Goal: Information Seeking & Learning: Learn about a topic

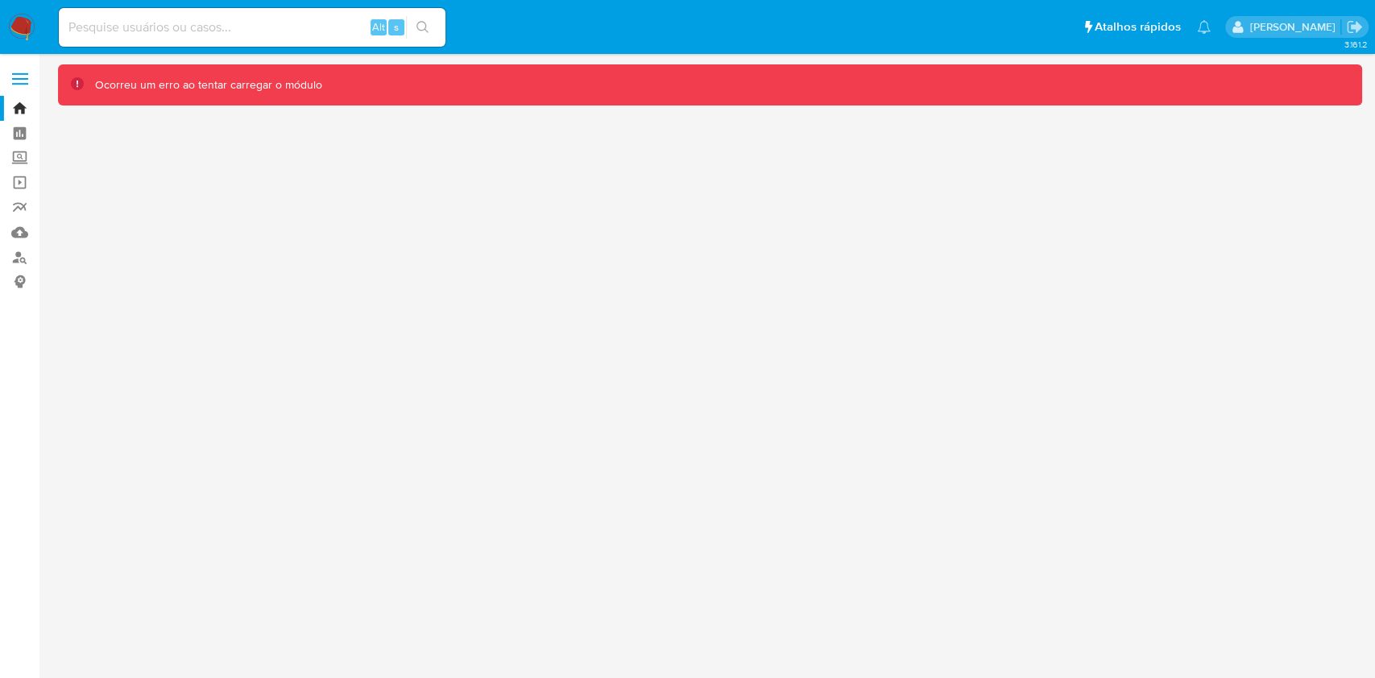
click at [773, 361] on div "3.161.2 Ocorreu um erro ao tentar carregar o módulo" at bounding box center [710, 365] width 1304 height 603
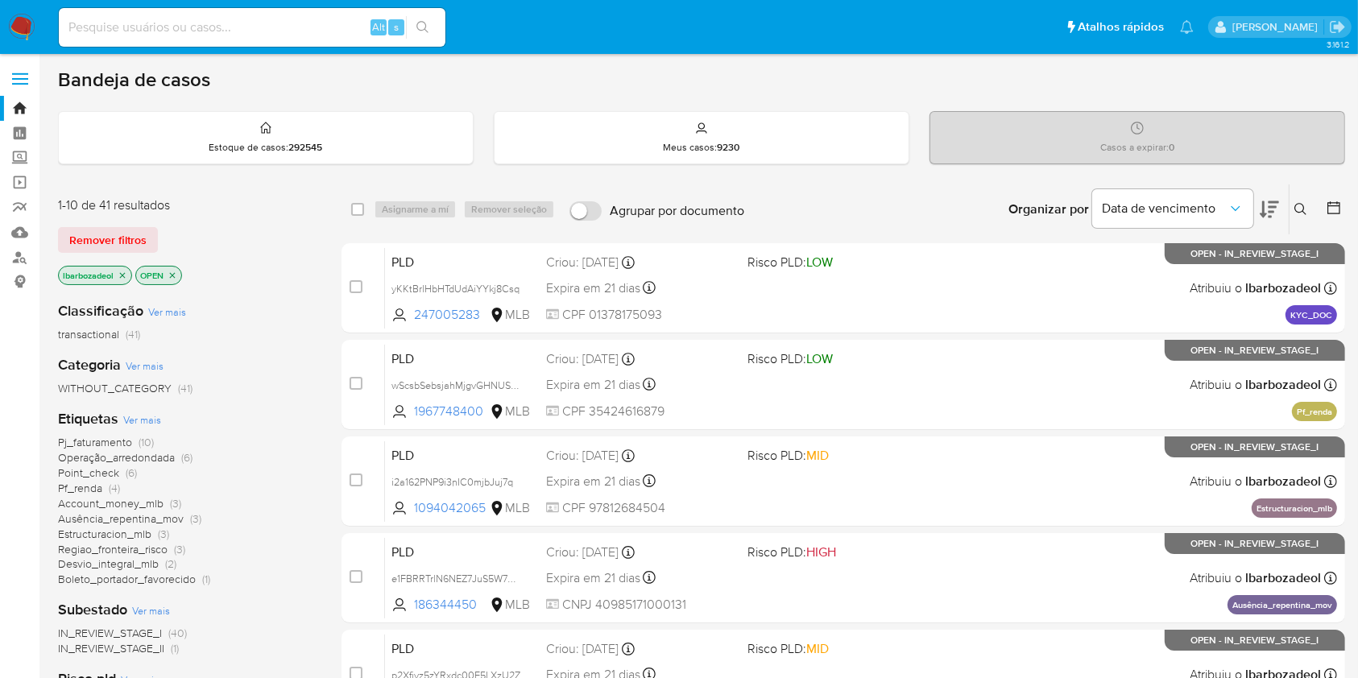
drag, startPoint x: 1299, startPoint y: 83, endPoint x: 1289, endPoint y: 86, distance: 10.2
click at [1299, 83] on div "Bandeja de casos" at bounding box center [701, 80] width 1287 height 24
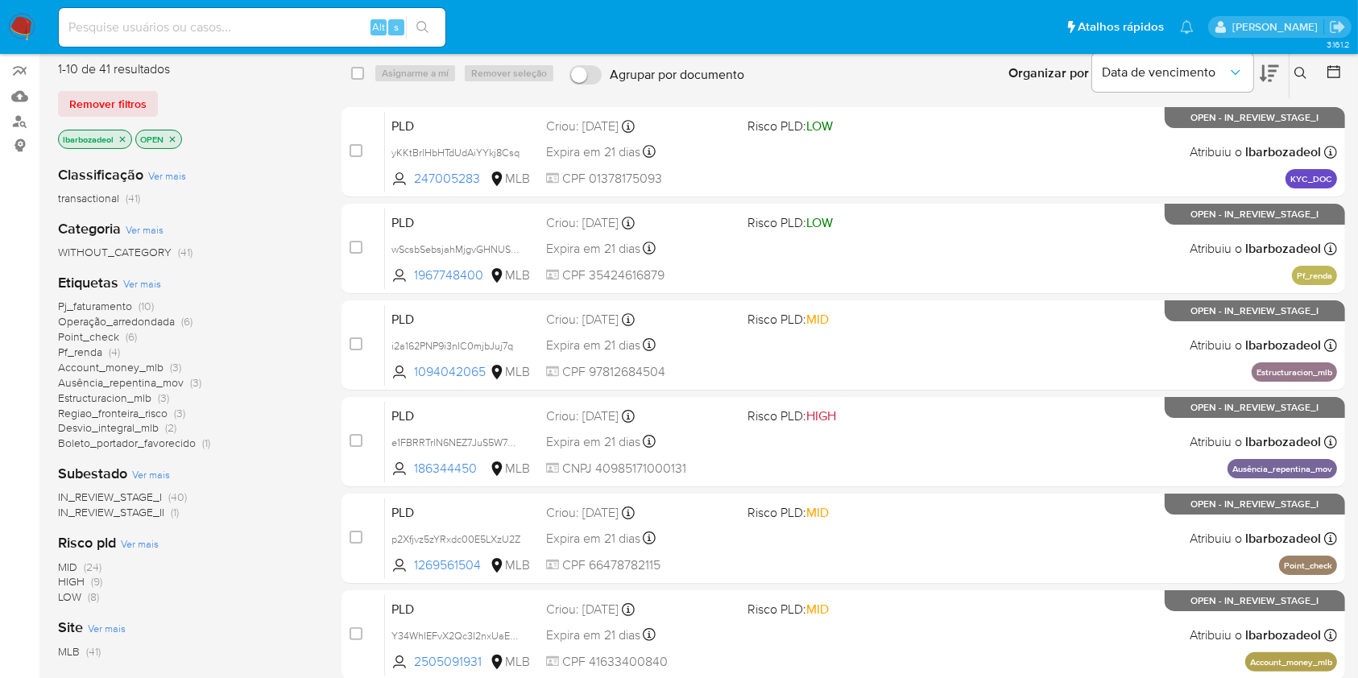
scroll to position [137, 0]
click at [98, 353] on span "Pf_renda" at bounding box center [80, 351] width 44 height 16
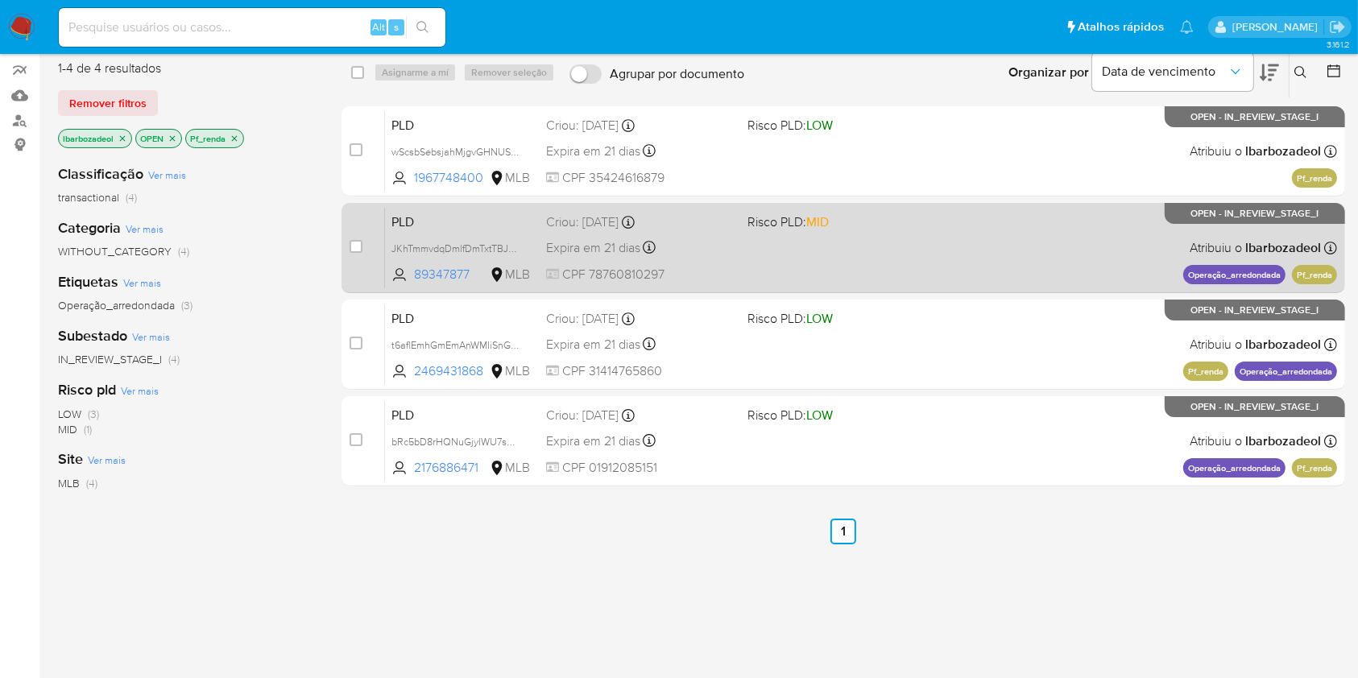
click at [801, 277] on div "PLD JKhTmmvdqDmlfDmTxtTBJVwh 89347877 MLB Risco PLD: MID Criou: 12/09/2025 Crio…" at bounding box center [861, 247] width 952 height 81
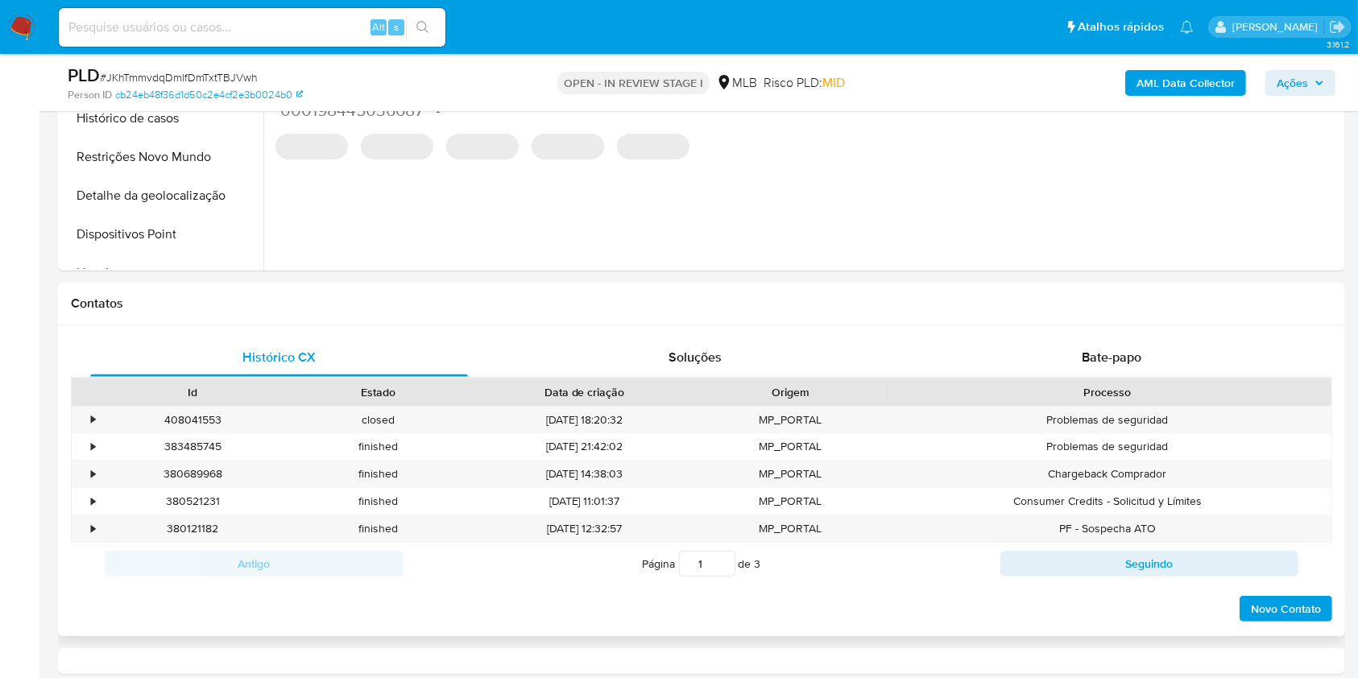
select select "10"
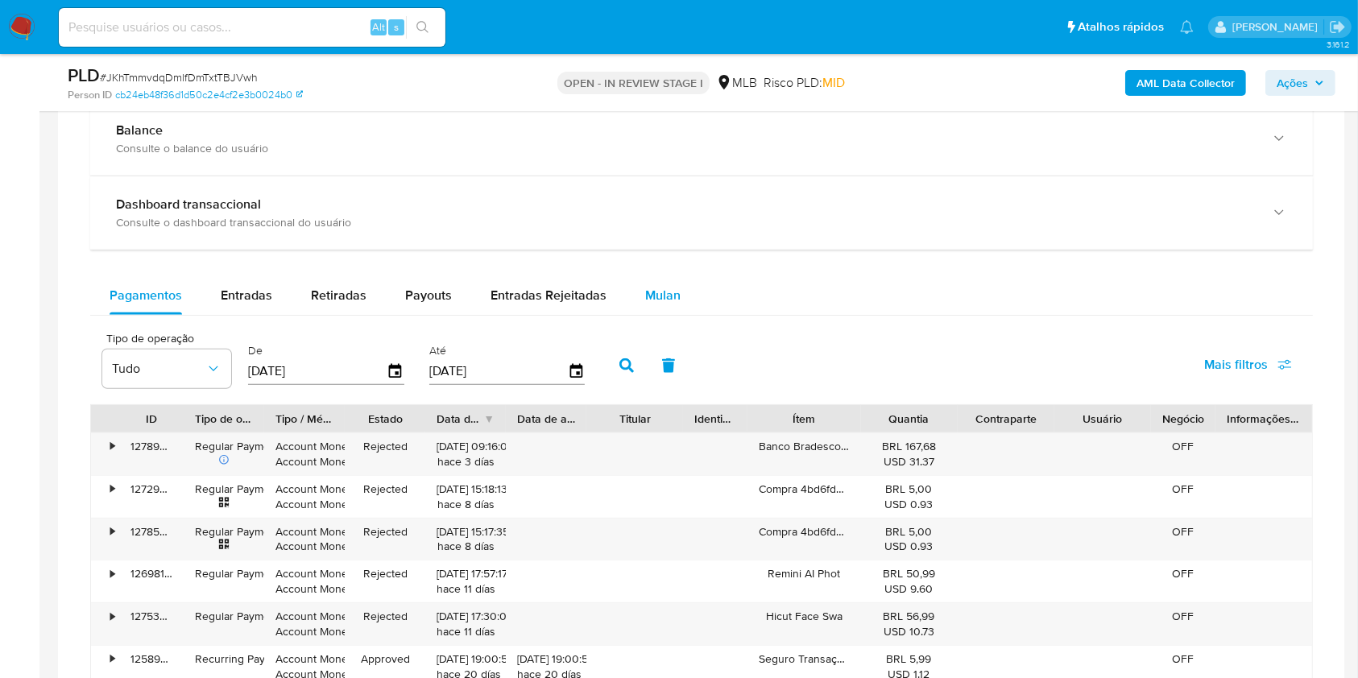
click at [652, 288] on span "Mulan" at bounding box center [662, 295] width 35 height 19
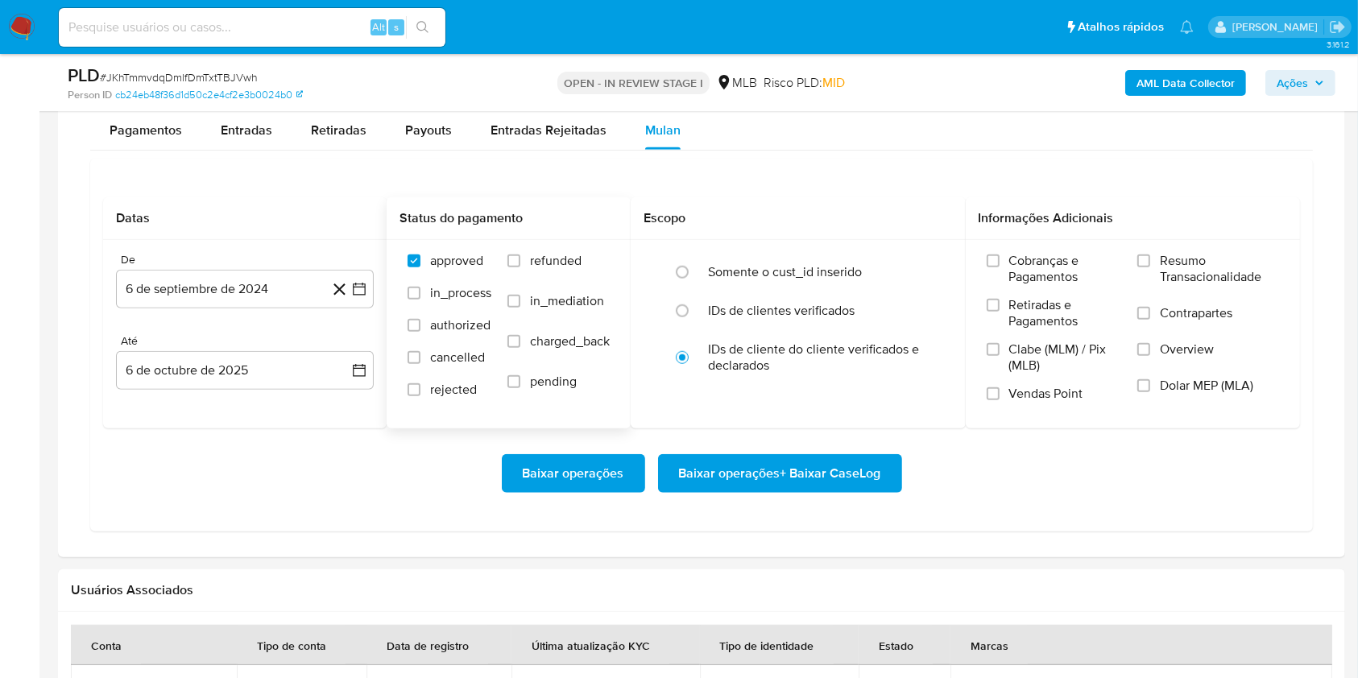
scroll to position [1359, 0]
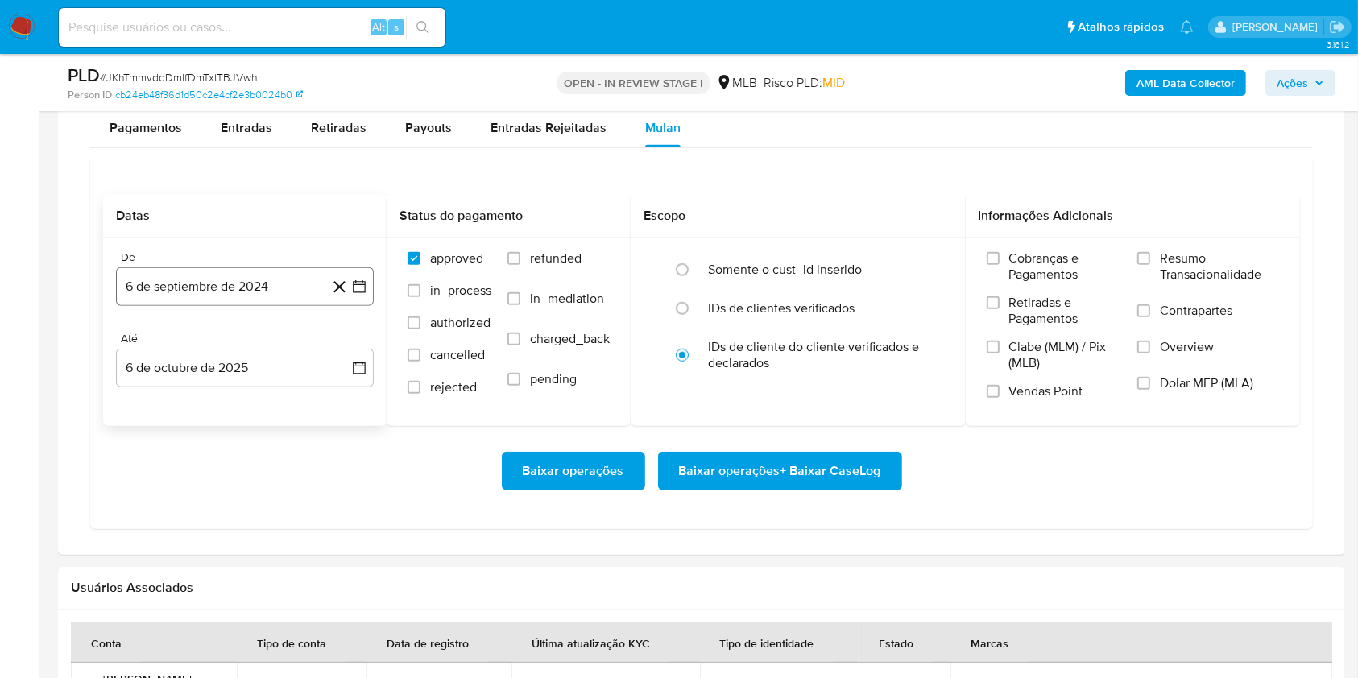
click at [206, 276] on button "6 de septiembre de 2024" at bounding box center [245, 286] width 258 height 39
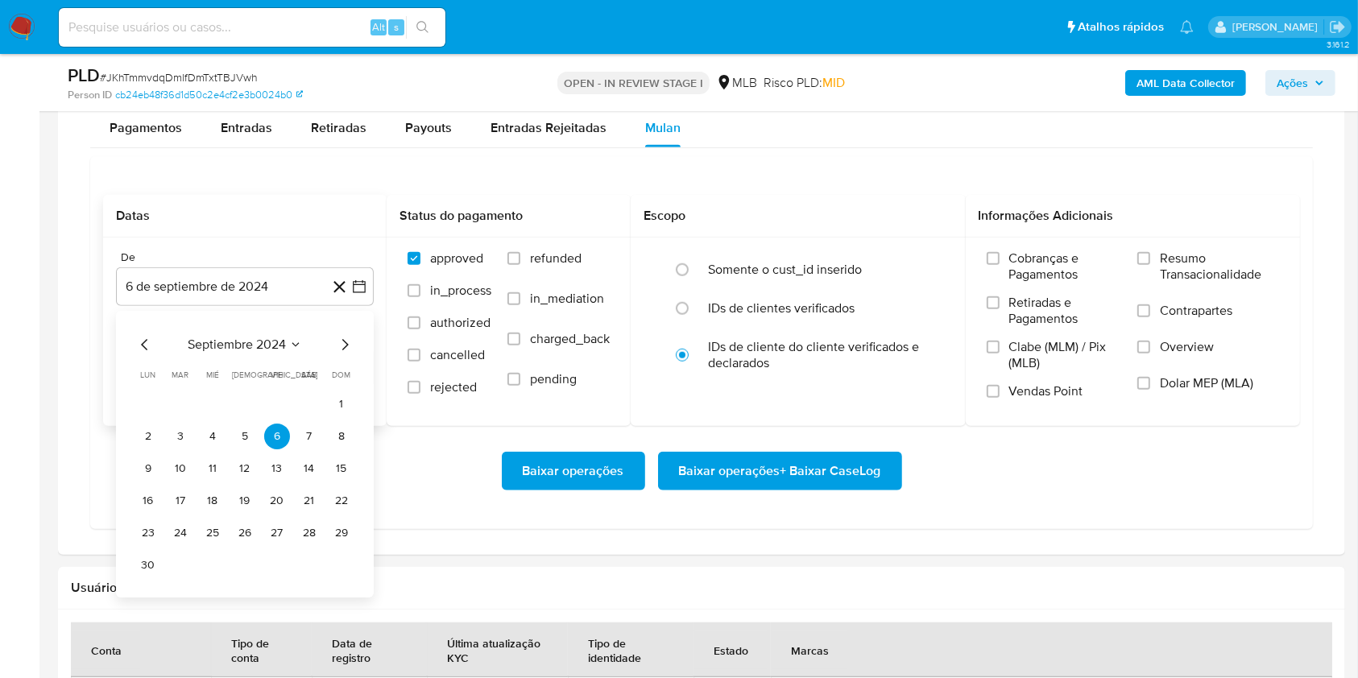
click at [245, 340] on span "septiembre 2024" at bounding box center [237, 345] width 98 height 16
click at [278, 344] on span "septiembre 2024" at bounding box center [237, 345] width 98 height 16
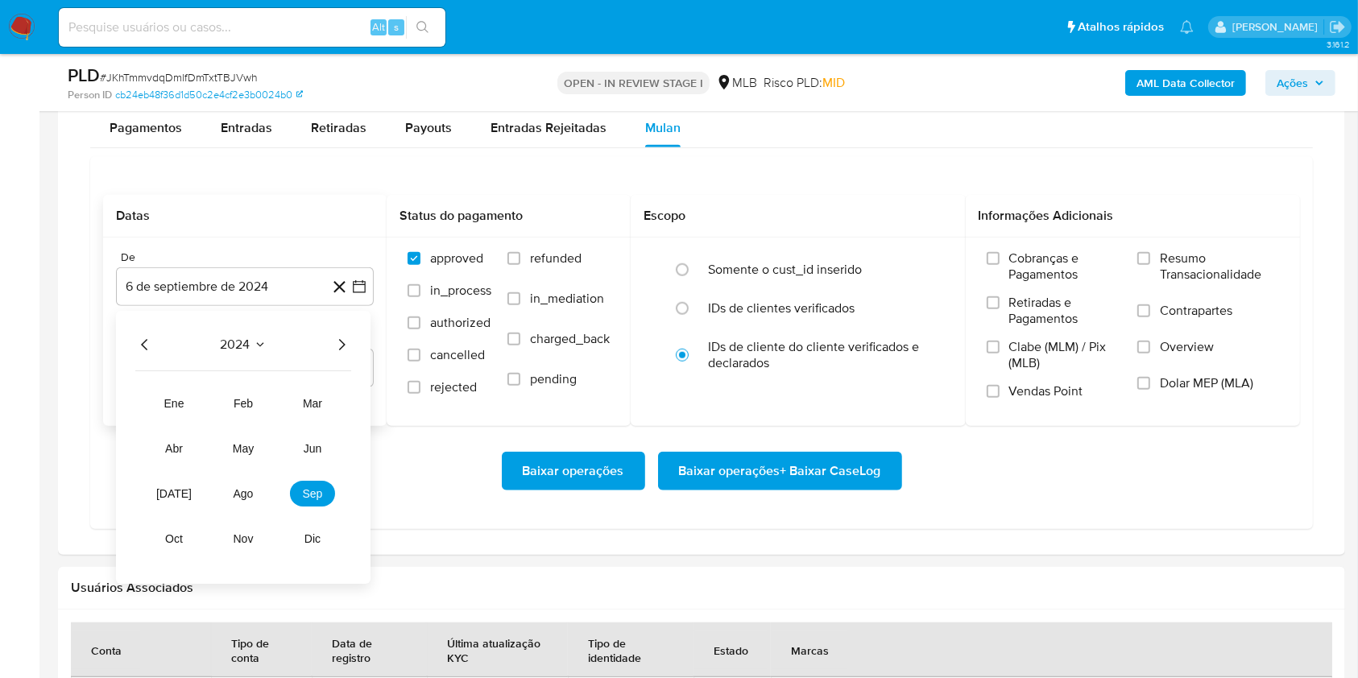
click at [351, 346] on div "2024 2024 ene feb mar abr may jun jul ago sep oct nov dic" at bounding box center [243, 447] width 255 height 273
click at [342, 342] on icon "Año siguiente" at bounding box center [342, 344] width 6 height 11
click at [255, 491] on button "ago" at bounding box center [243, 494] width 45 height 26
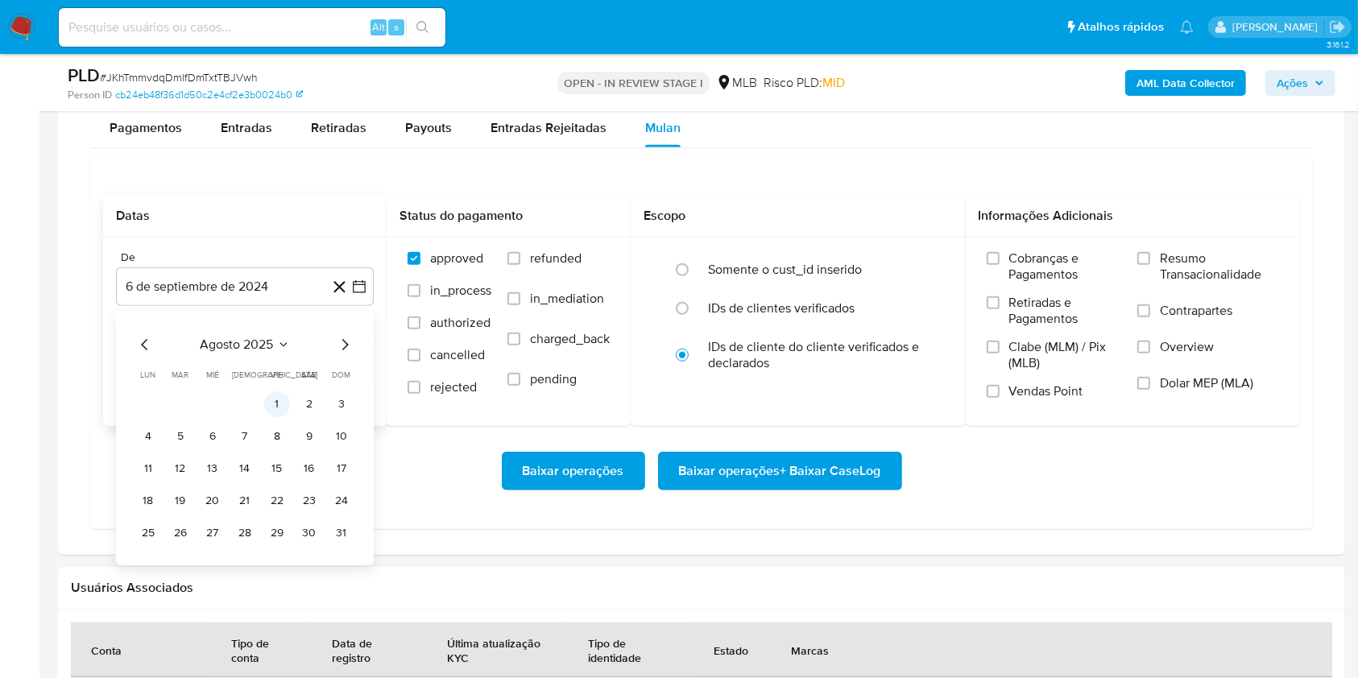
click at [272, 405] on button "1" at bounding box center [277, 405] width 26 height 26
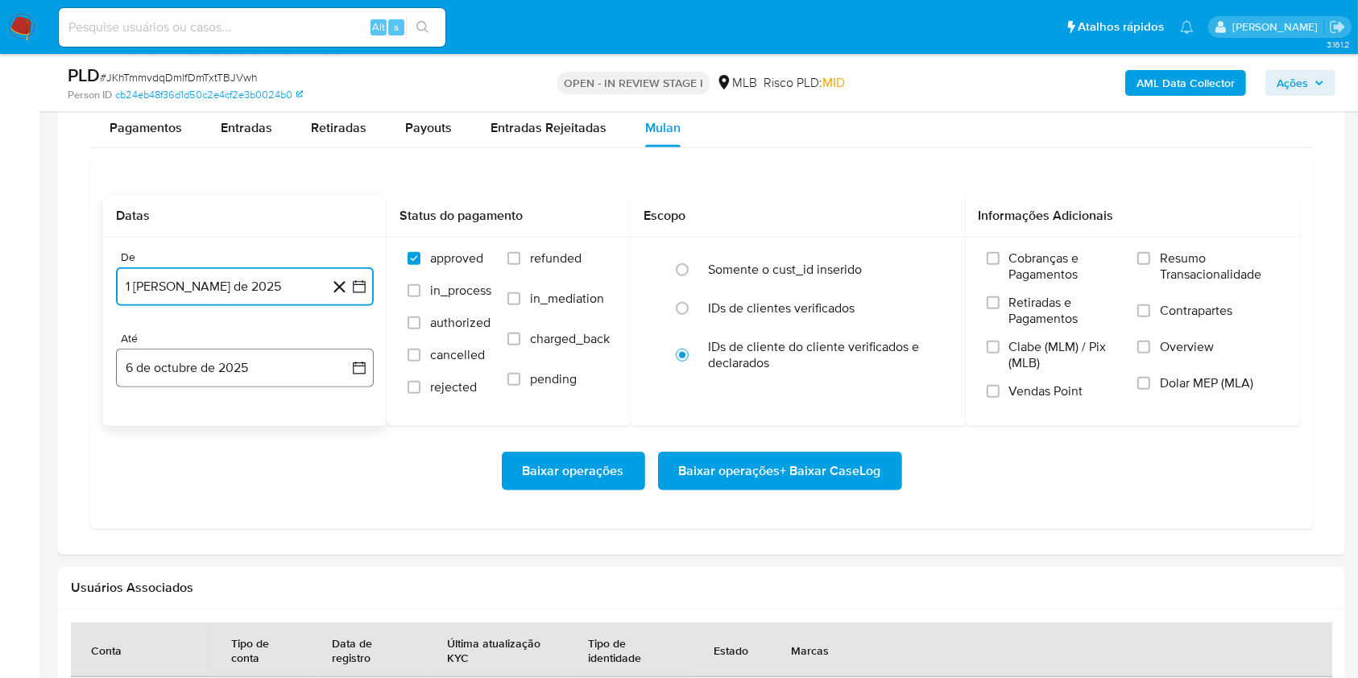
click at [252, 378] on button "6 de octubre de 2025" at bounding box center [245, 368] width 258 height 39
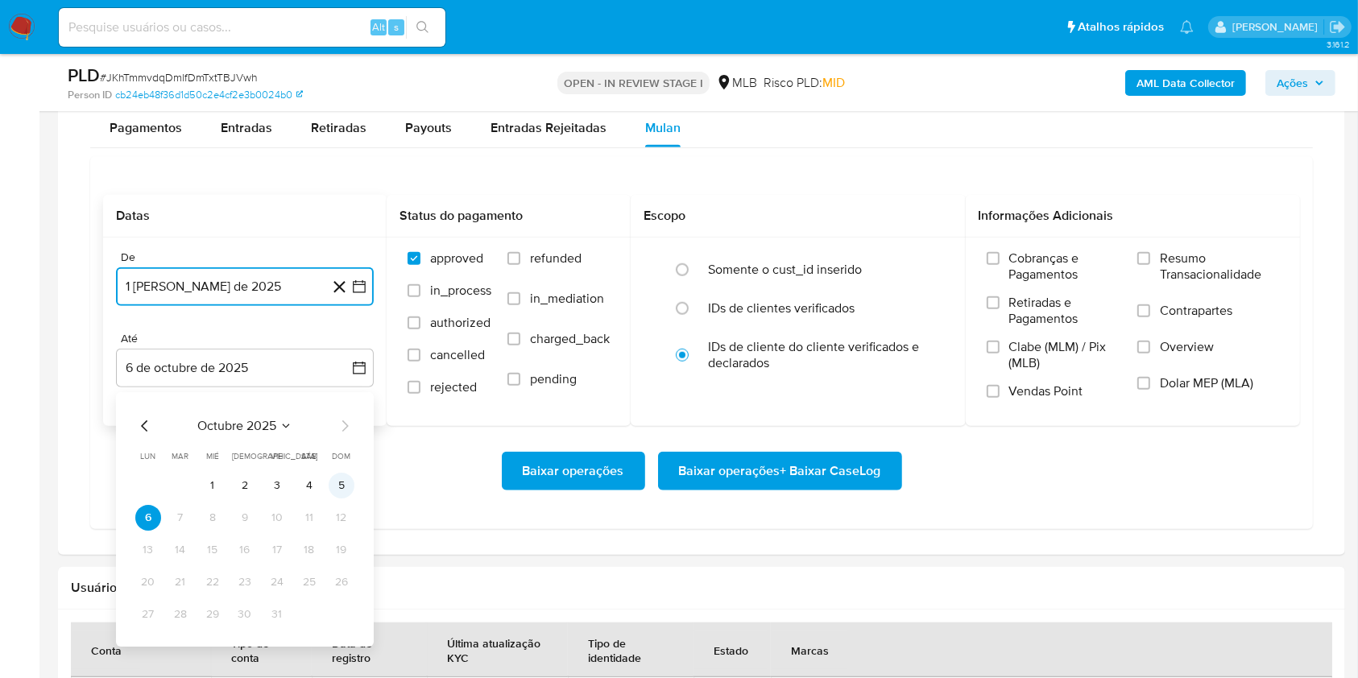
click at [343, 481] on button "5" at bounding box center [342, 486] width 26 height 26
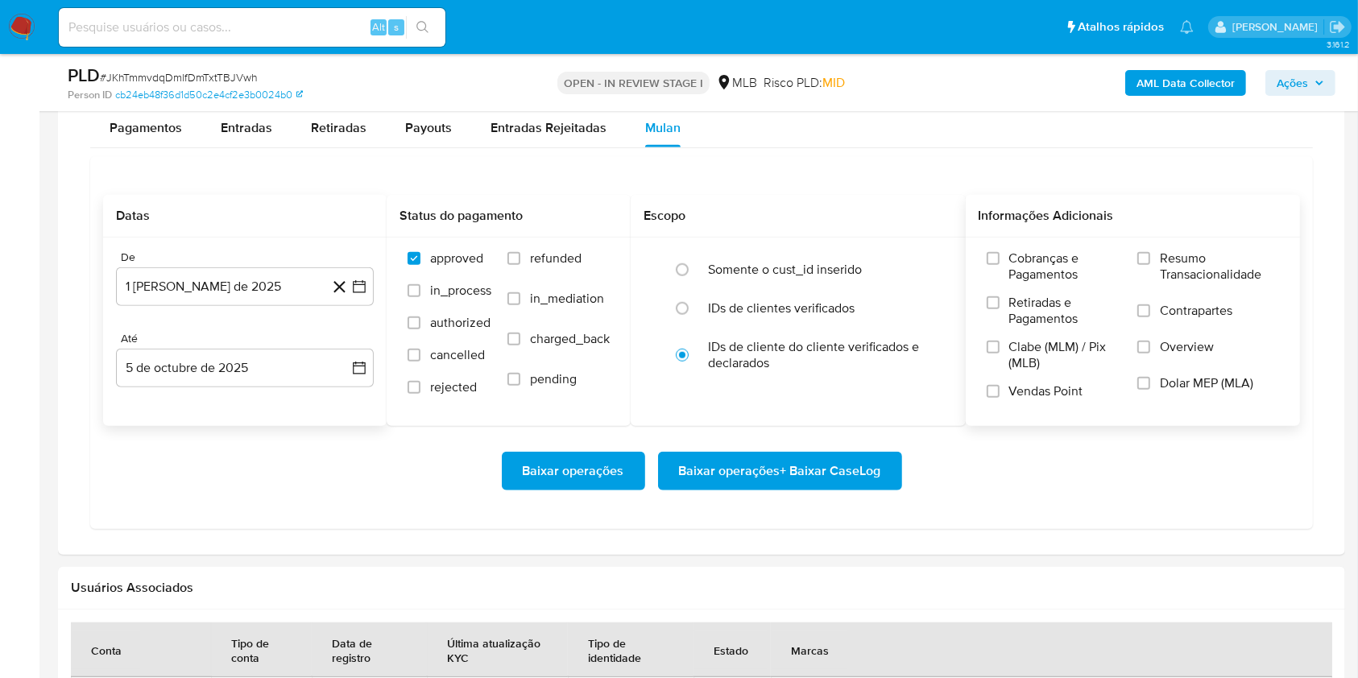
click at [1165, 261] on span "Resumo Transacionalidade" at bounding box center [1219, 267] width 119 height 32
click at [1150, 261] on input "Resumo Transacionalidade" at bounding box center [1143, 258] width 13 height 13
click at [767, 473] on span "Baixar operações + Baixar CaseLog" at bounding box center [780, 471] width 202 height 35
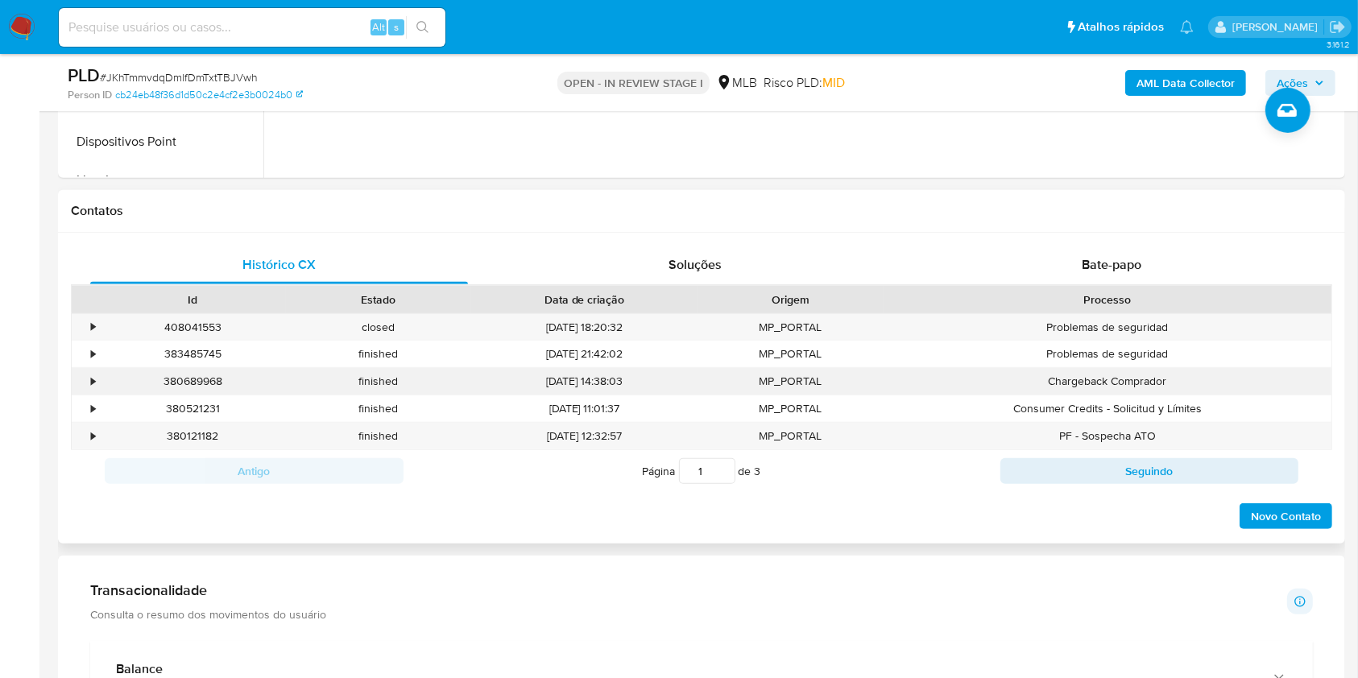
scroll to position [0, 0]
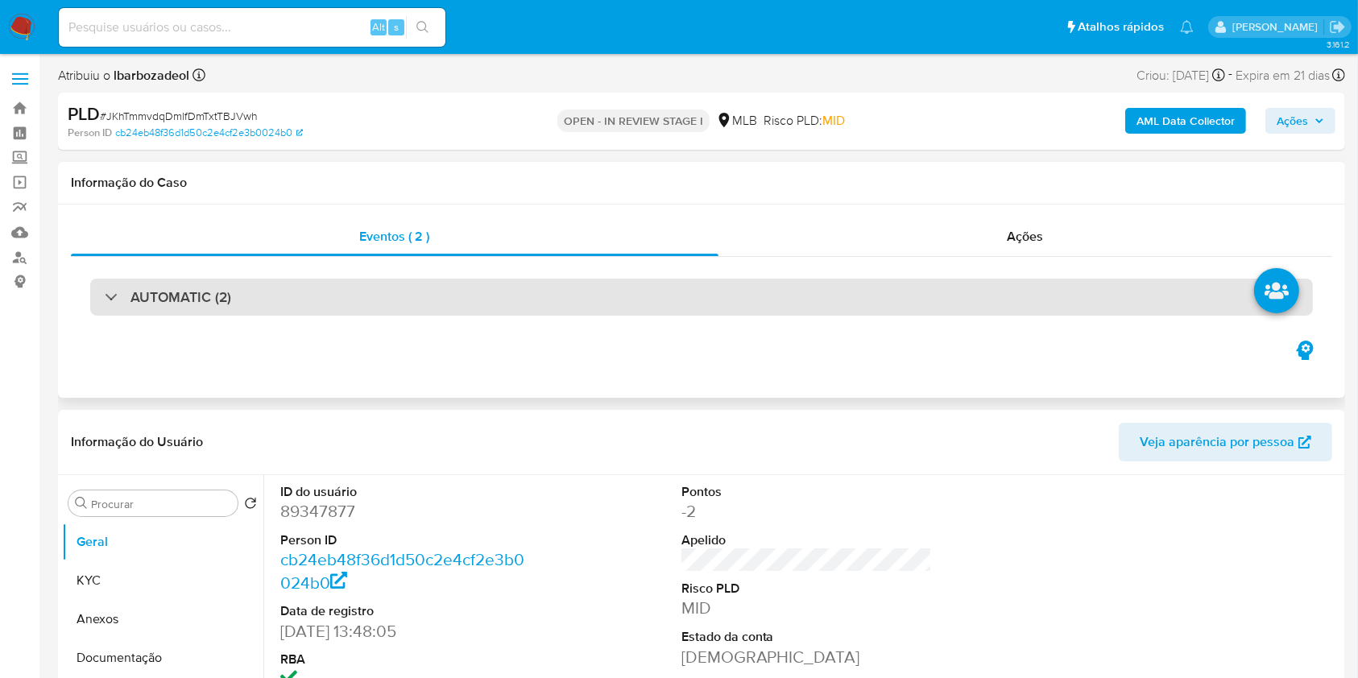
click at [794, 304] on div "AUTOMATIC (2)" at bounding box center [701, 297] width 1223 height 37
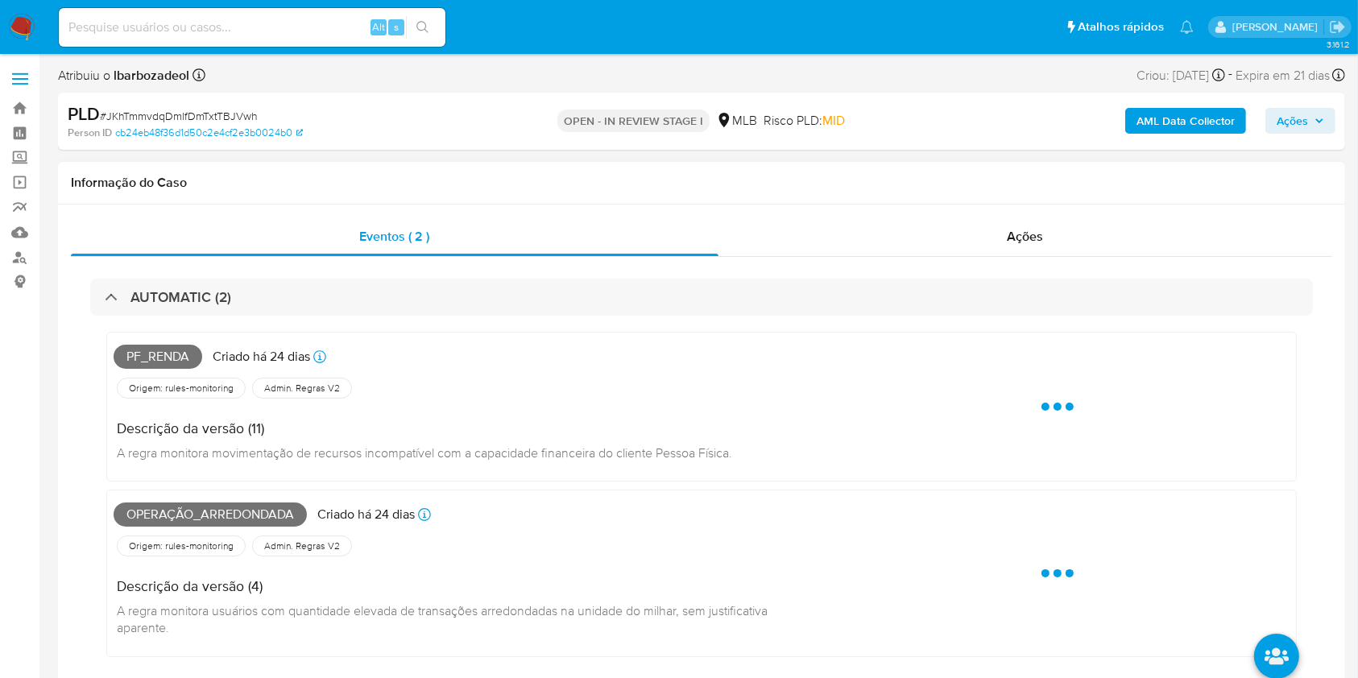
click at [173, 356] on span "Pf_renda" at bounding box center [158, 357] width 89 height 24
copy span "Pf_renda"
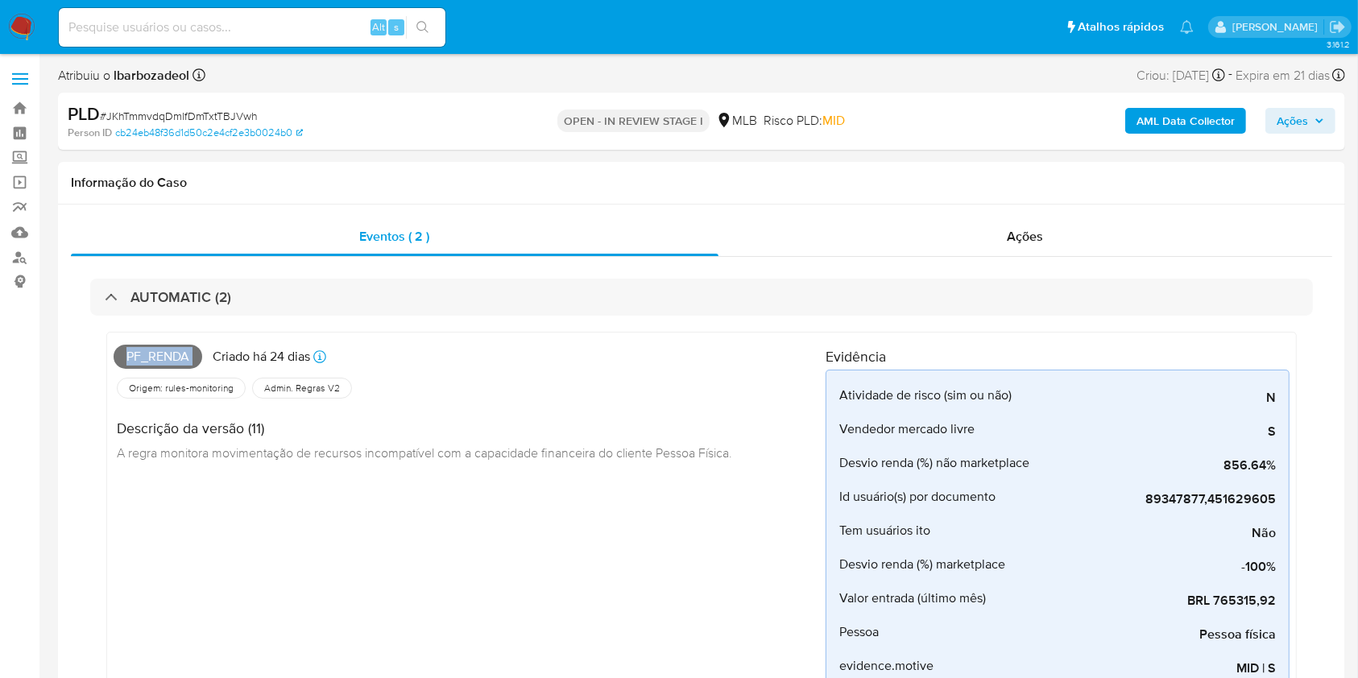
click at [1313, 111] on span "Ações" at bounding box center [1301, 121] width 48 height 23
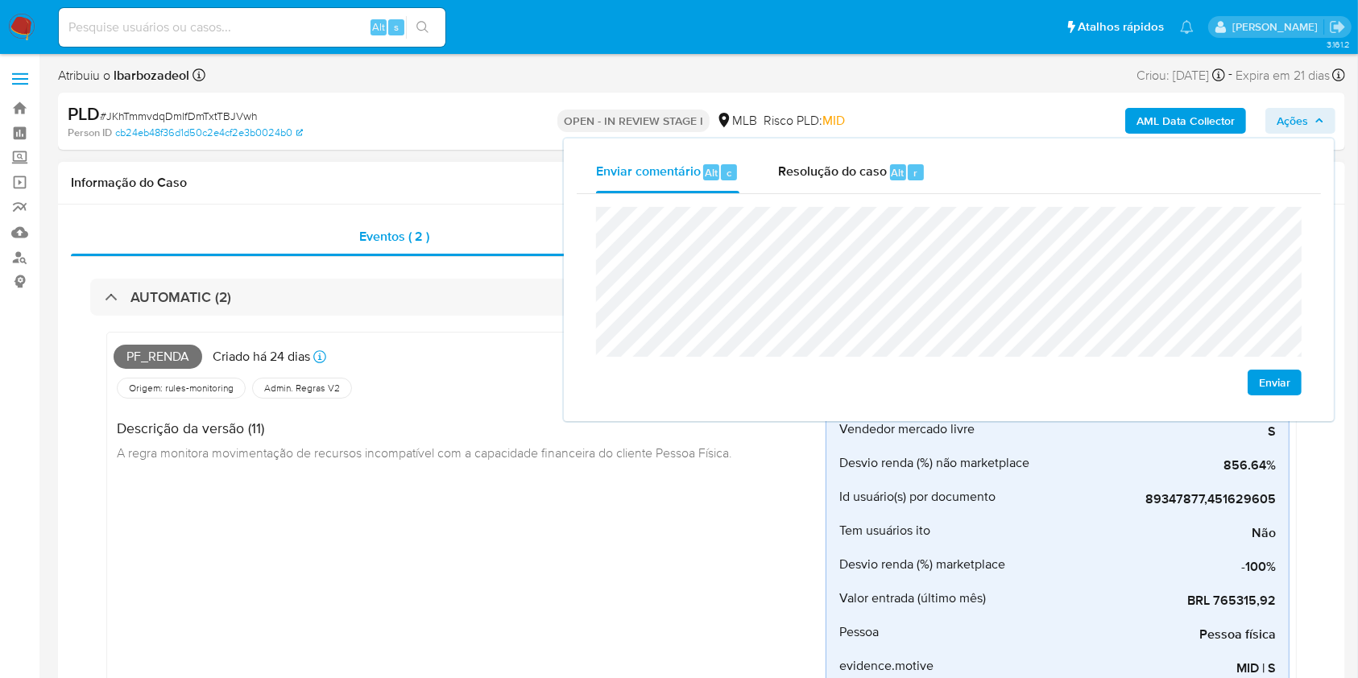
click at [459, 377] on div "Origem: rules-monitoring Referência ao id da tabela de resultados da regra em r…" at bounding box center [470, 388] width 712 height 27
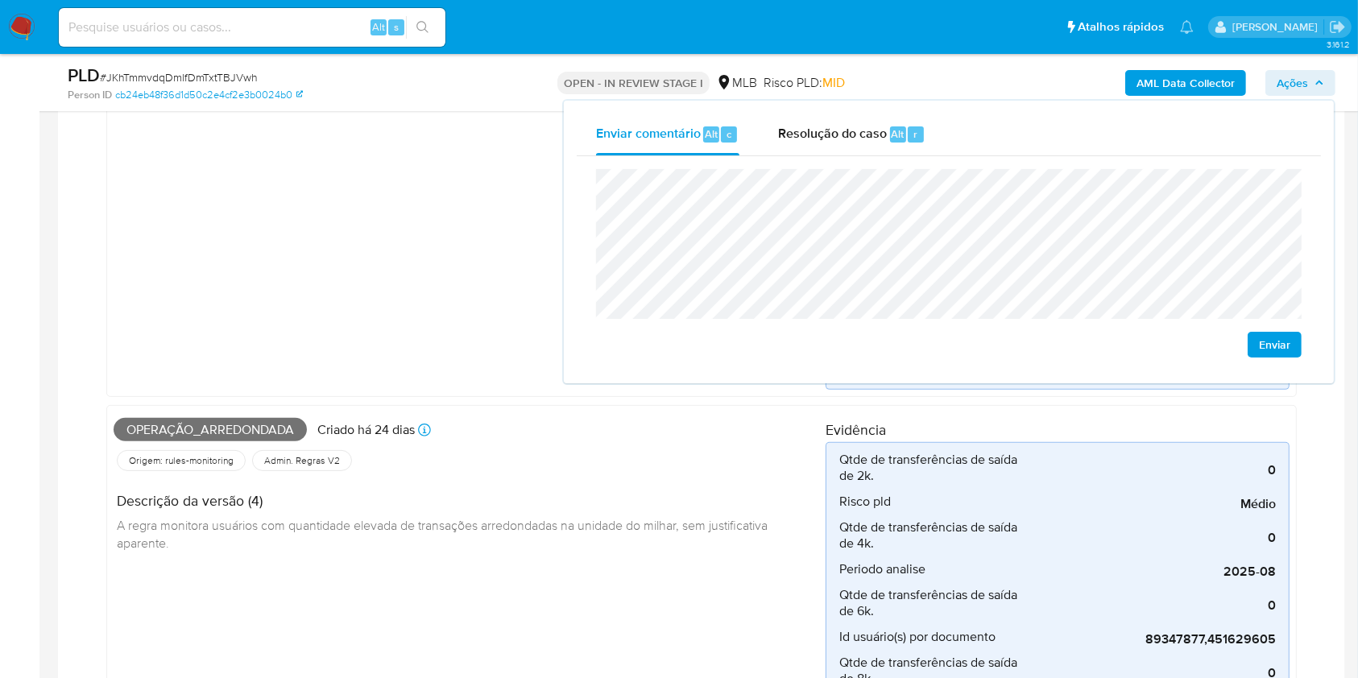
scroll to position [552, 0]
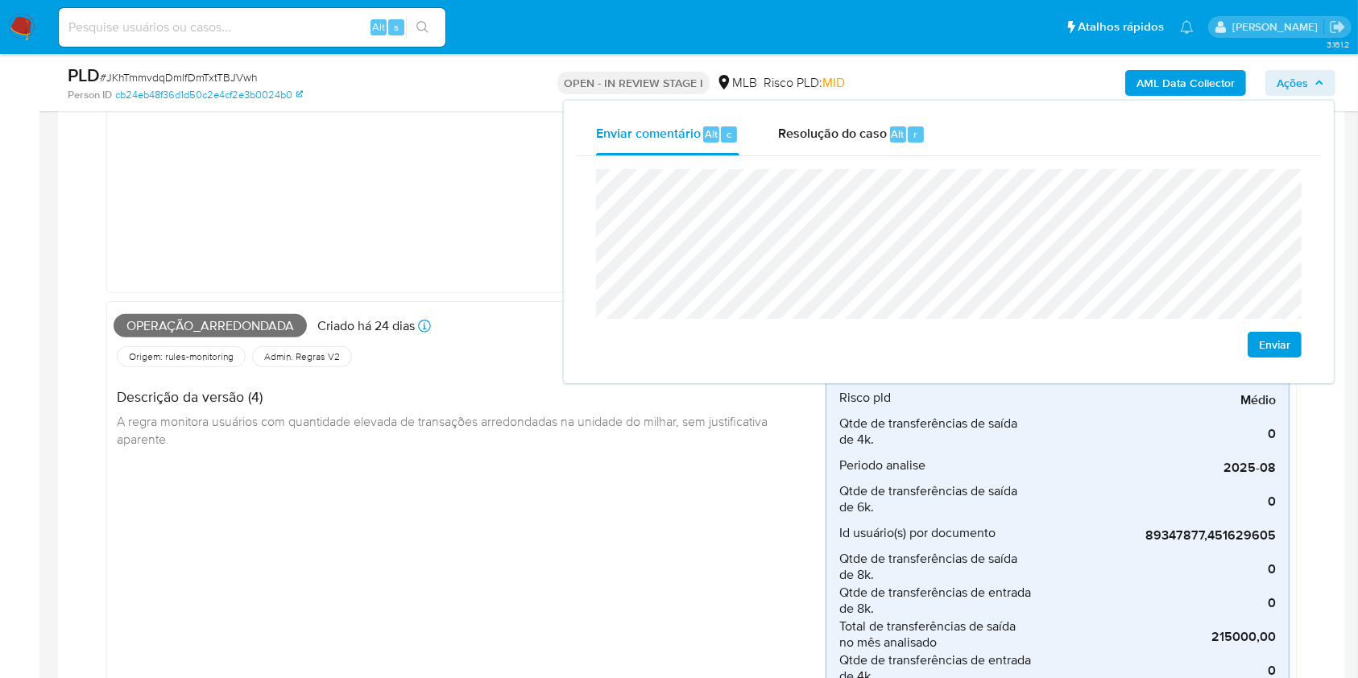
click at [265, 330] on span "Operação_arredondada" at bounding box center [210, 326] width 193 height 24
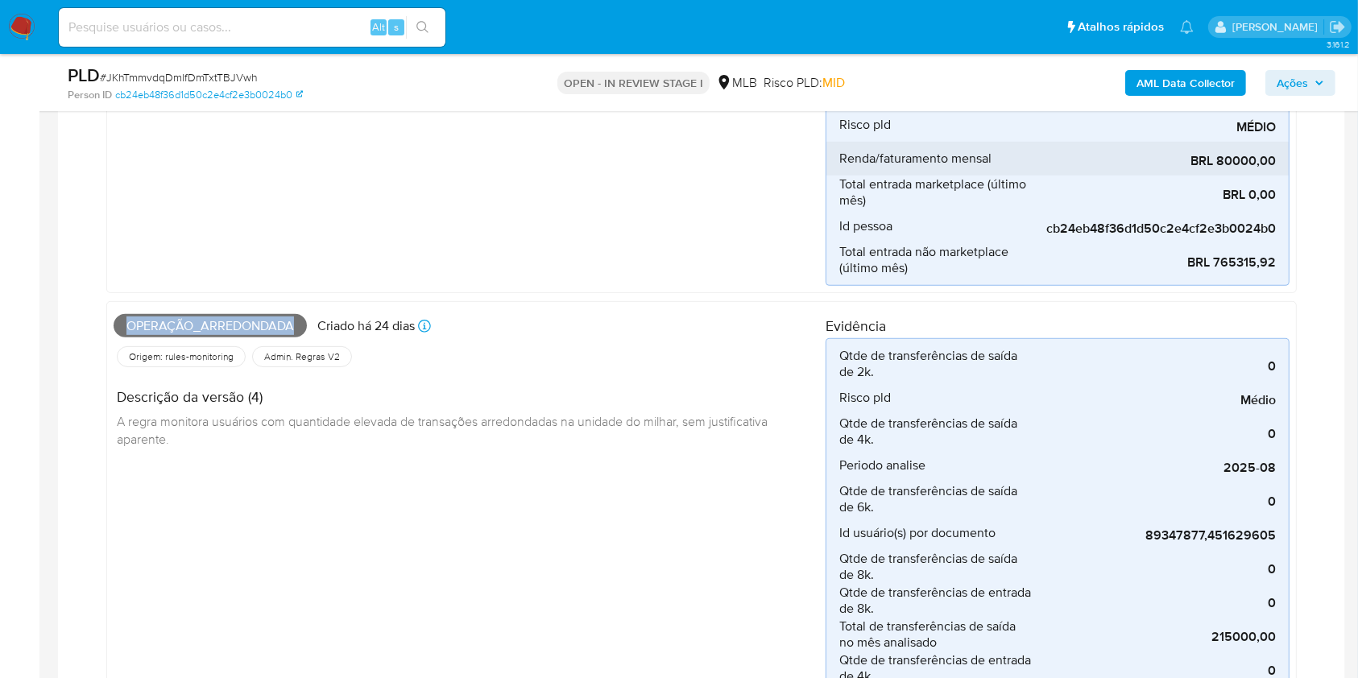
copy span "Operação_arredondada"
click at [1310, 79] on span "Ações" at bounding box center [1301, 83] width 48 height 23
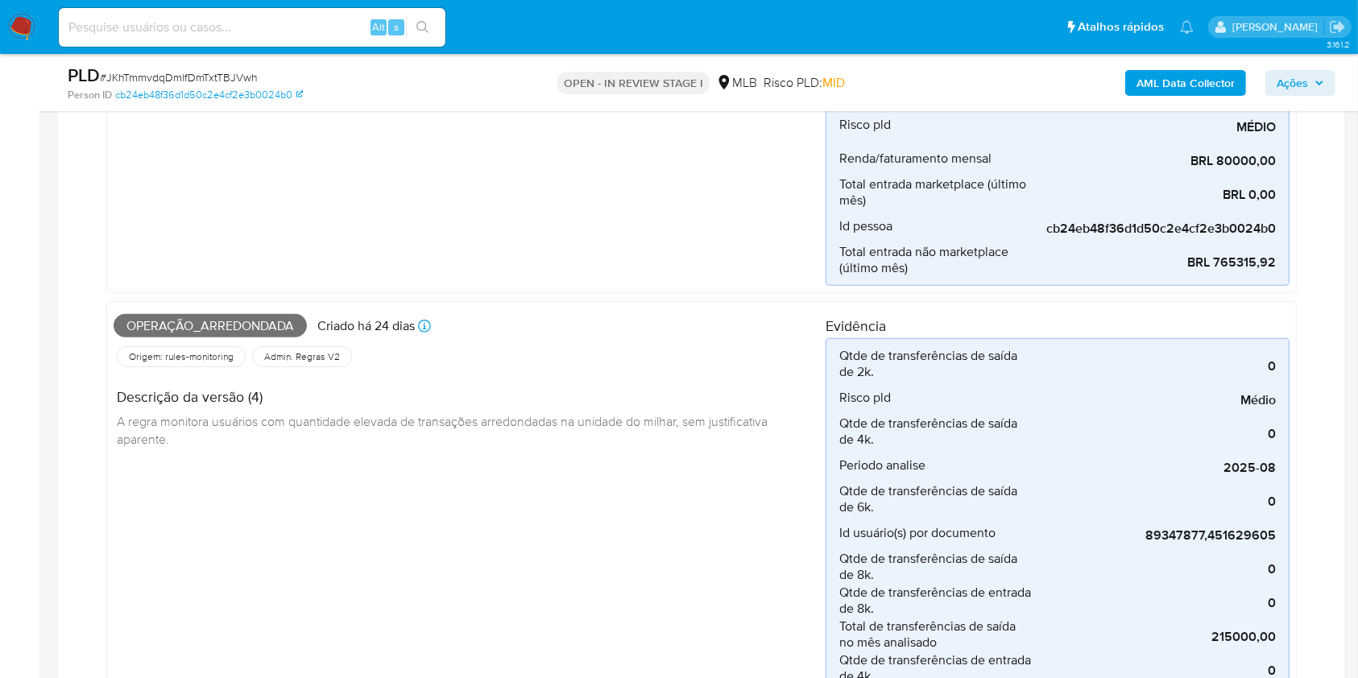
click at [439, 255] on div "Pf_renda Criado há 24 dias Criado: 12/09/2025 00:20:27 Origem: rules-monitoring…" at bounding box center [470, 8] width 712 height 556
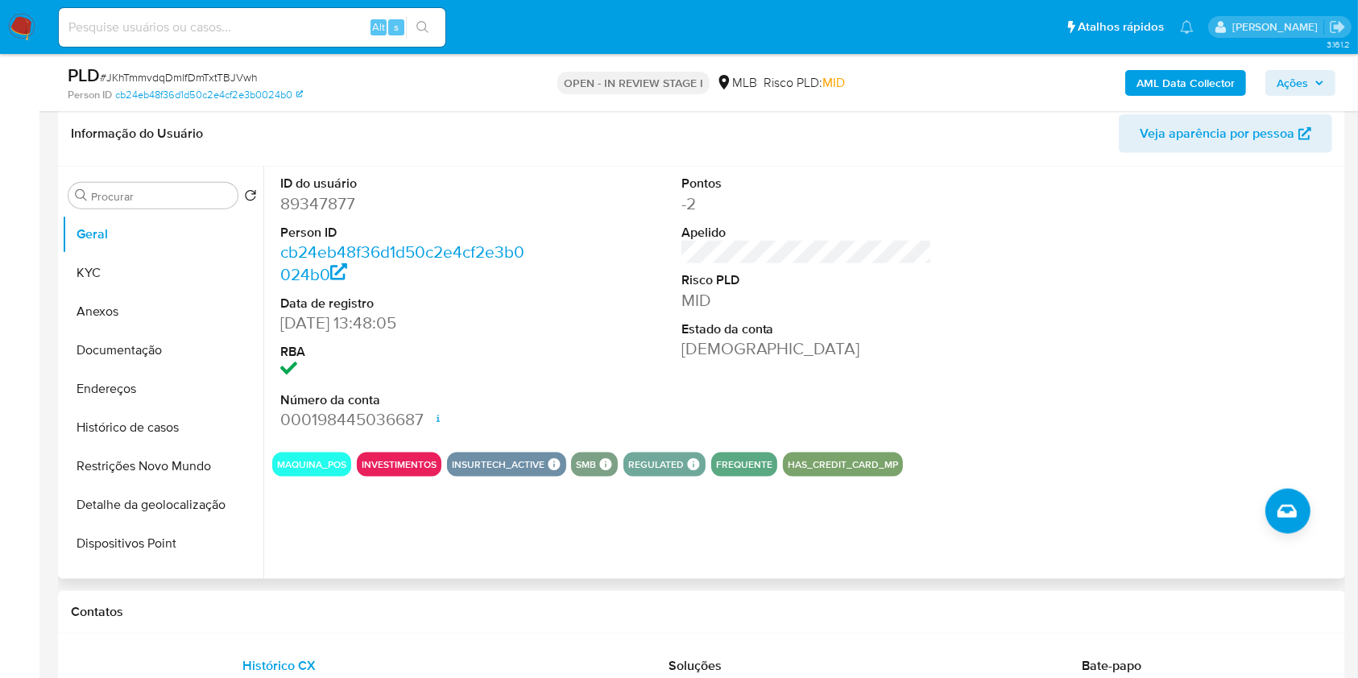
scroll to position [1855, 0]
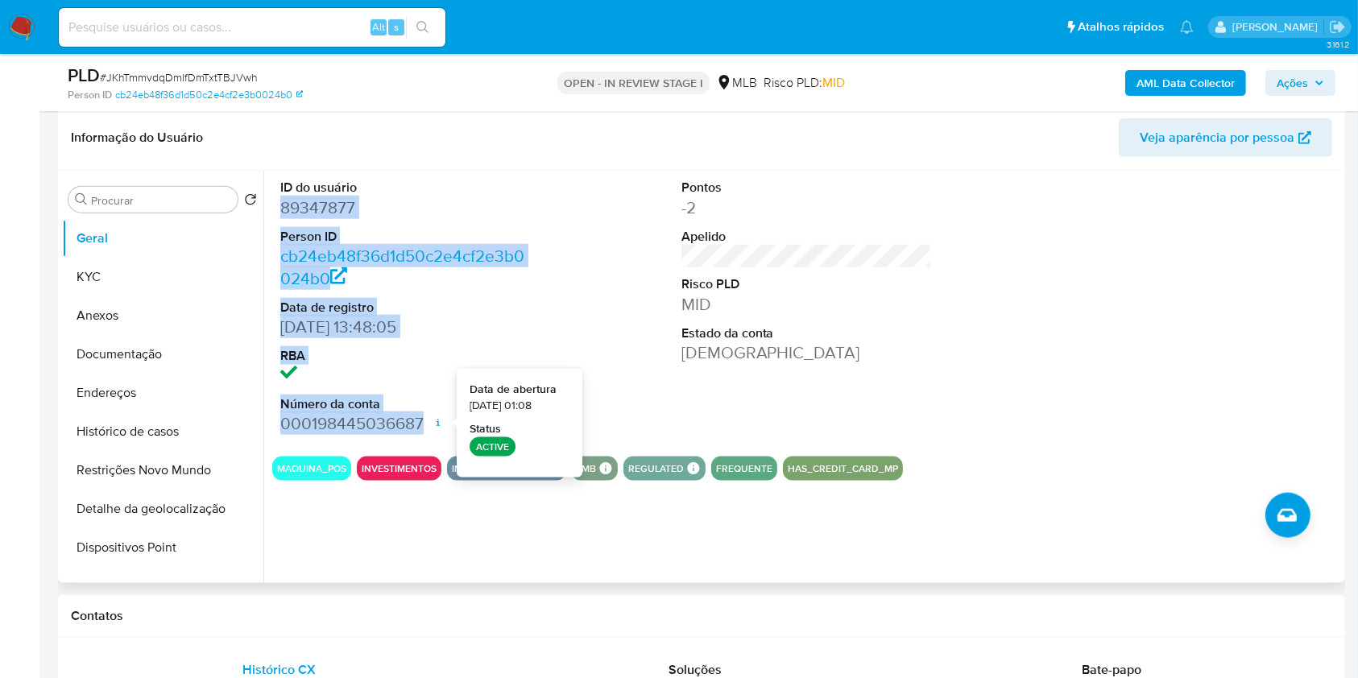
drag, startPoint x: 271, startPoint y: 212, endPoint x: 444, endPoint y: 413, distance: 265.1
click at [444, 413] on div "ID do usuário 89347877 Person ID cb24eb48f36d1d50c2e4cf2e3b0024b0 Data de regis…" at bounding box center [405, 307] width 267 height 272
copy dl "89347877 Person ID cb24eb48f36d1d50c2e4cf2e3b0024b0 Data de registro 08/10/2009…"
drag, startPoint x: 1317, startPoint y: 83, endPoint x: 1301, endPoint y: 88, distance: 16.8
click at [1317, 83] on icon "button" at bounding box center [1320, 83] width 10 height 10
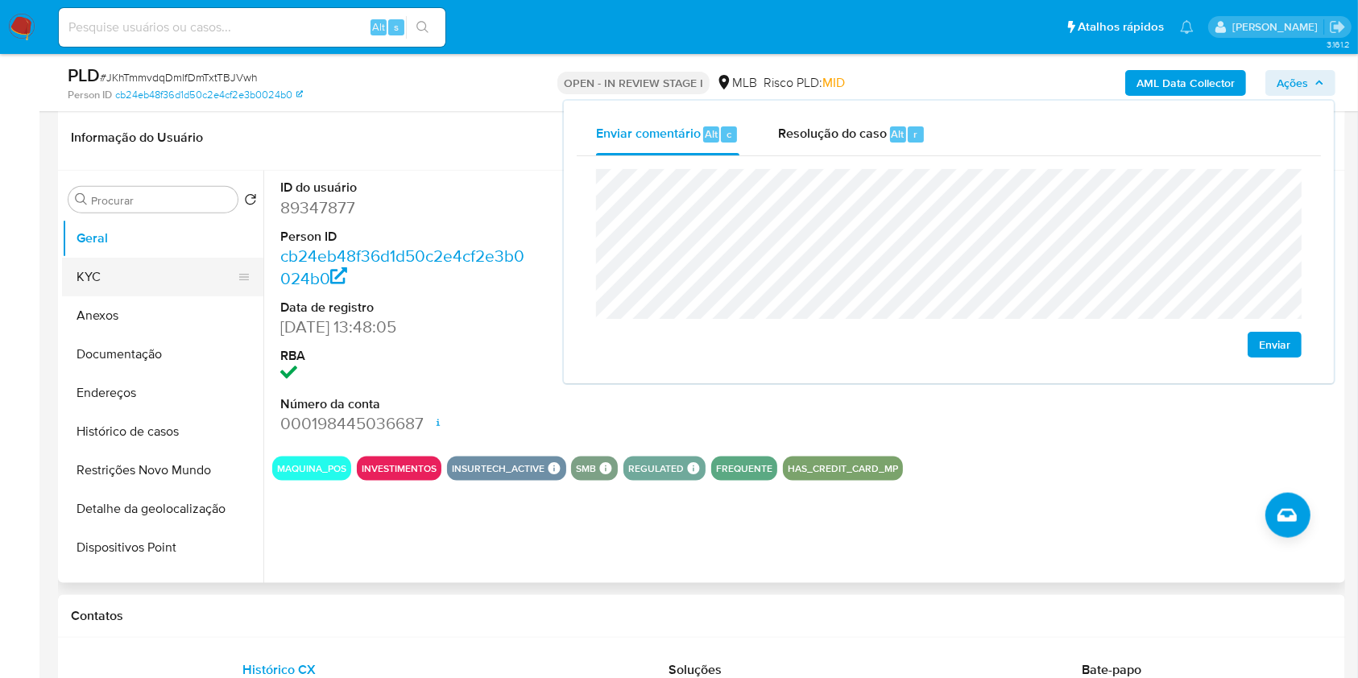
click at [161, 274] on button "KYC" at bounding box center [156, 277] width 189 height 39
click at [102, 283] on button "KYC" at bounding box center [156, 277] width 189 height 39
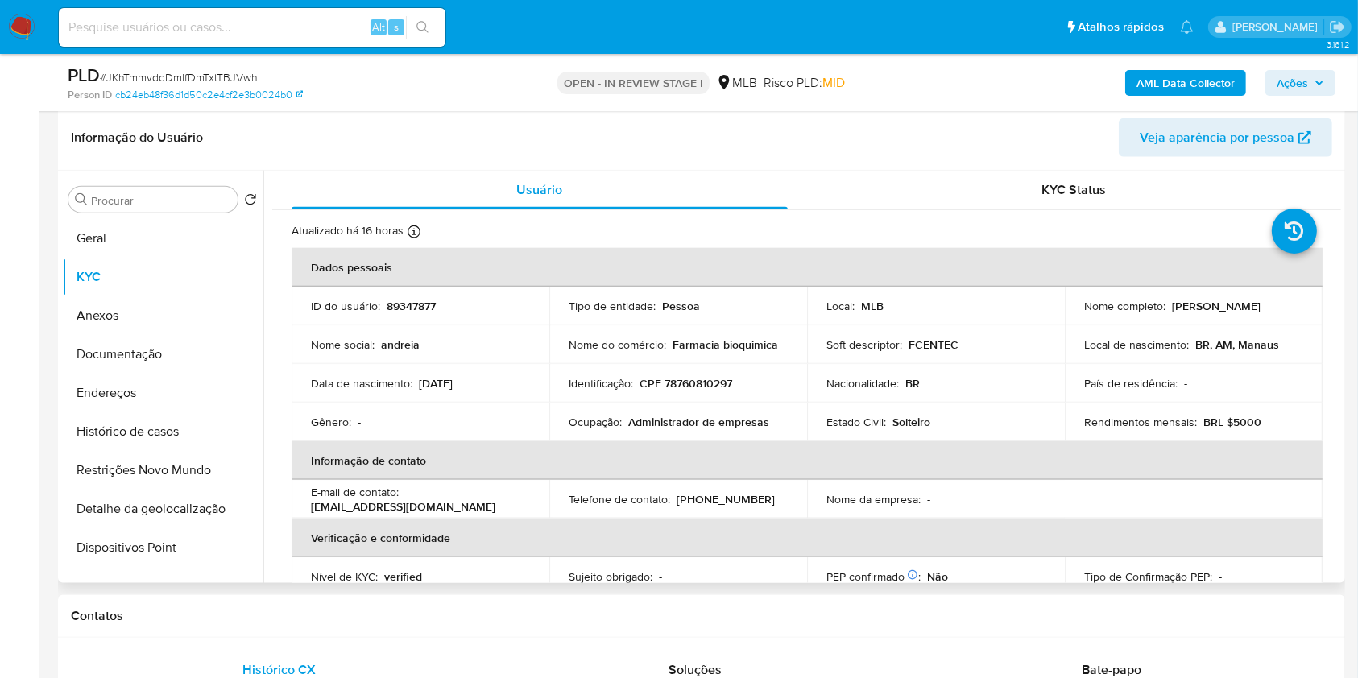
click at [691, 380] on p "CPF 78760810297" at bounding box center [686, 383] width 93 height 15
copy p "78760810297"
drag, startPoint x: 1307, startPoint y: 81, endPoint x: 1298, endPoint y: 85, distance: 9.4
click at [1306, 81] on span "Ações" at bounding box center [1292, 83] width 31 height 26
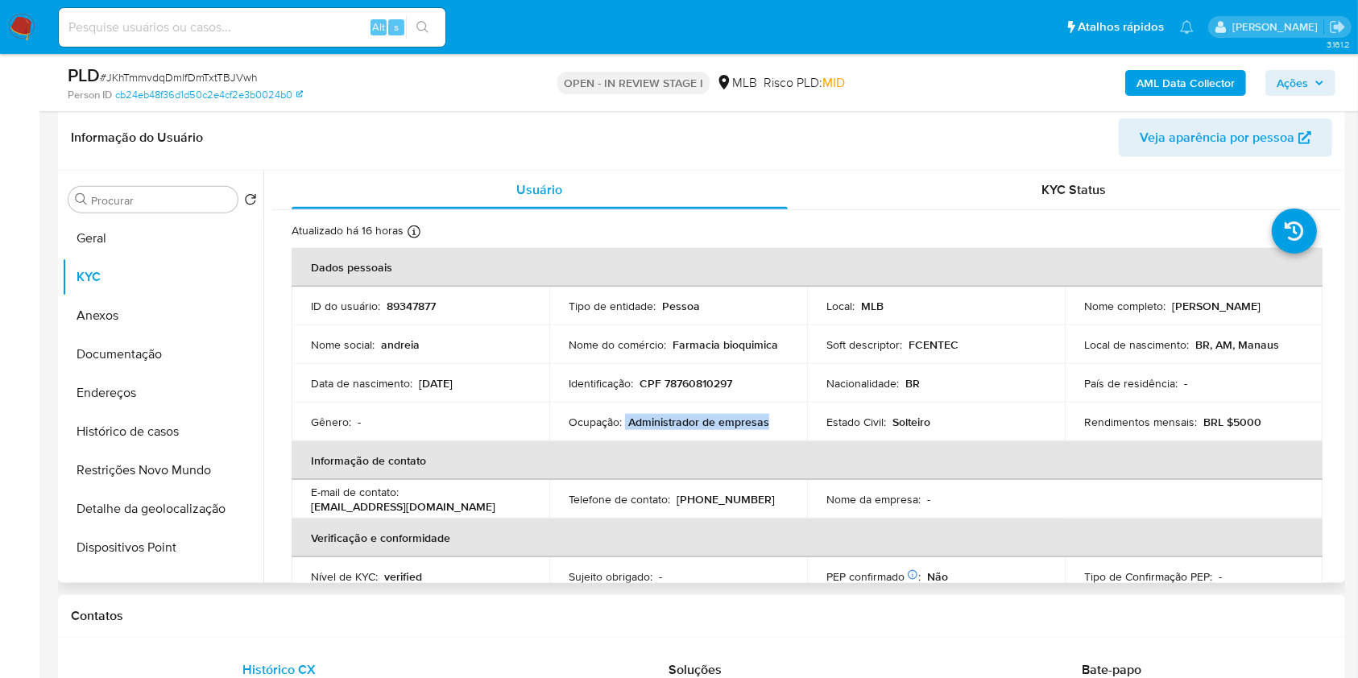
drag, startPoint x: 628, startPoint y: 426, endPoint x: 769, endPoint y: 423, distance: 141.0
click at [769, 423] on div "Ocupação : Administrador de empresas" at bounding box center [678, 422] width 219 height 15
copy div "Administrador de empresas"
click at [1301, 81] on span "Ações" at bounding box center [1292, 83] width 31 height 26
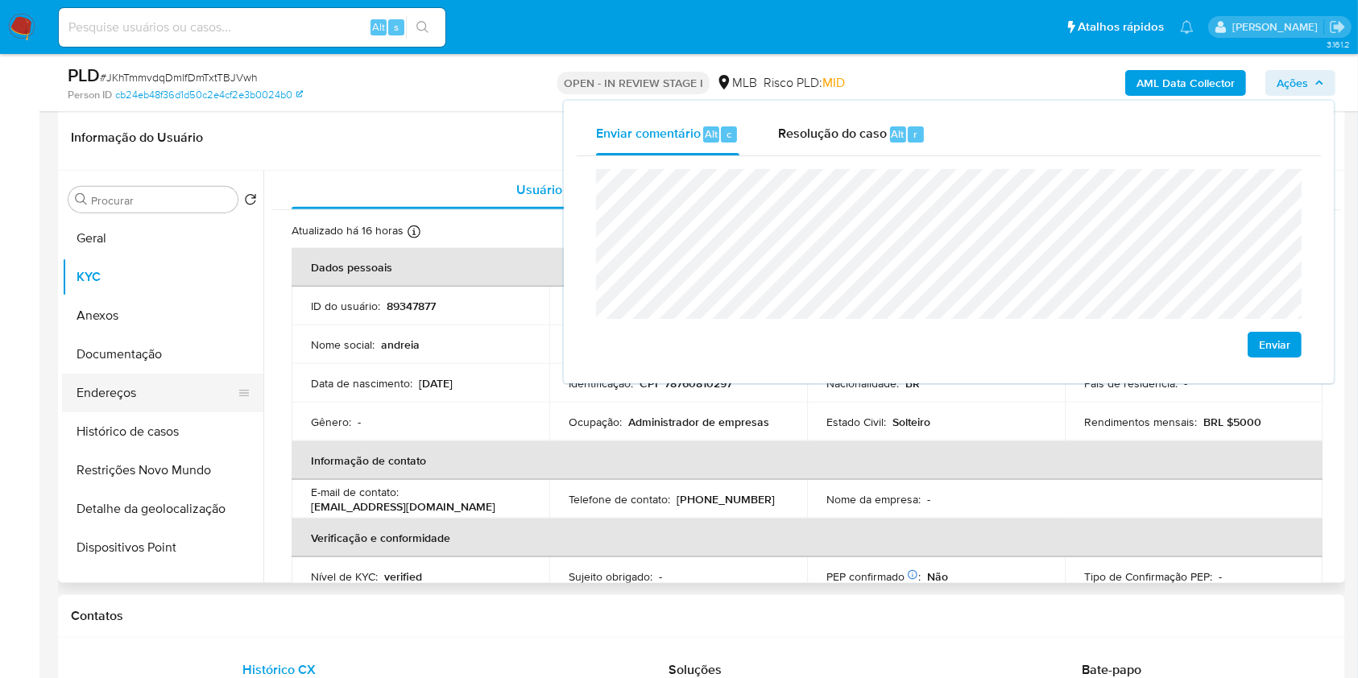
click at [113, 389] on button "Endereços" at bounding box center [156, 393] width 189 height 39
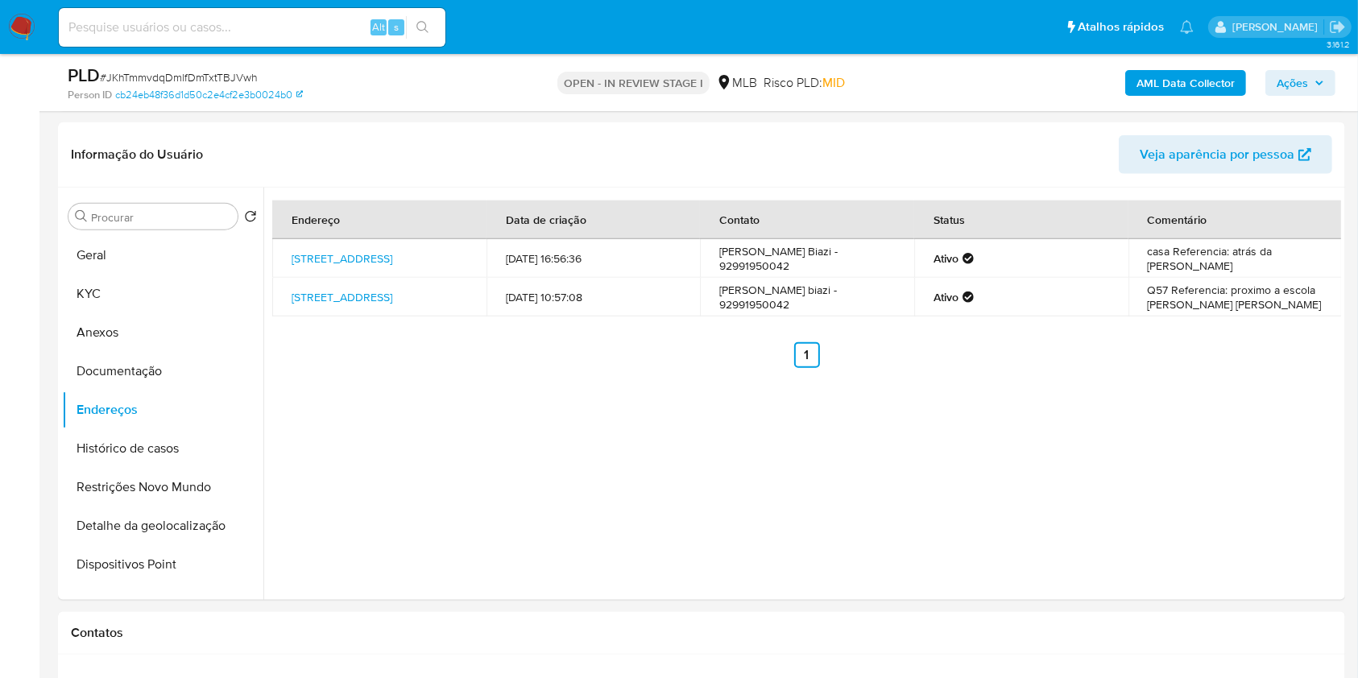
scroll to position [1829, 0]
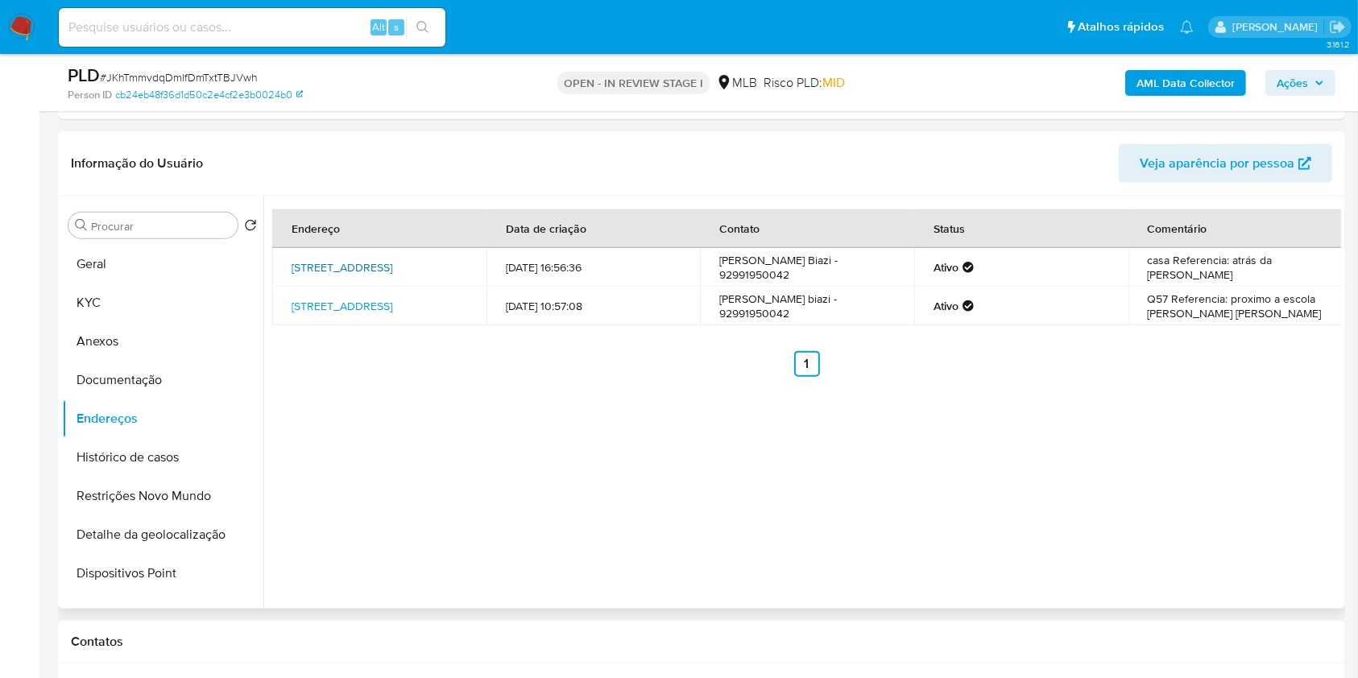
click at [359, 267] on link "Rua Terra Nova 159, Manaus, Amazonas, 69085080, Brasil 159" at bounding box center [342, 267] width 101 height 16
click at [358, 298] on link "Rua Rio Miriti 22, Manaus, Amazonas, 69086070, Brasil 22" at bounding box center [342, 306] width 101 height 16
click at [160, 383] on button "Documentação" at bounding box center [156, 380] width 189 height 39
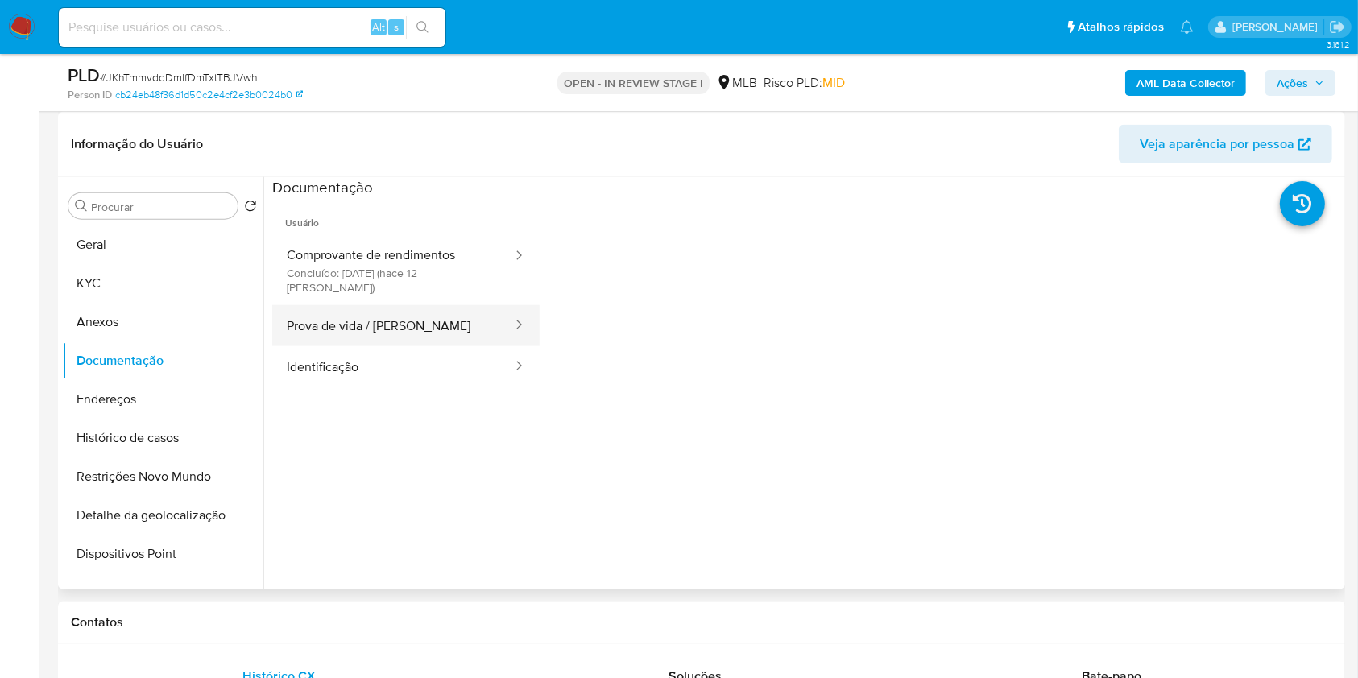
click at [406, 306] on button "Prova de vida / Selfie" at bounding box center [393, 325] width 242 height 41
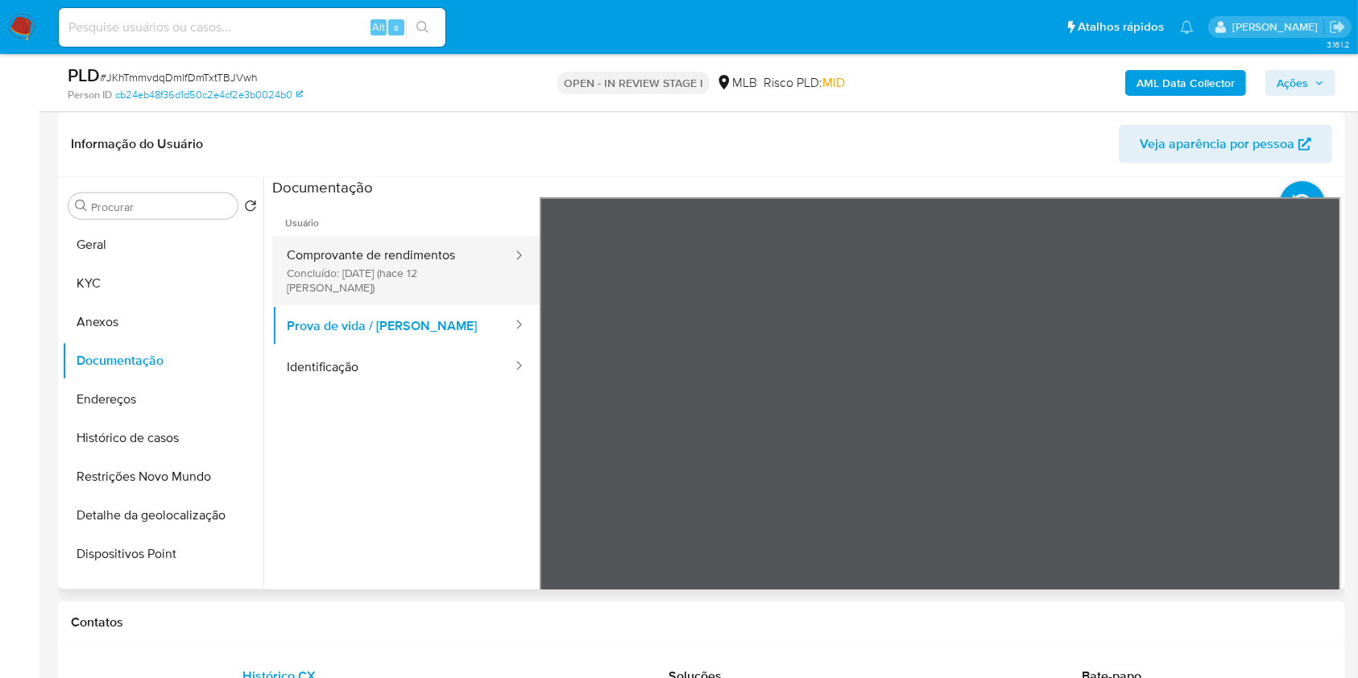
click at [406, 273] on button "Comprovante de rendimentos Concluído: 23/09/2025 (hace 12 días)" at bounding box center [393, 270] width 242 height 69
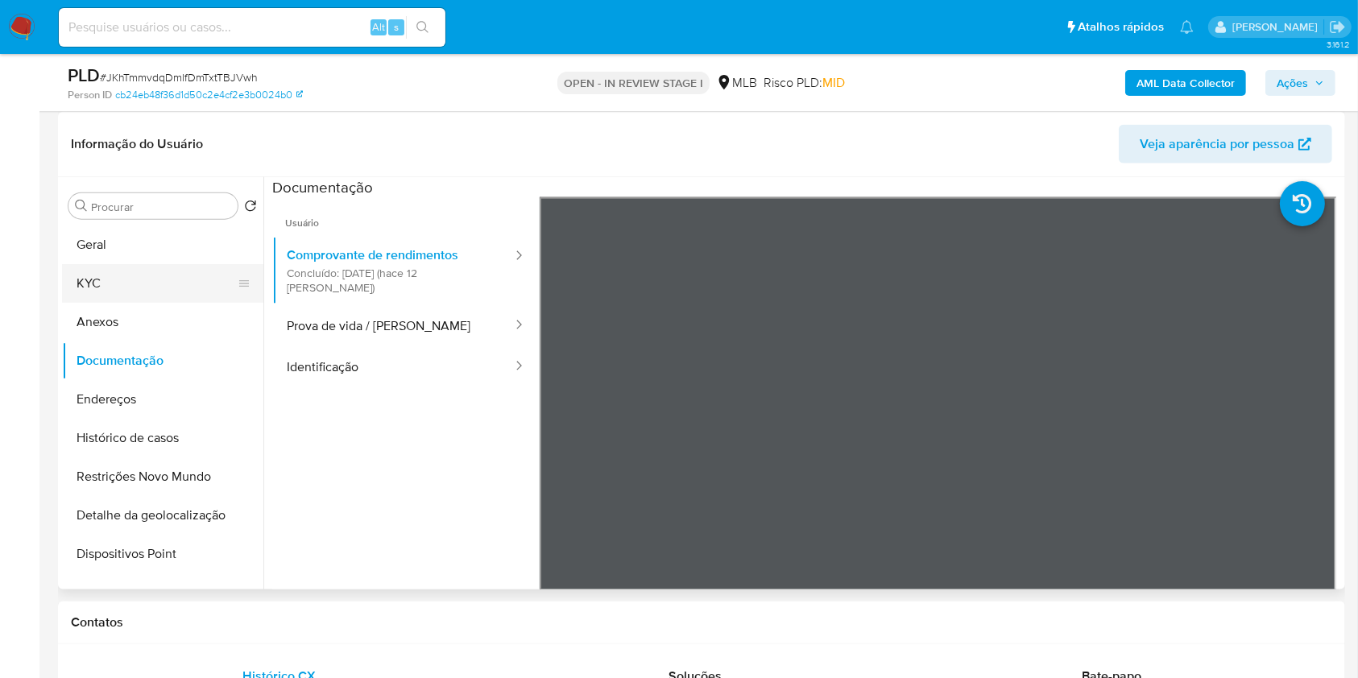
click at [165, 276] on button "KYC" at bounding box center [156, 283] width 189 height 39
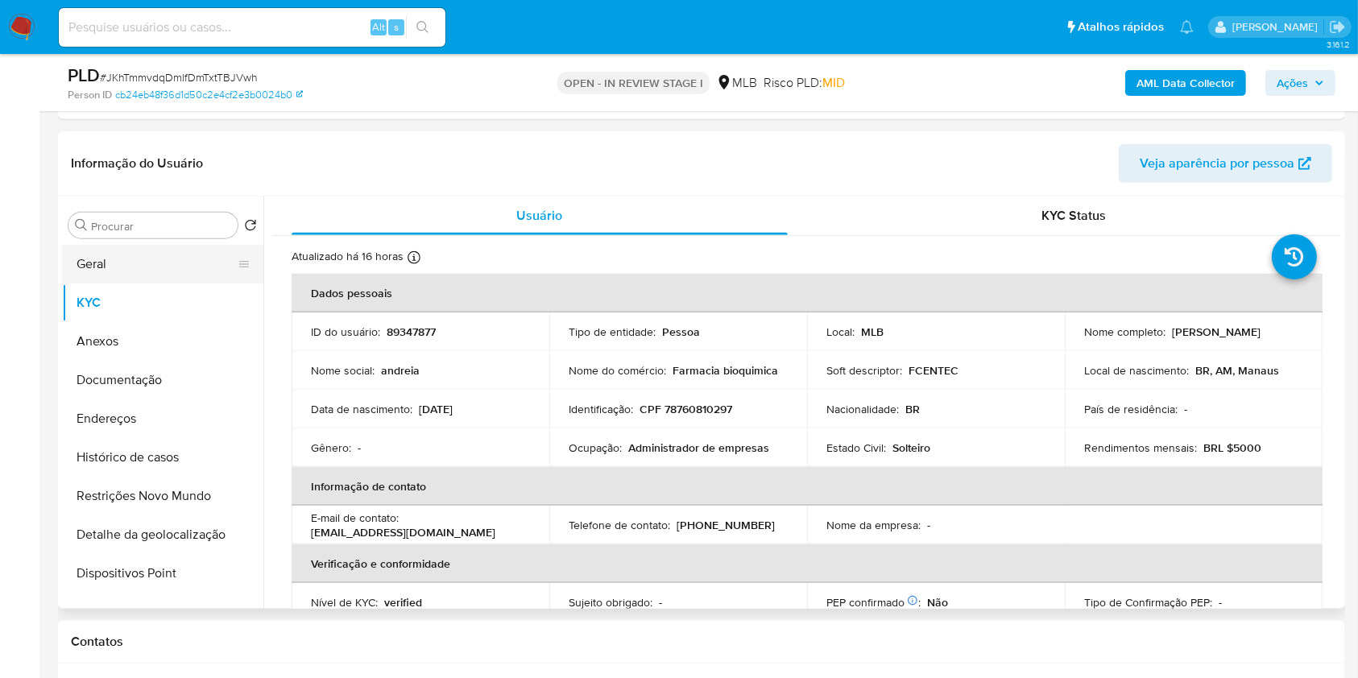
click at [129, 245] on button "Geral" at bounding box center [156, 264] width 189 height 39
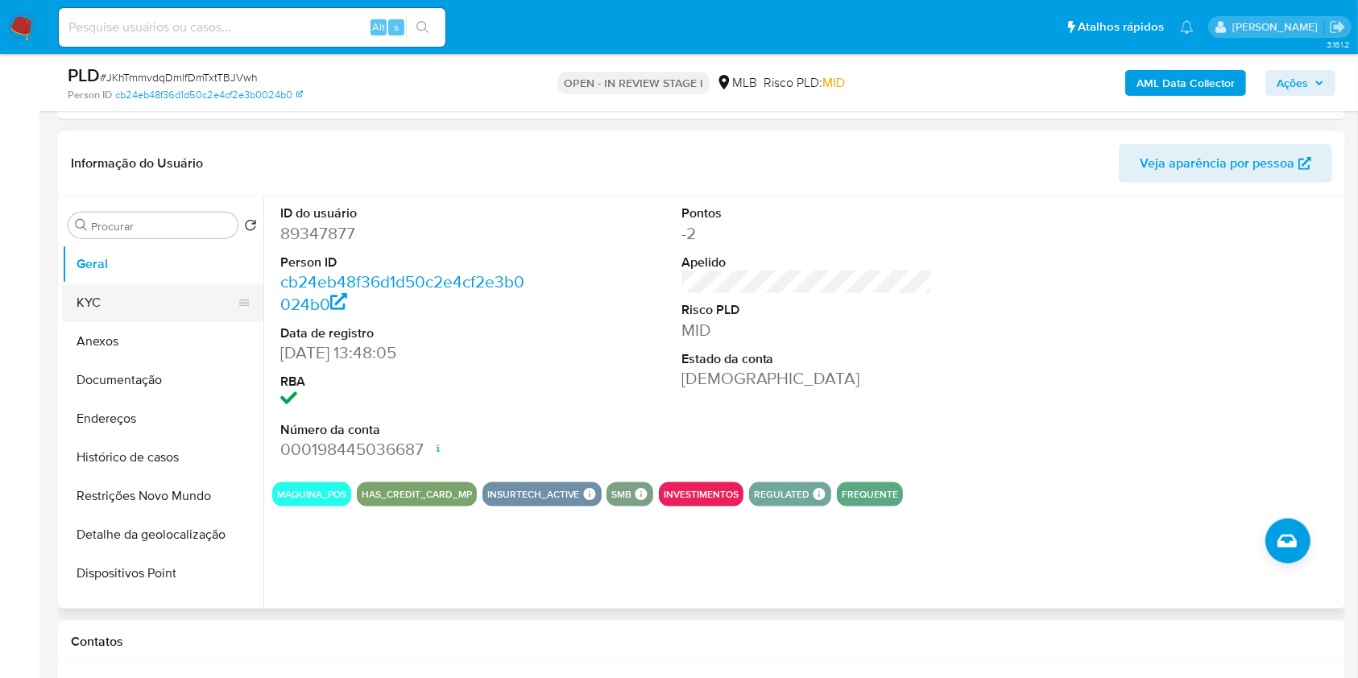
click at [151, 288] on button "KYC" at bounding box center [156, 303] width 189 height 39
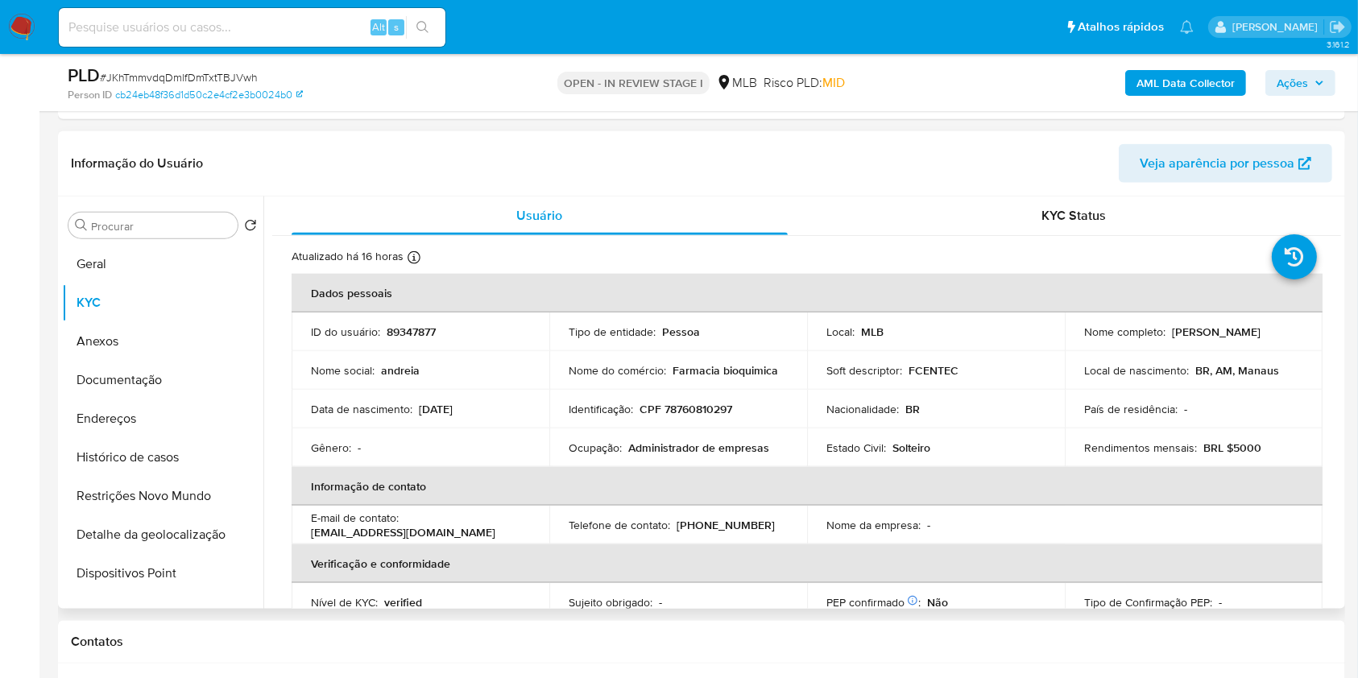
click at [676, 368] on p "Farmacia bioquimica" at bounding box center [726, 370] width 106 height 15
copy div "Nome do comércio : Farmacia bioquimica"
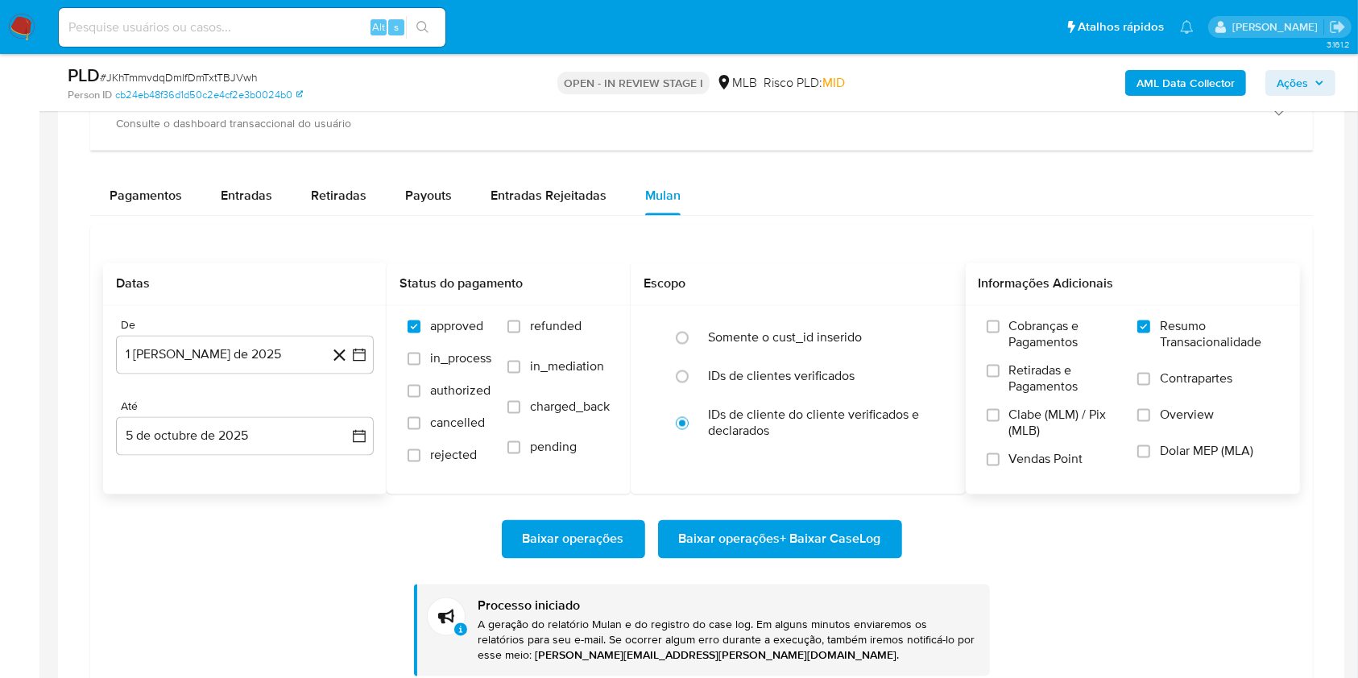
scroll to position [2909, 0]
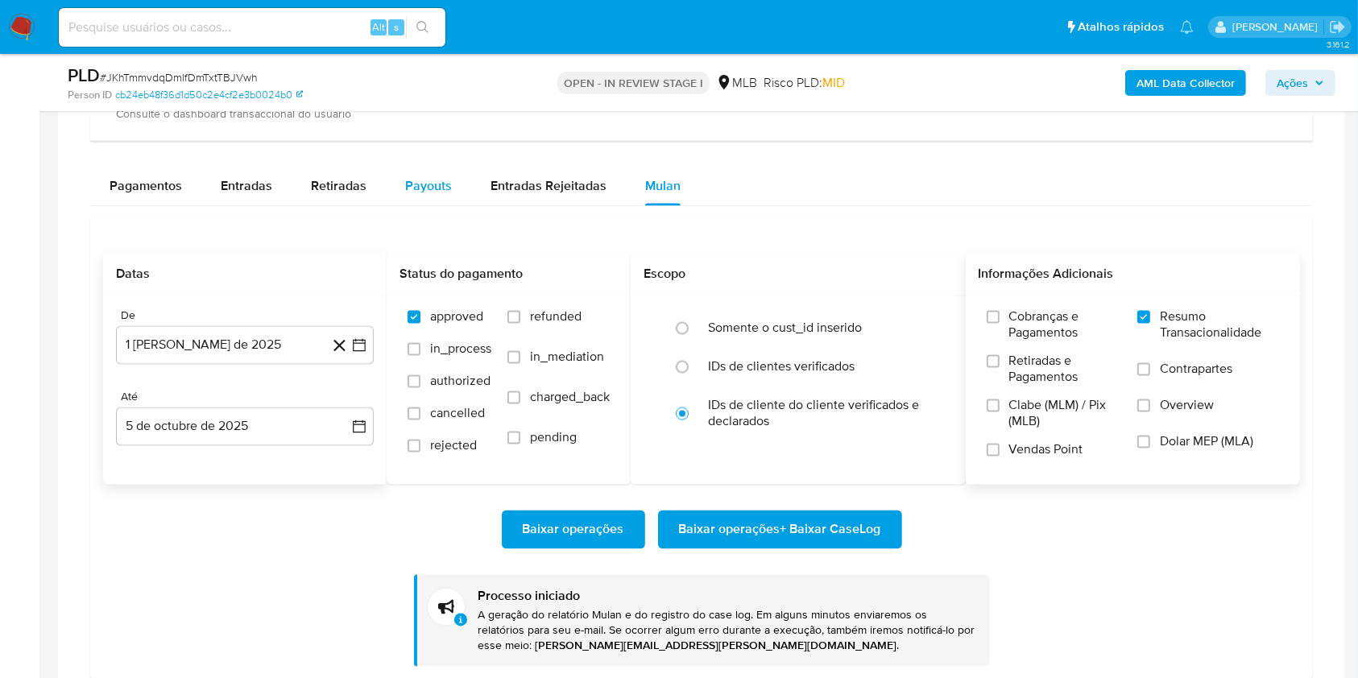
click at [437, 189] on span "Payouts" at bounding box center [428, 186] width 47 height 19
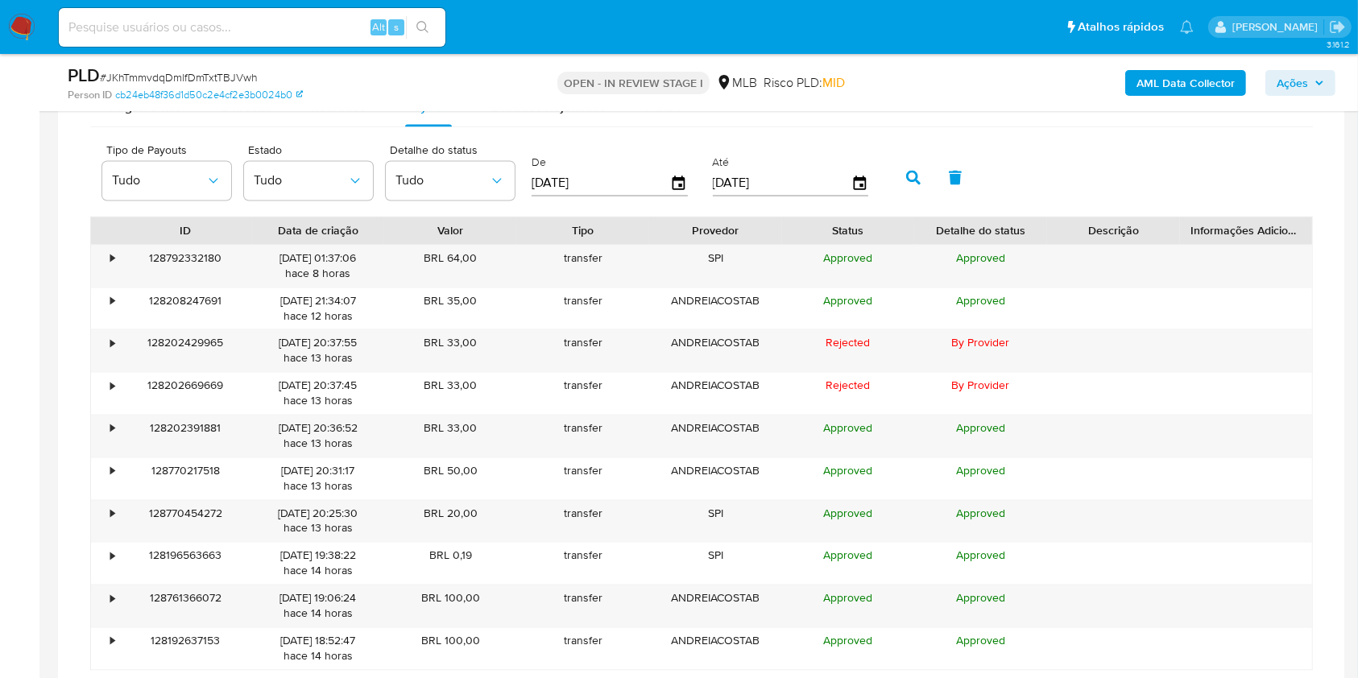
scroll to position [3059, 0]
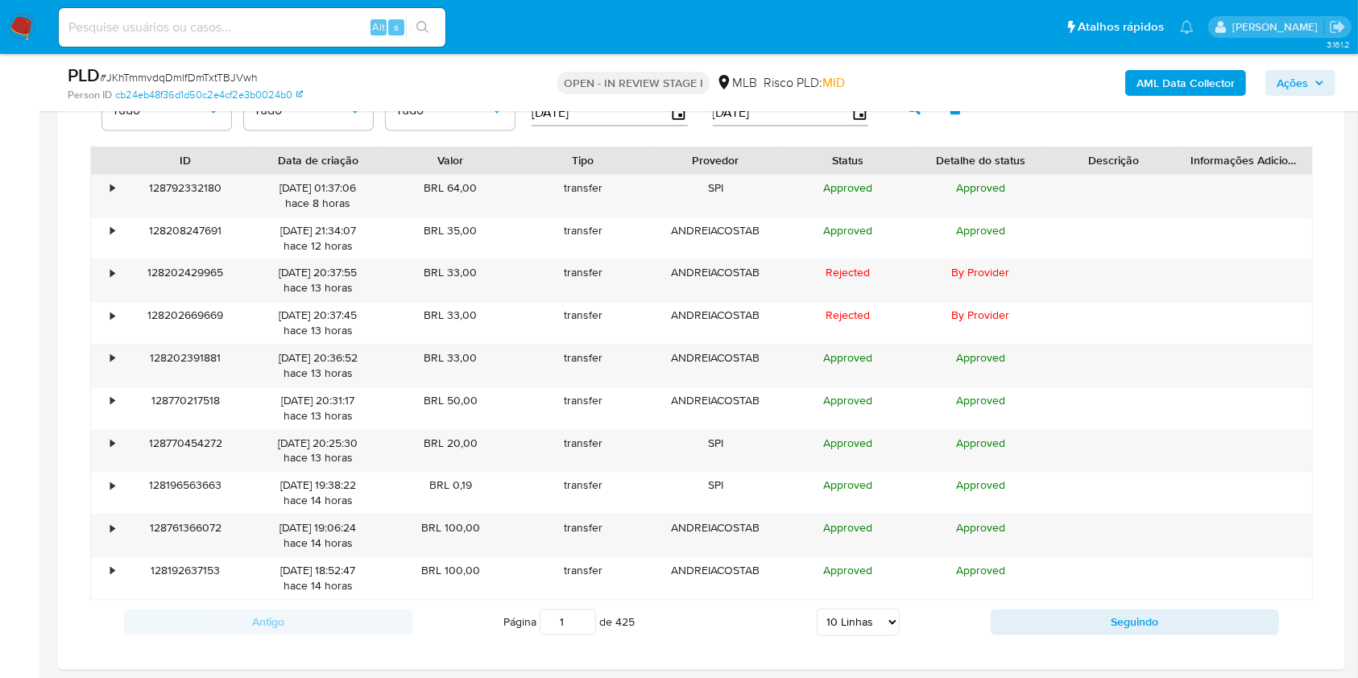
click at [826, 619] on select "5 Linhas 10 Linhas 20 Linhas 25 Linhas 50 Linhas 100 Linhas" at bounding box center [858, 621] width 83 height 27
select select "100"
click at [817, 608] on select "5 Linhas 10 Linhas 20 Linhas 25 Linhas 50 Linhas 100 Linhas" at bounding box center [858, 621] width 83 height 27
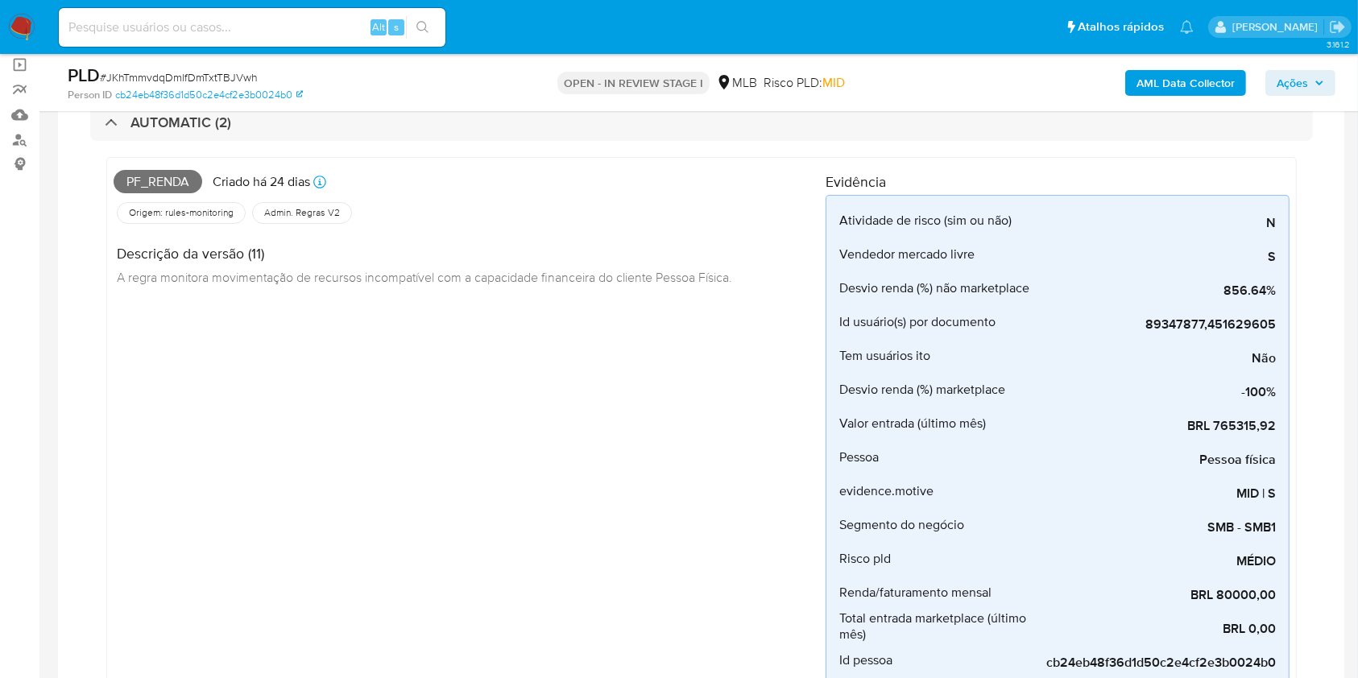
scroll to position [90, 0]
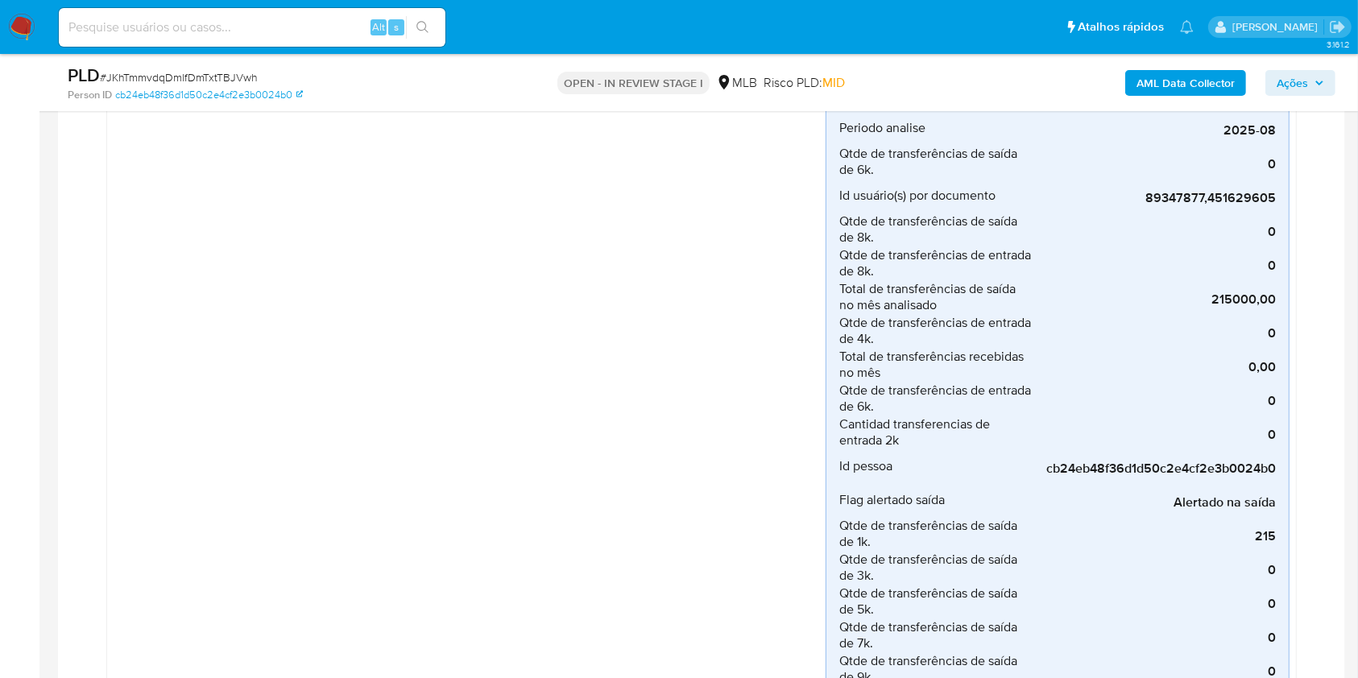
click at [204, 397] on div "Operação_arredondada Criado há 24 dias Criado: 12/09/2025 00:09:05 Origem: rule…" at bounding box center [470, 469] width 712 height 996
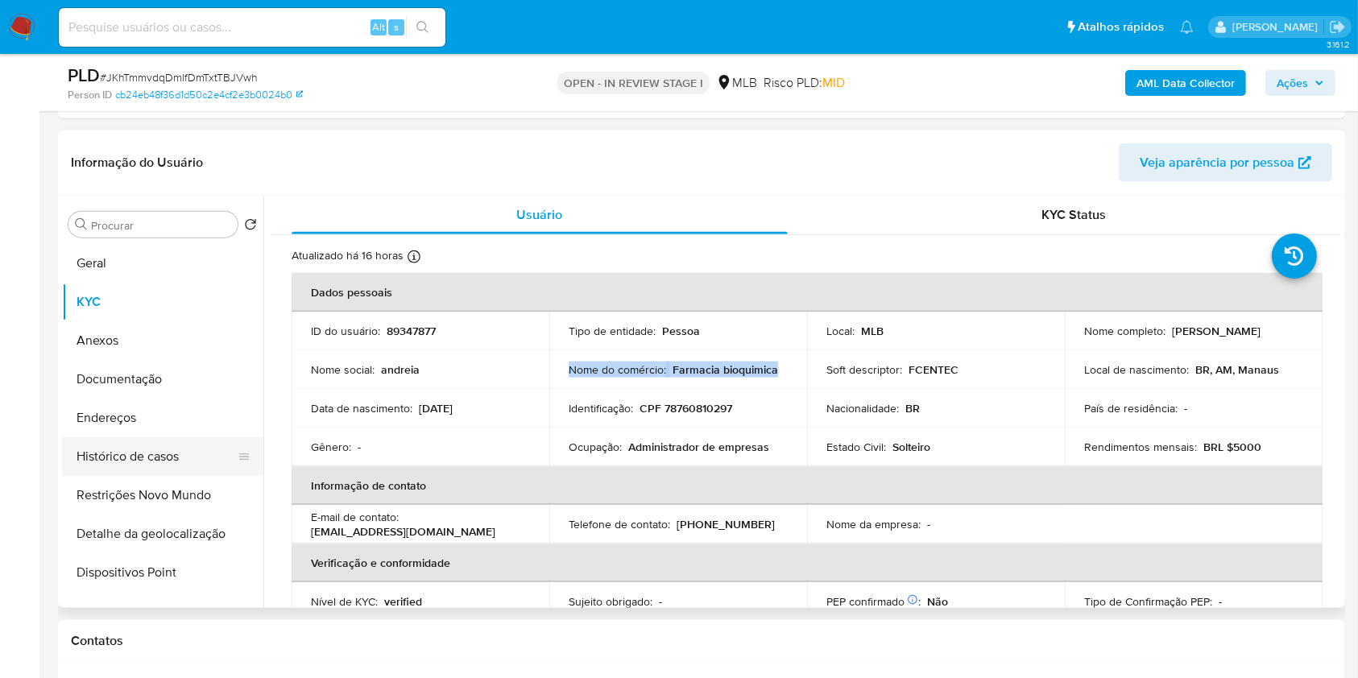
scroll to position [1830, 0]
click at [151, 446] on button "Histórico de casos" at bounding box center [156, 456] width 189 height 39
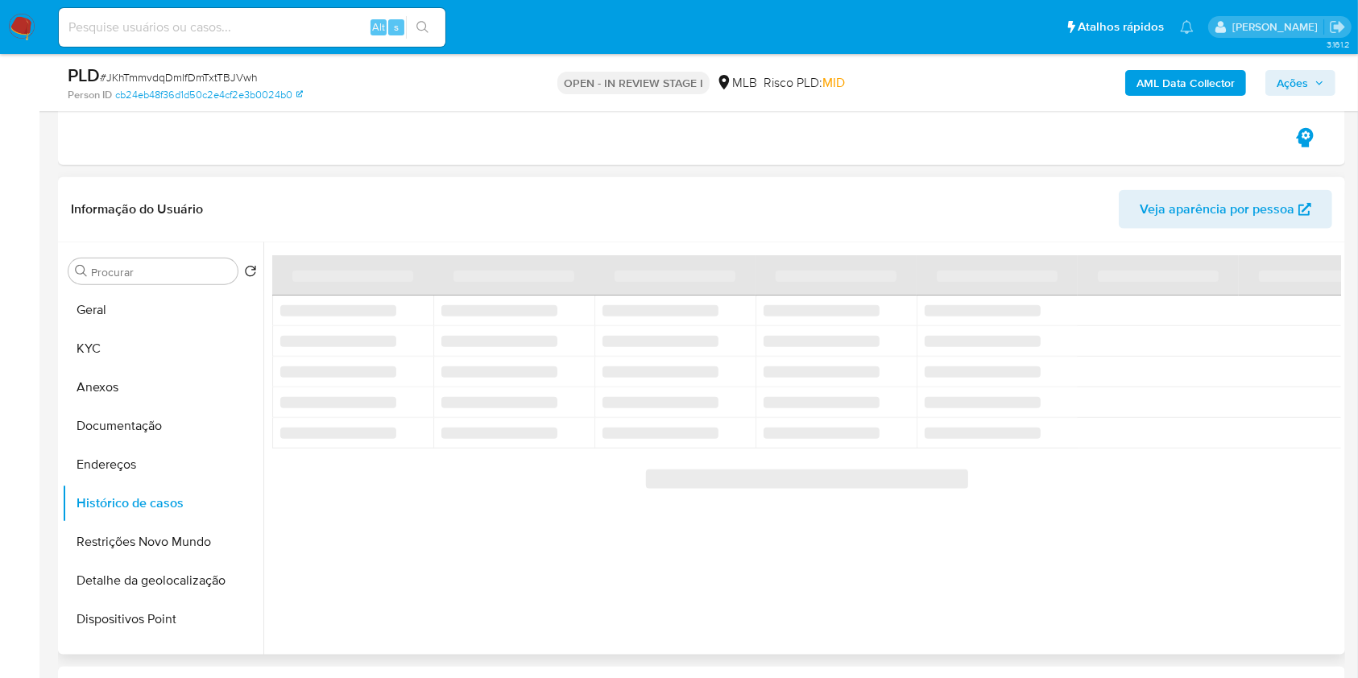
scroll to position [1766, 0]
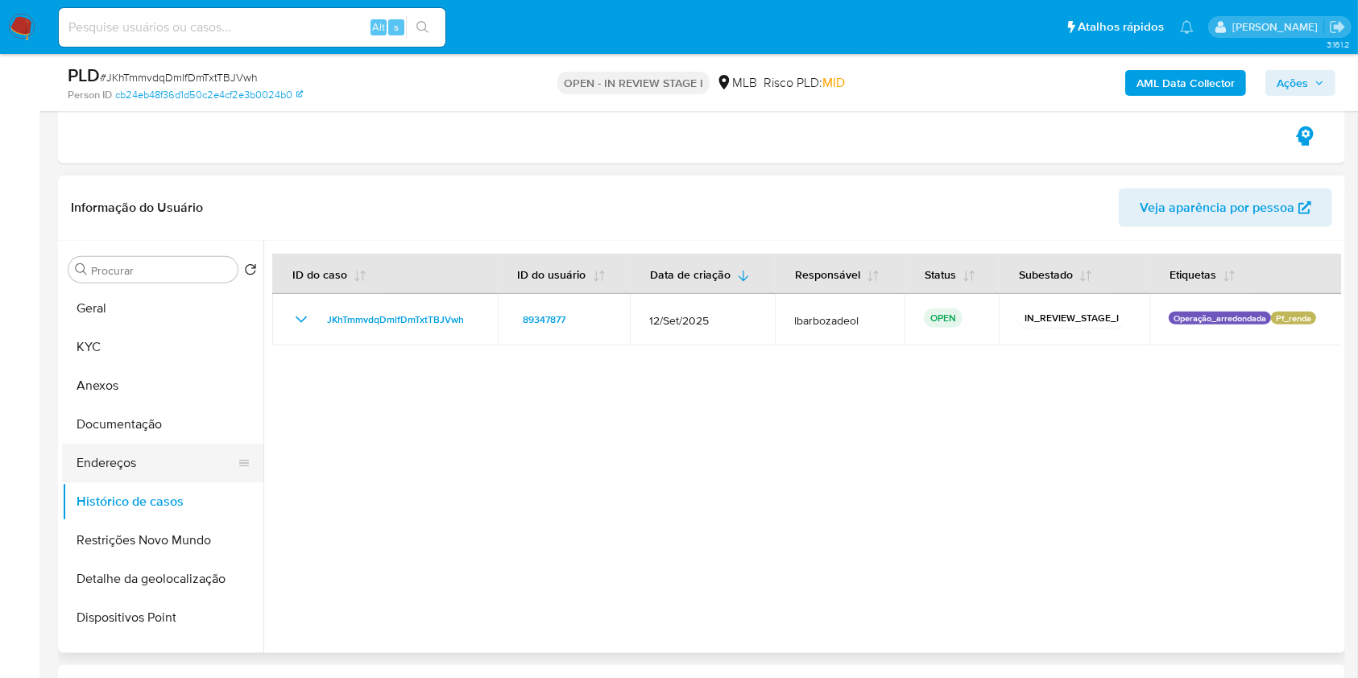
click at [185, 475] on button "Endereços" at bounding box center [156, 463] width 189 height 39
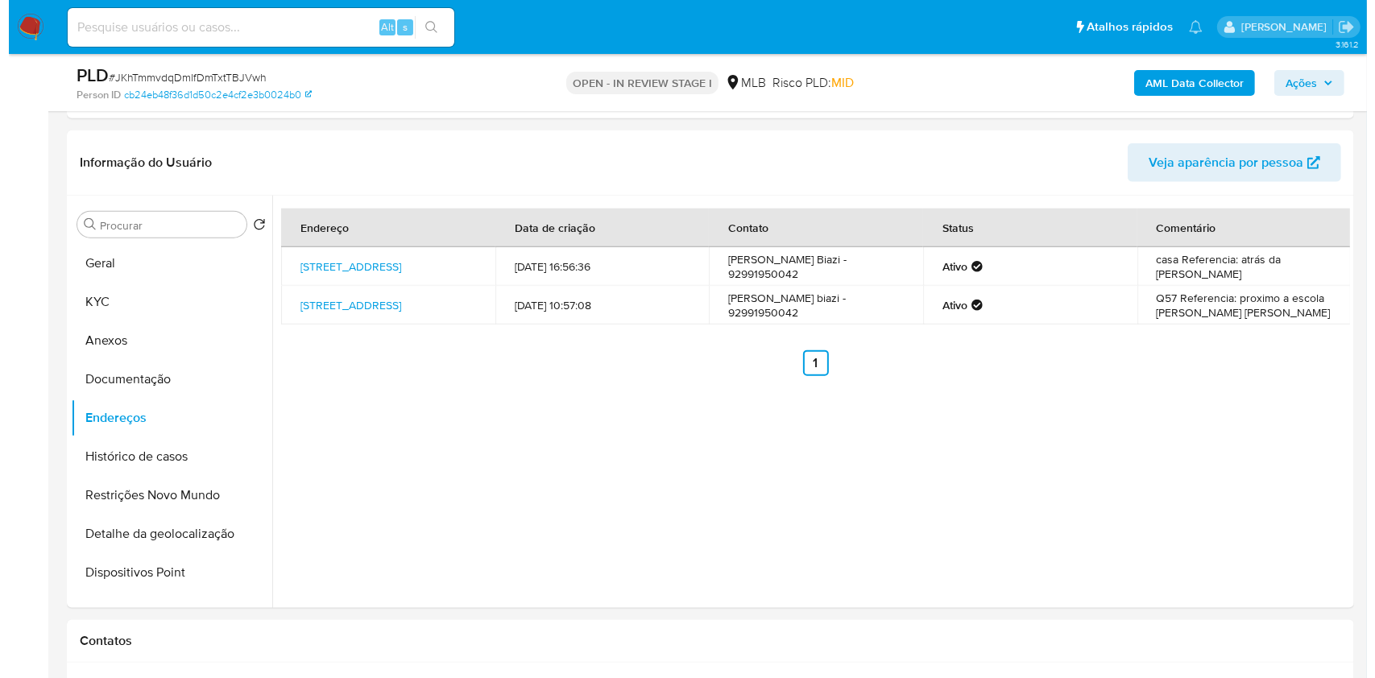
scroll to position [1821, 0]
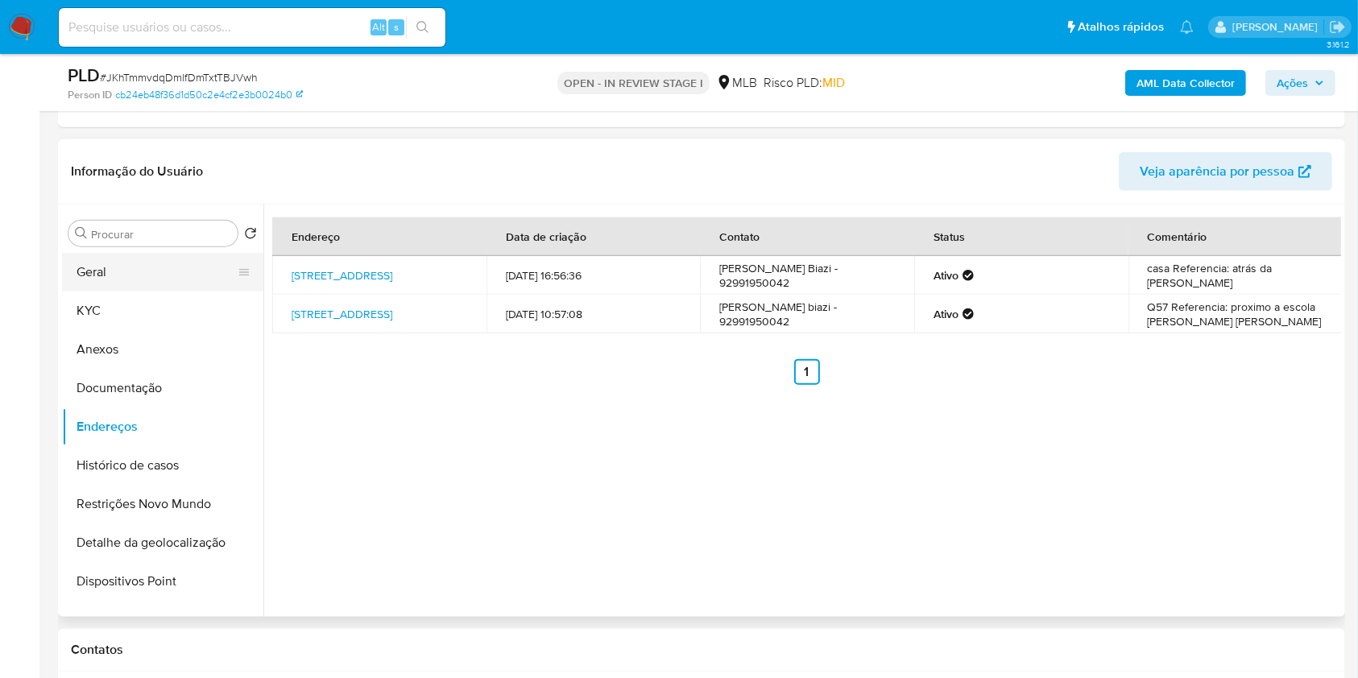
click at [163, 267] on button "Geral" at bounding box center [156, 272] width 189 height 39
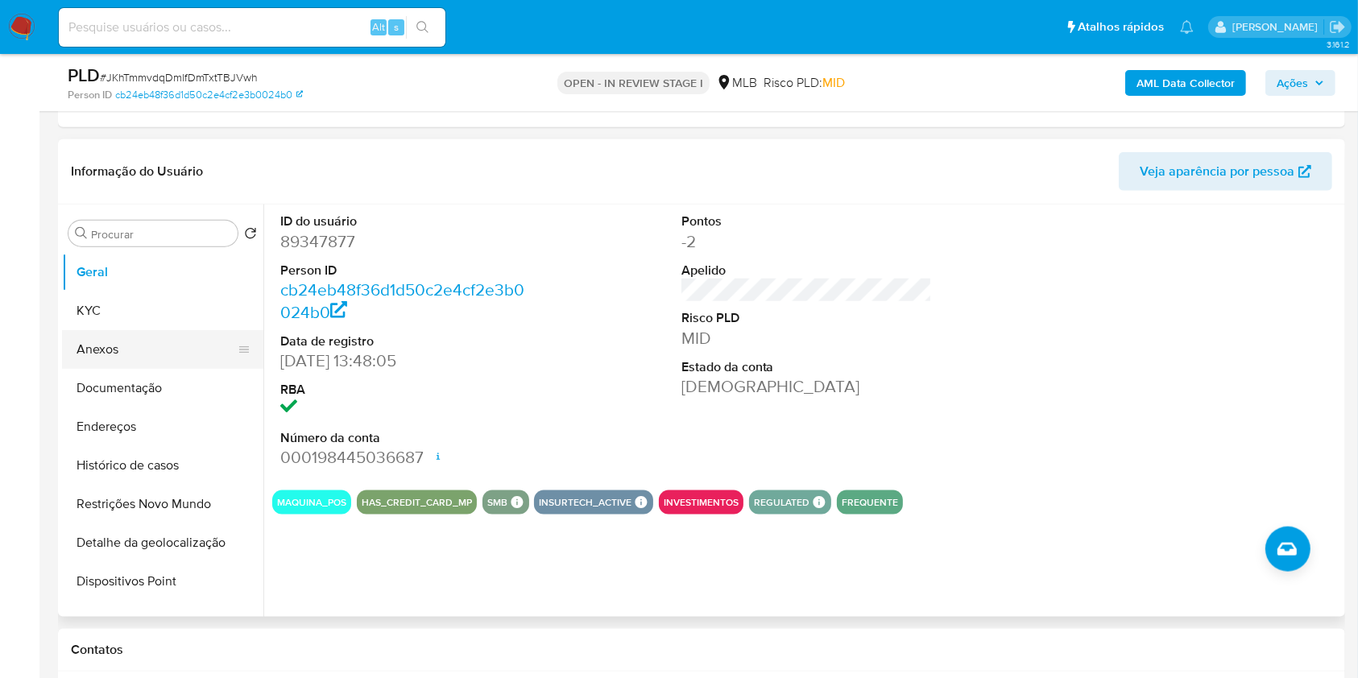
click at [148, 304] on button "KYC" at bounding box center [162, 311] width 201 height 39
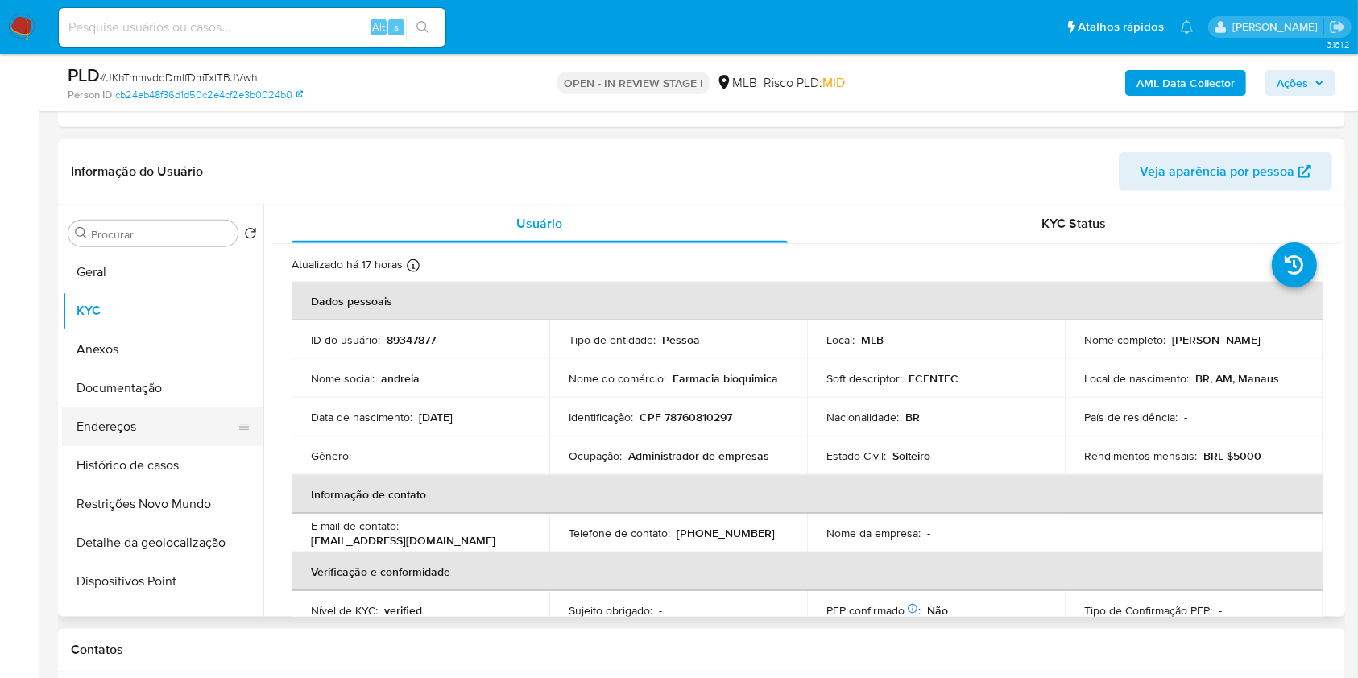
click at [162, 425] on button "Endereços" at bounding box center [156, 427] width 189 height 39
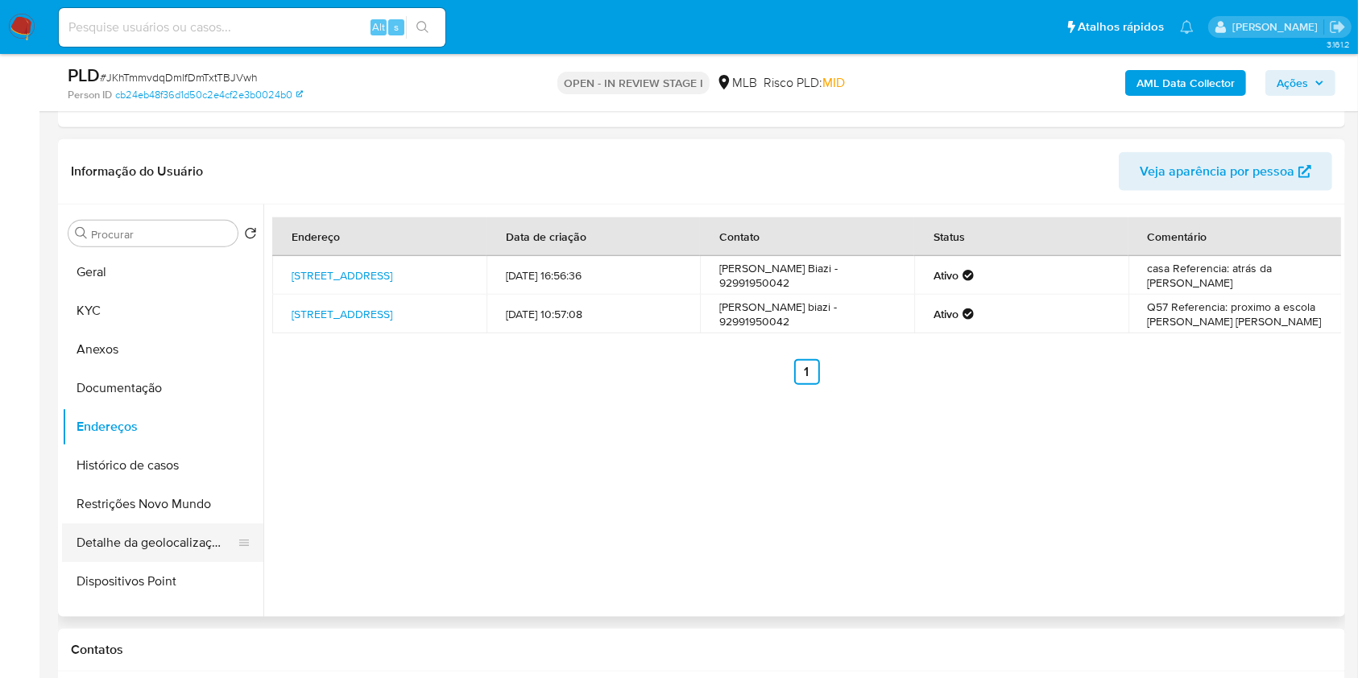
click at [143, 551] on button "Detalhe da geolocalização" at bounding box center [156, 543] width 189 height 39
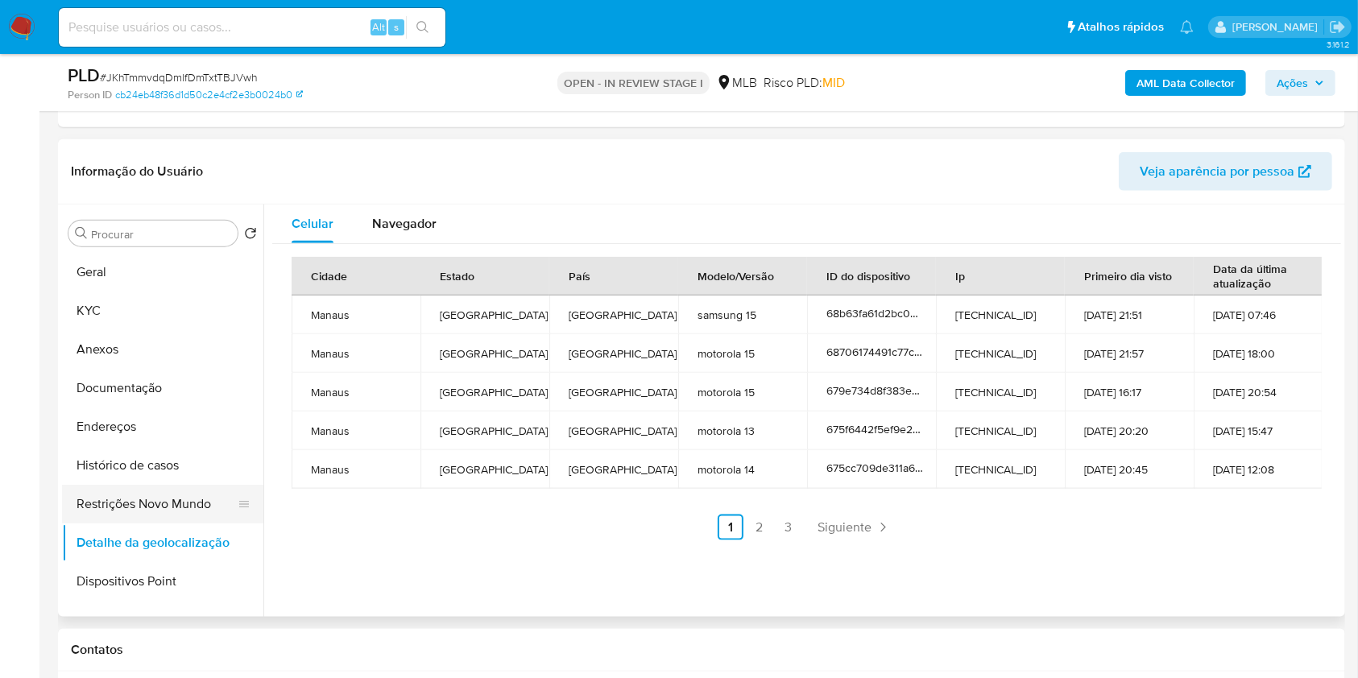
click at [191, 491] on button "Restrições Novo Mundo" at bounding box center [156, 504] width 189 height 39
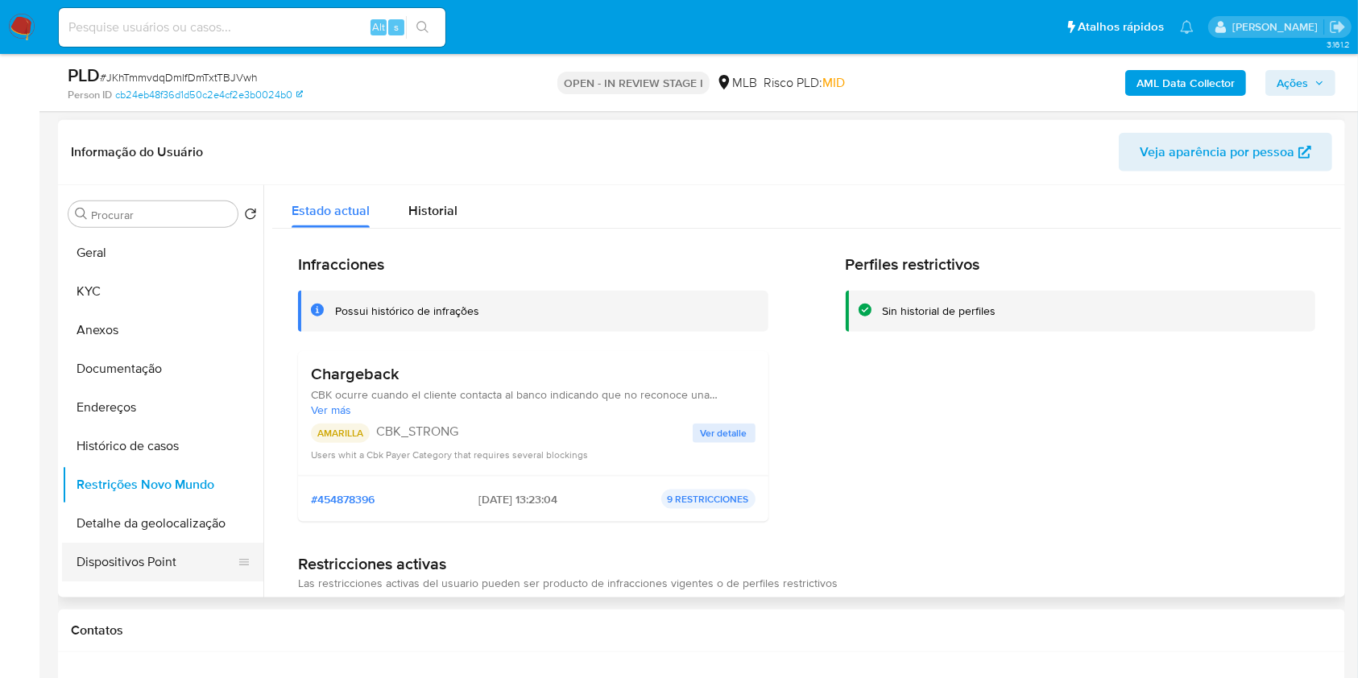
click at [134, 569] on button "Dispositivos Point" at bounding box center [156, 562] width 189 height 39
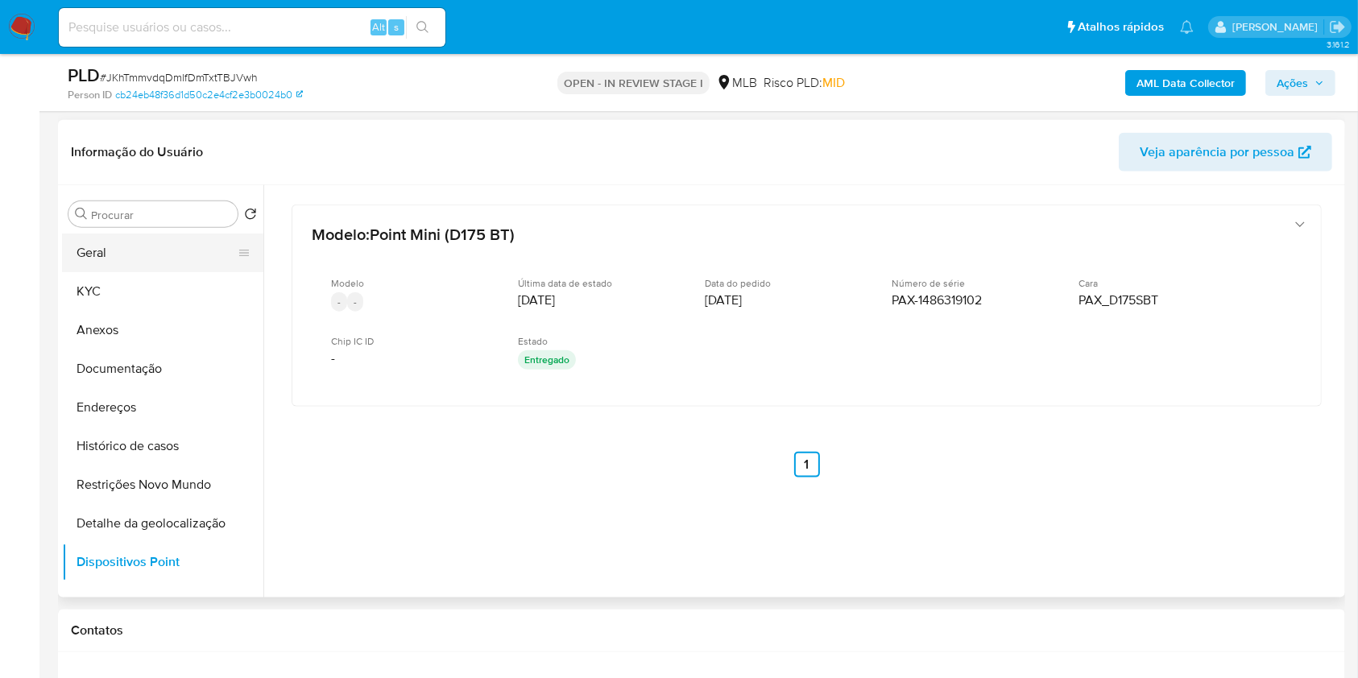
click at [122, 247] on button "Geral" at bounding box center [156, 253] width 189 height 39
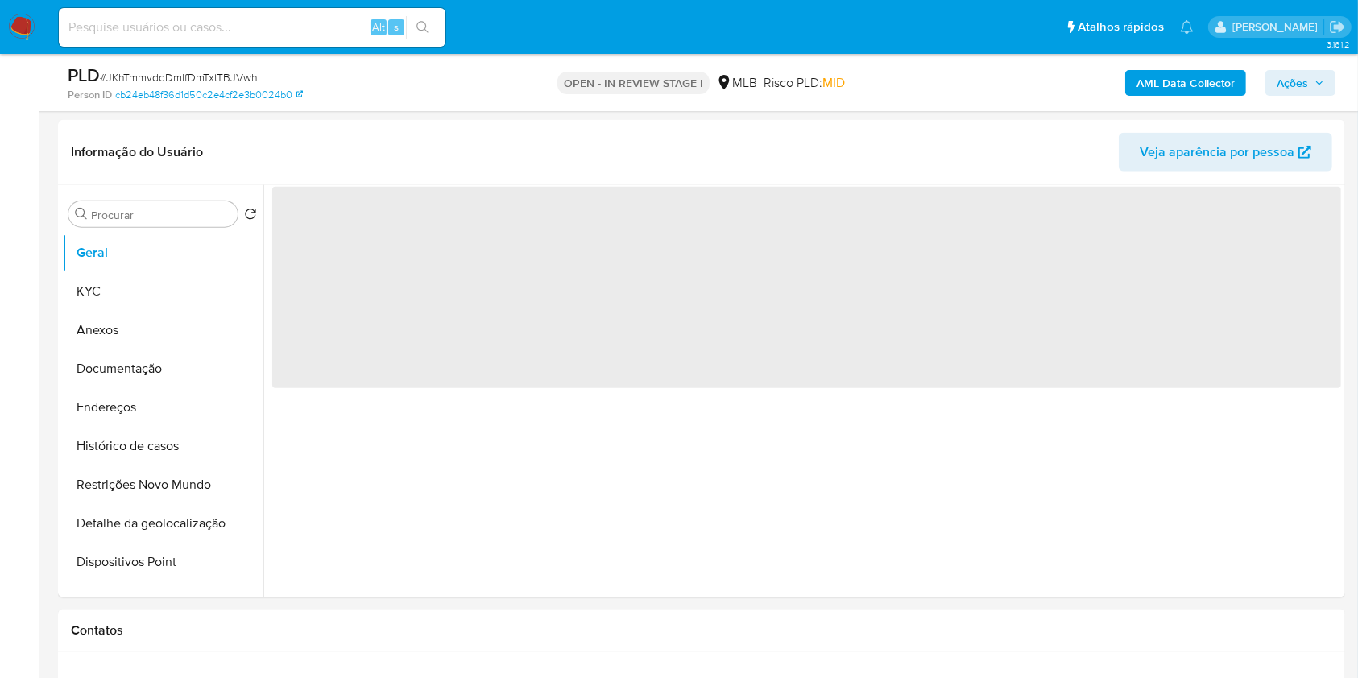
click at [1283, 72] on span "Ações" at bounding box center [1292, 83] width 31 height 26
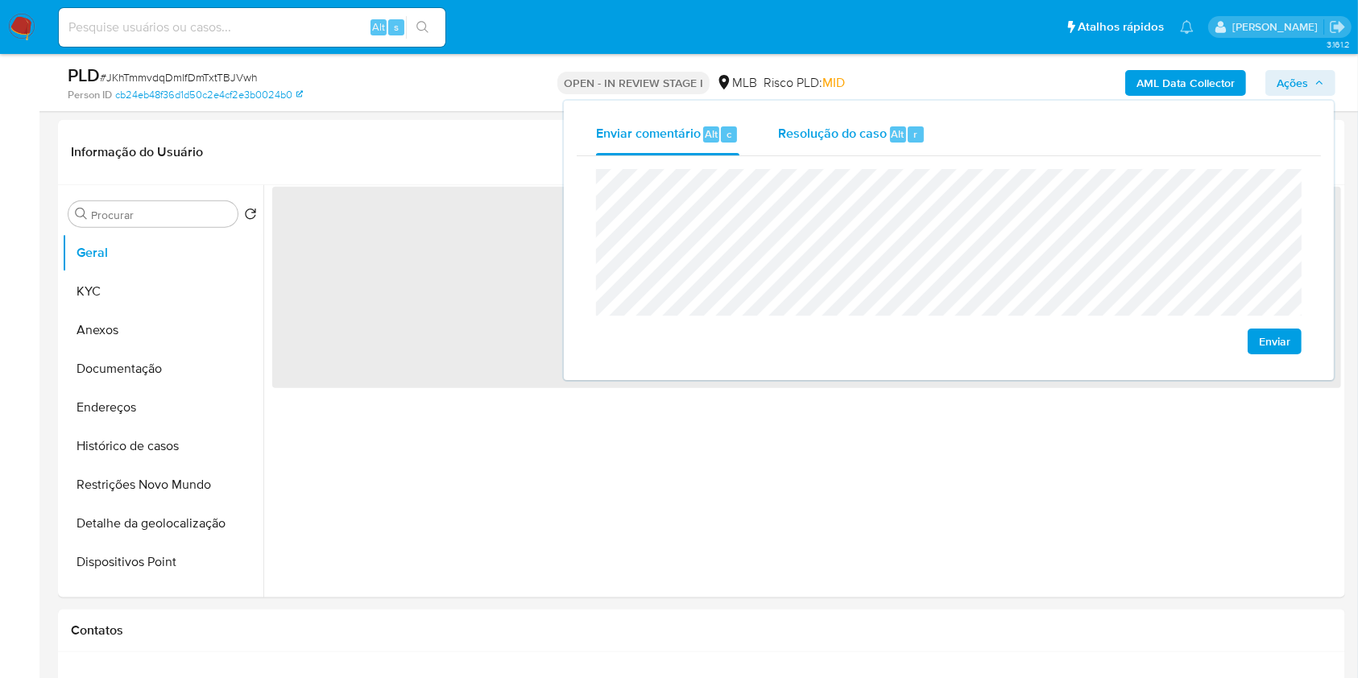
click at [860, 134] on span "Resolução do caso" at bounding box center [832, 133] width 109 height 19
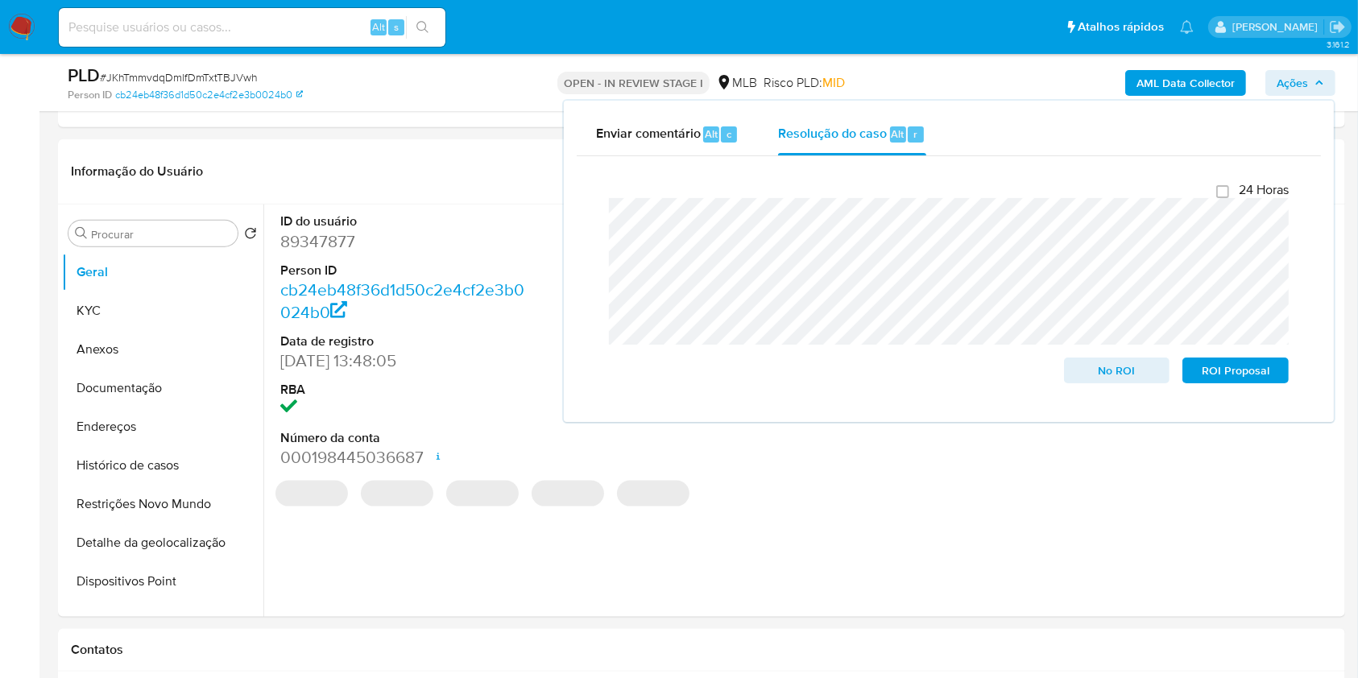
drag, startPoint x: 952, startPoint y: 75, endPoint x: 1033, endPoint y: 77, distance: 80.6
click at [951, 75] on div "AML Data Collector Ações Enviar comentário Alt c Resolução do caso Alt r Fecham…" at bounding box center [1127, 83] width 418 height 38
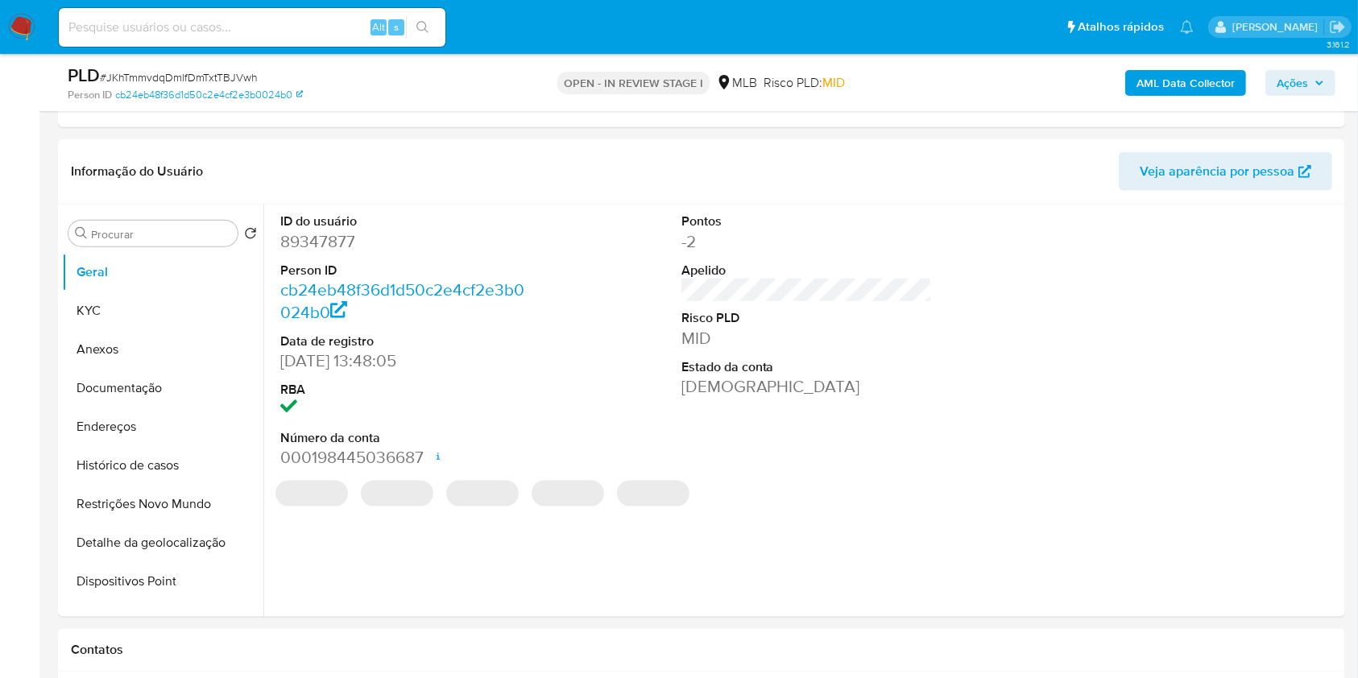
click at [1169, 85] on b "AML Data Collector" at bounding box center [1186, 83] width 98 height 26
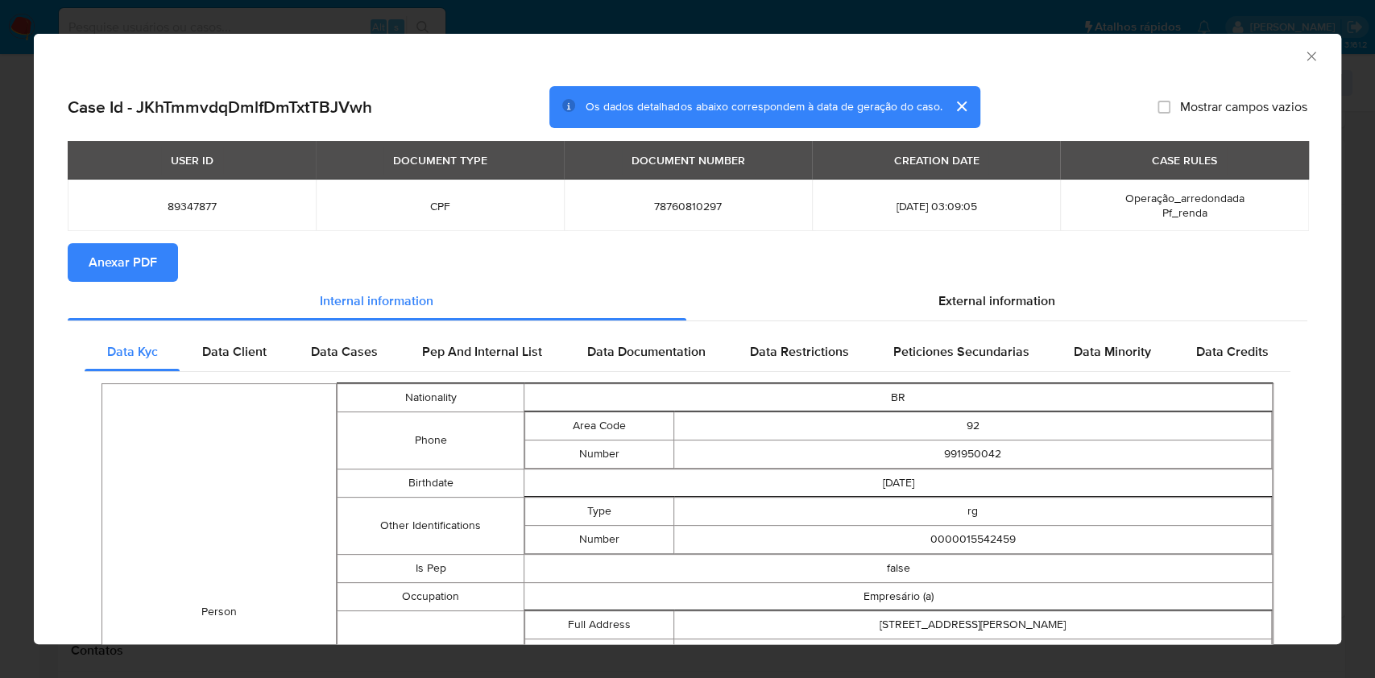
click at [121, 262] on span "Anexar PDF" at bounding box center [123, 262] width 68 height 35
click at [1303, 48] on icon "Fechar a janela" at bounding box center [1311, 56] width 16 height 16
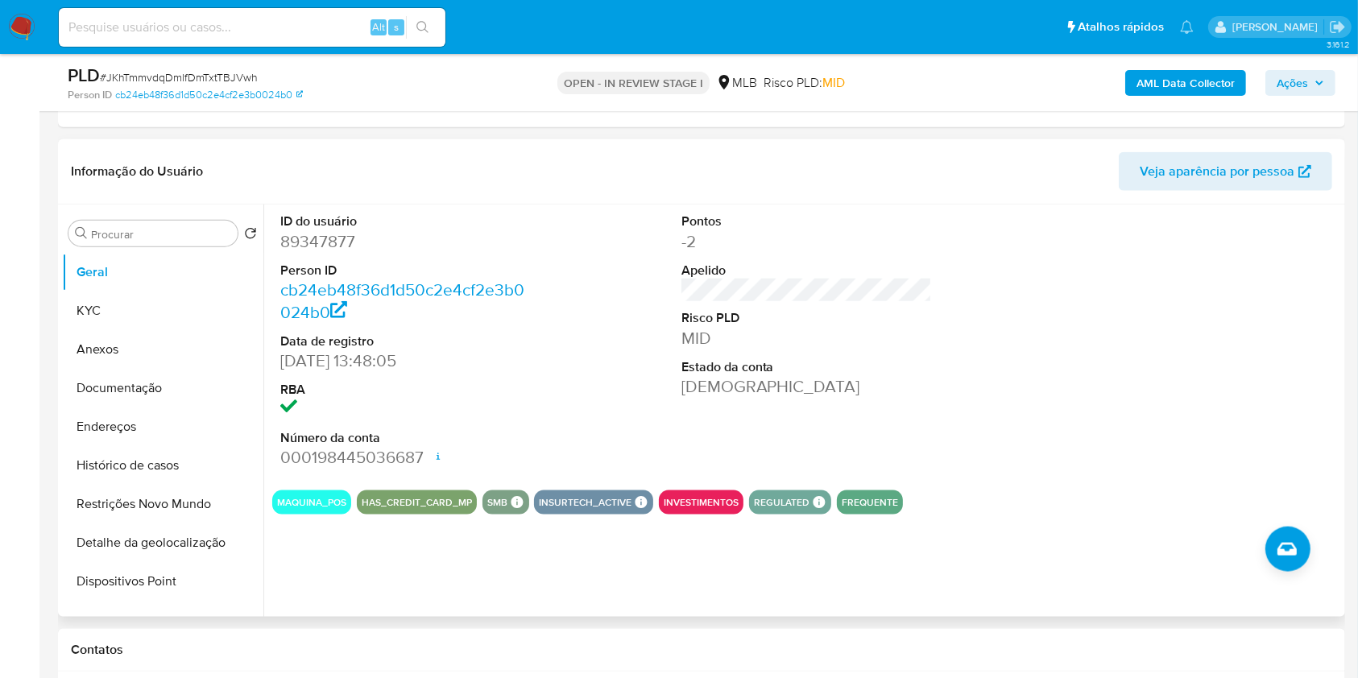
click at [174, 357] on button "Anexos" at bounding box center [162, 349] width 201 height 39
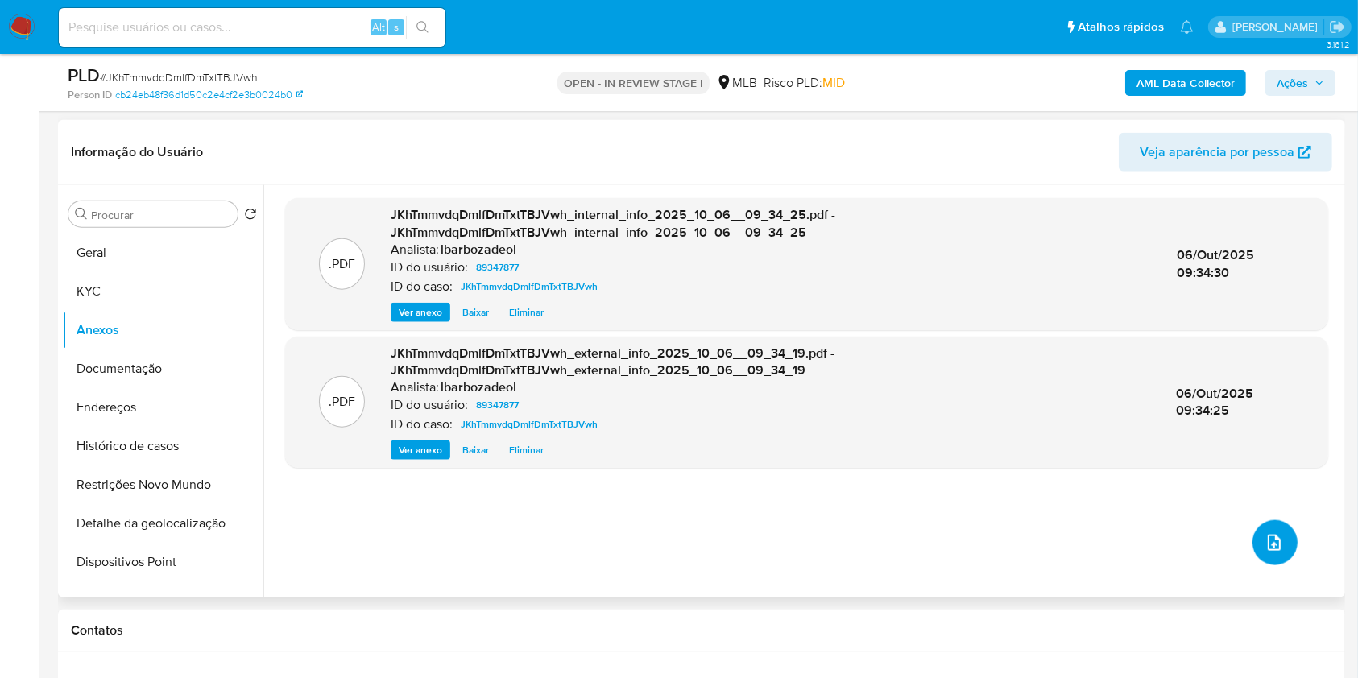
click at [1271, 545] on icon "upload-file" at bounding box center [1274, 542] width 19 height 19
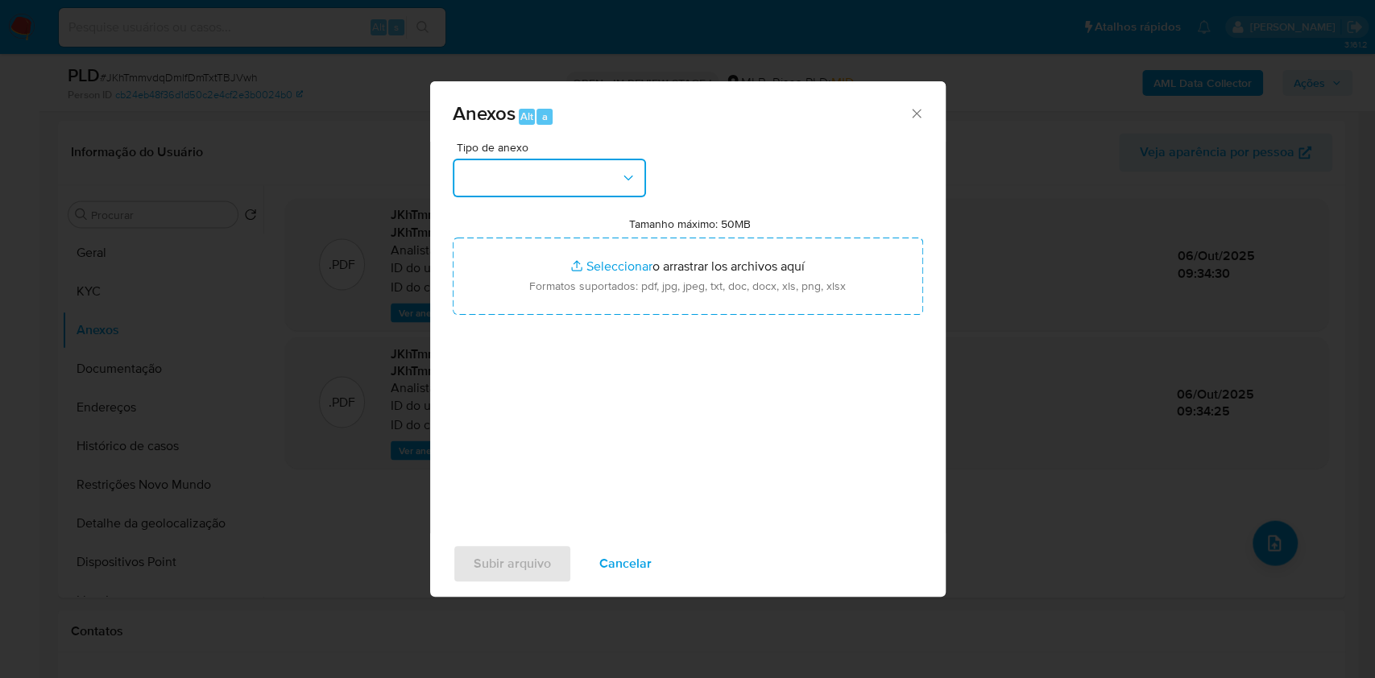
click at [577, 179] on button "button" at bounding box center [549, 178] width 193 height 39
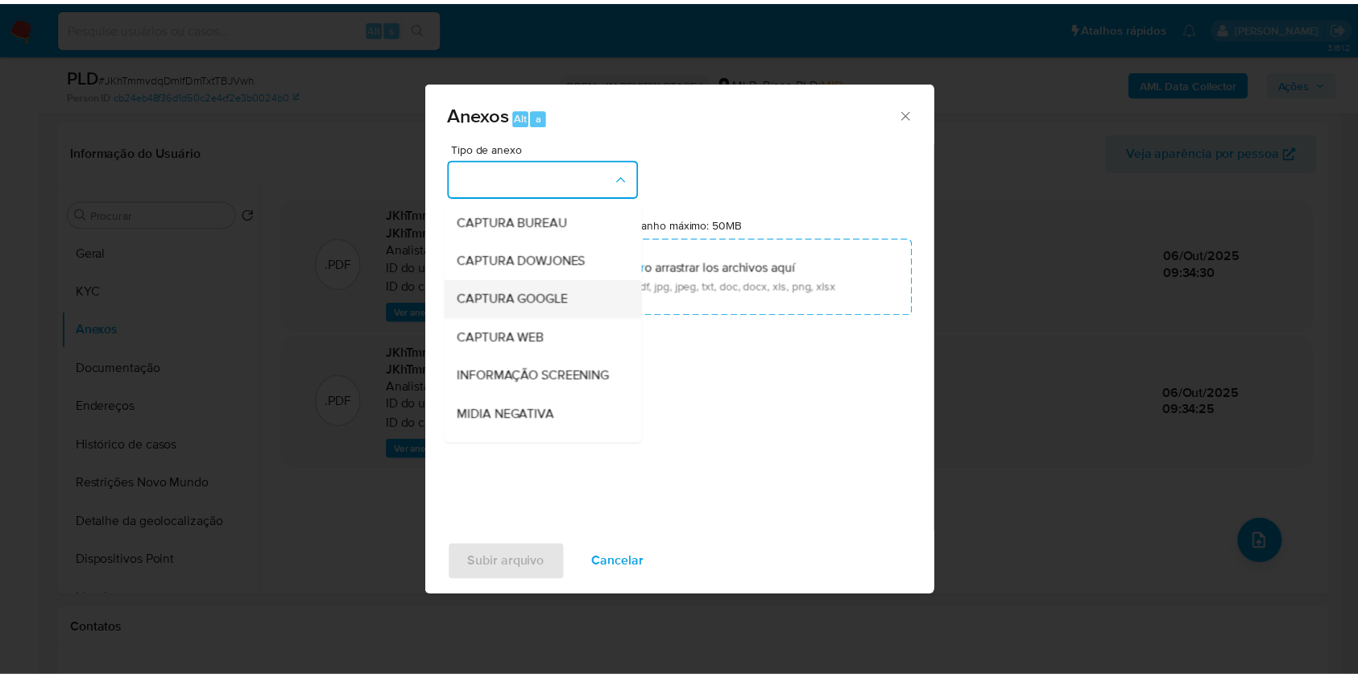
scroll to position [247, 0]
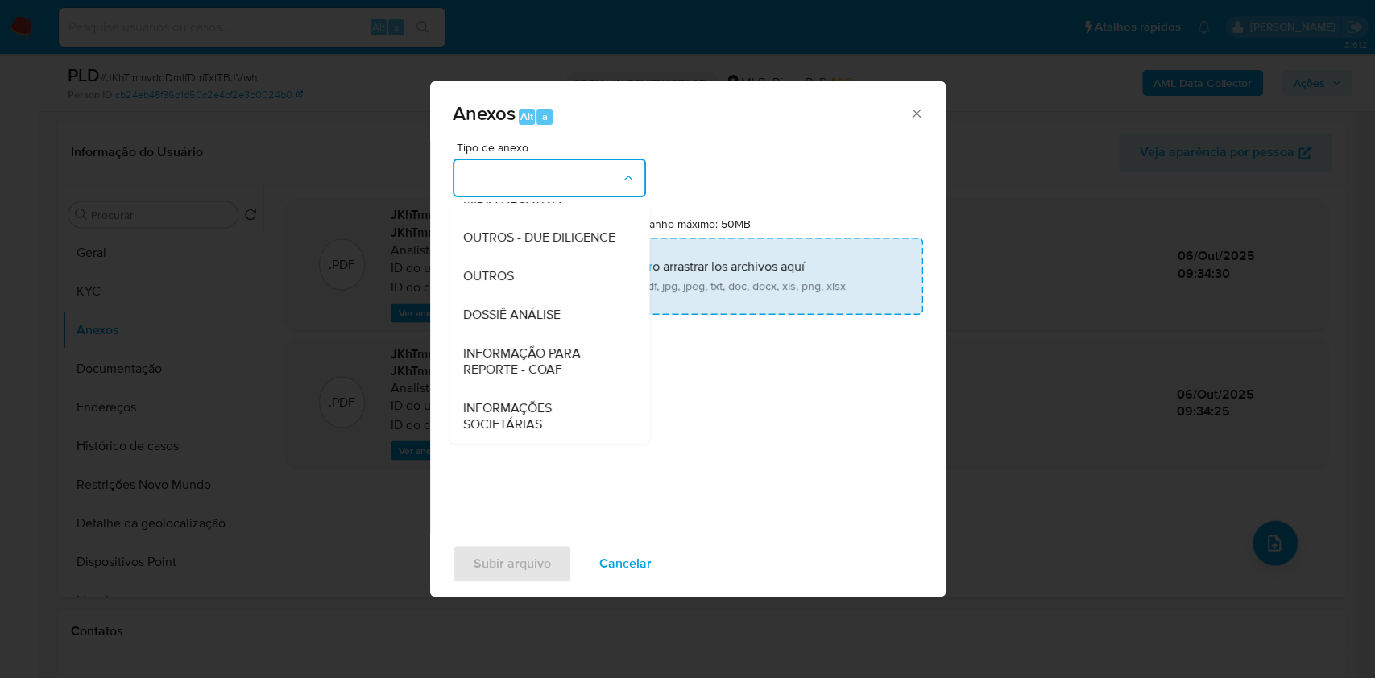
click at [547, 307] on span "DOSSIÊ ANÁLISE" at bounding box center [510, 315] width 97 height 16
click at [547, 305] on input "Tamanho máximo: 50MB Seleccionar archivos" at bounding box center [688, 276] width 470 height 77
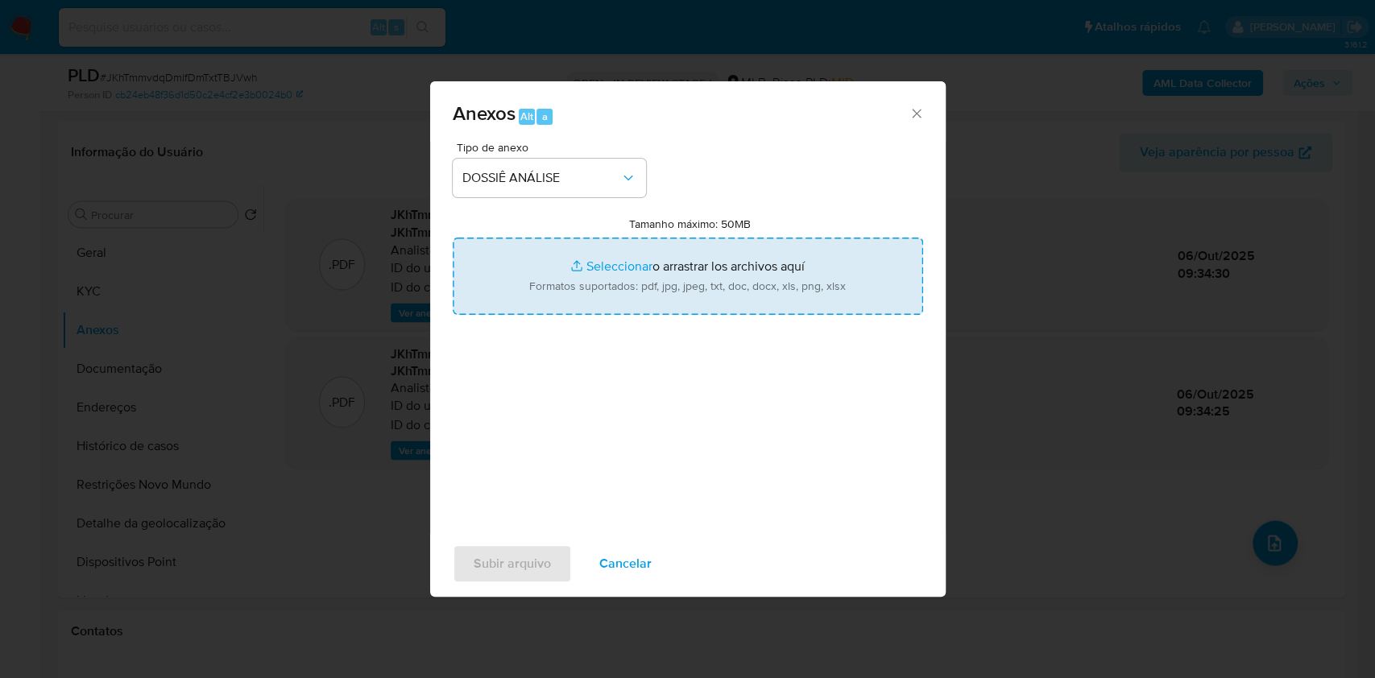
type input "C:\fakepath\SAR - XXXX - CPF 78760810297 - ANDREIA COSTA BIAZI.pdf"
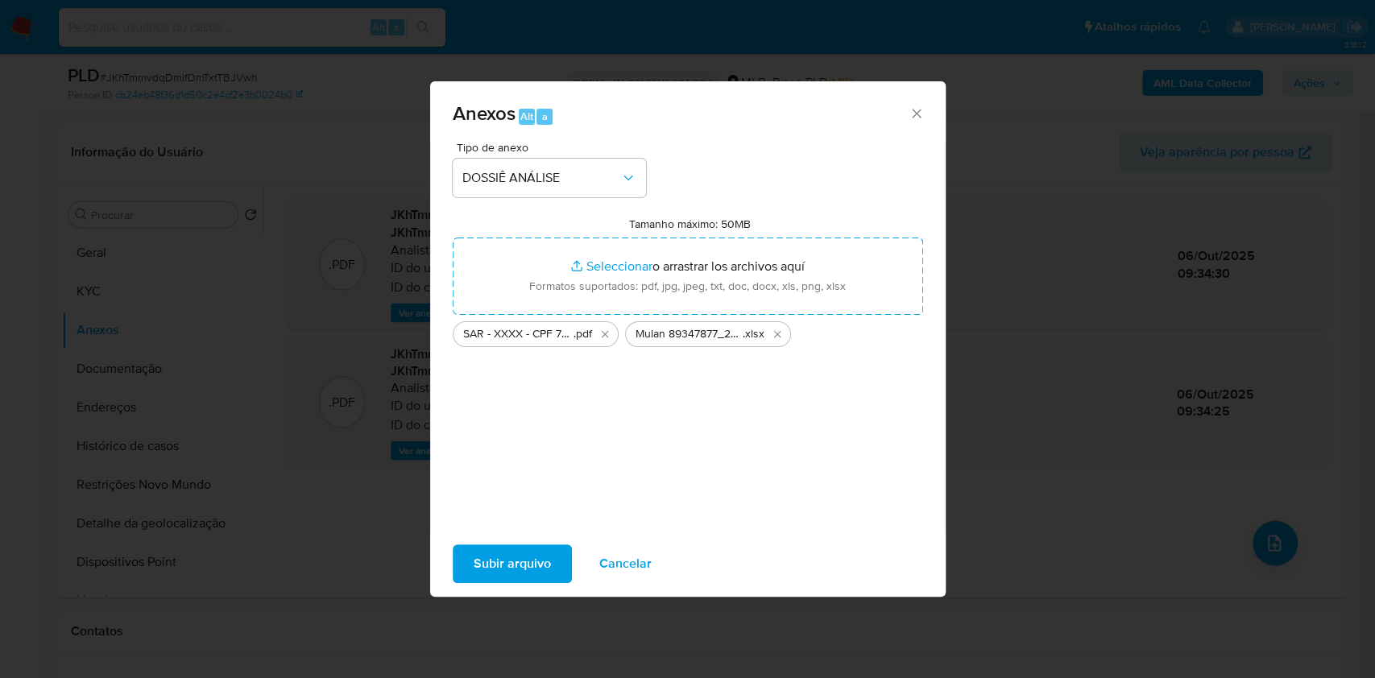
click at [525, 543] on div "Subir arquivo Cancelar" at bounding box center [688, 563] width 516 height 61
click at [521, 563] on span "Subir arquivo" at bounding box center [512, 563] width 77 height 35
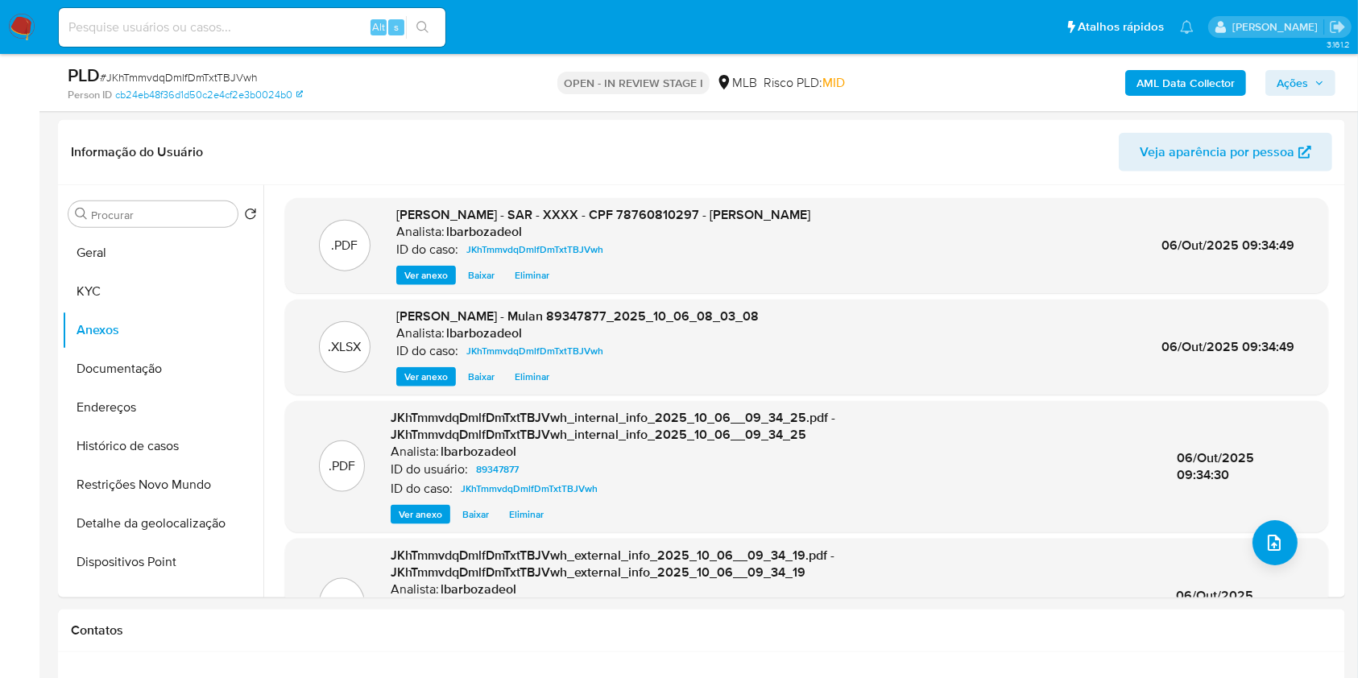
drag, startPoint x: 1291, startPoint y: 91, endPoint x: 1278, endPoint y: 87, distance: 12.7
click at [1291, 90] on span "Ações" at bounding box center [1292, 83] width 31 height 26
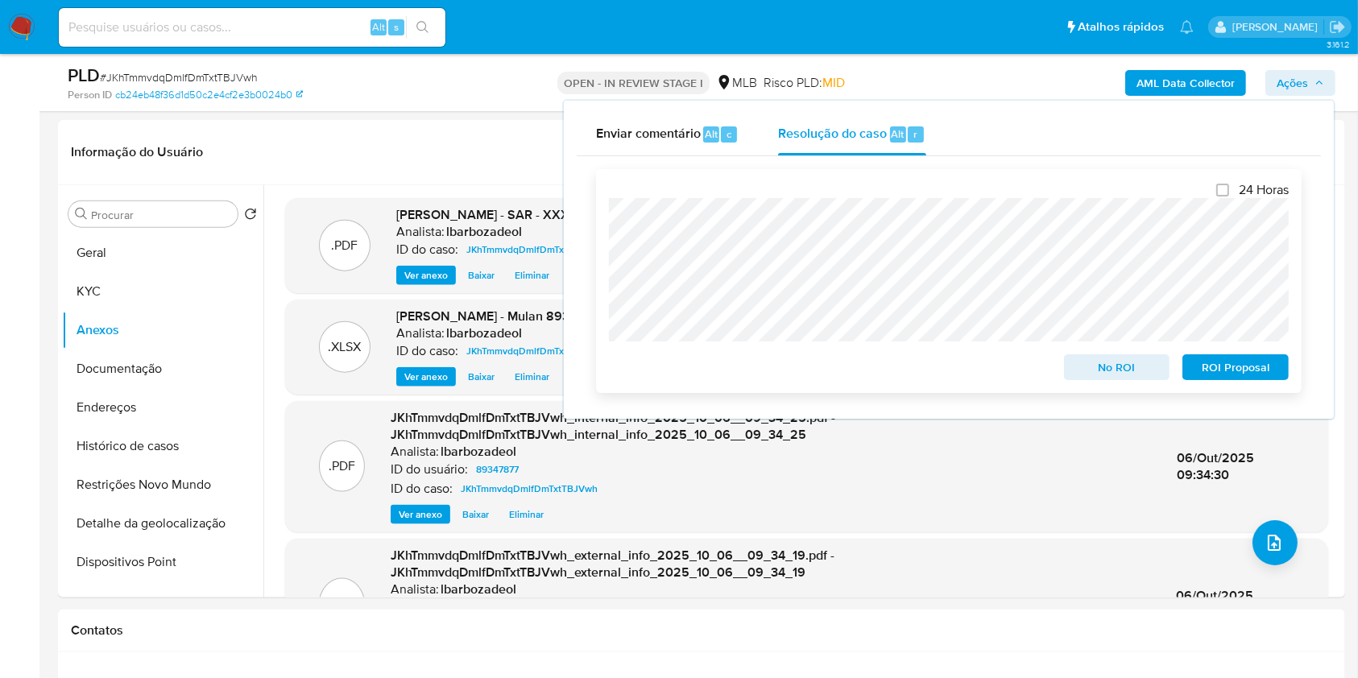
click at [1222, 365] on span "ROI Proposal" at bounding box center [1236, 367] width 84 height 23
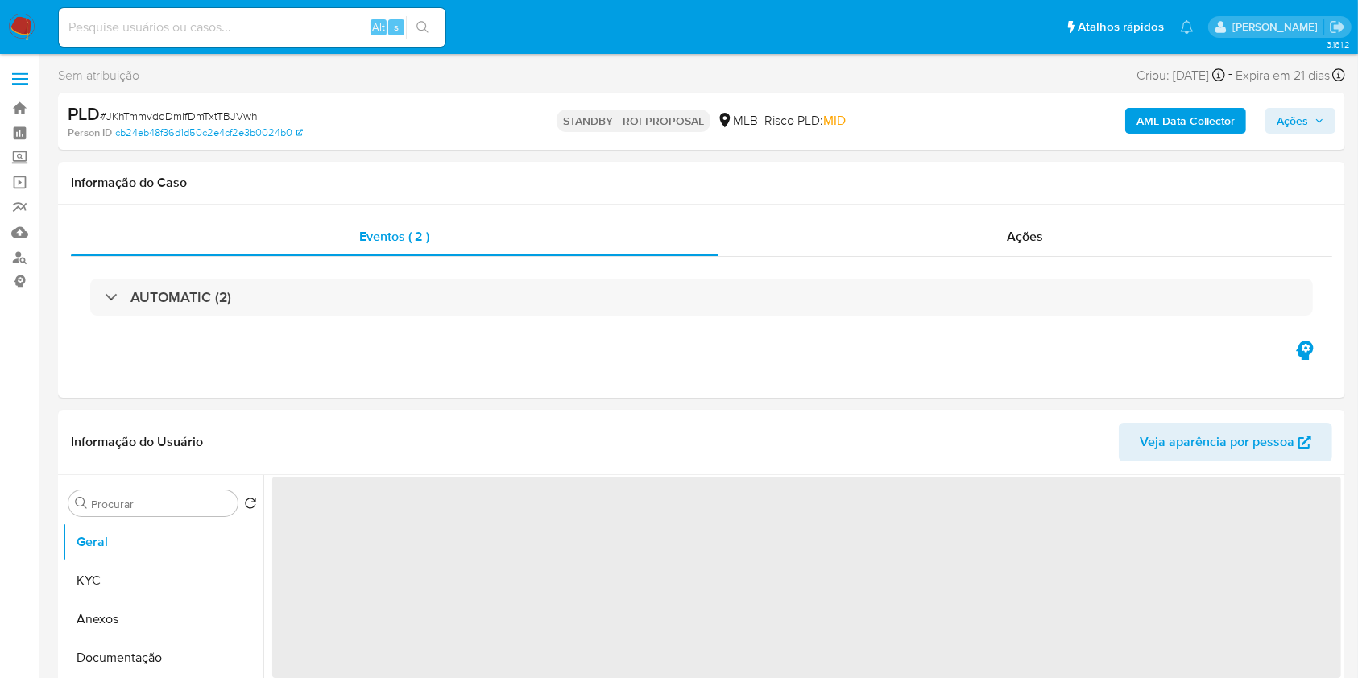
select select "10"
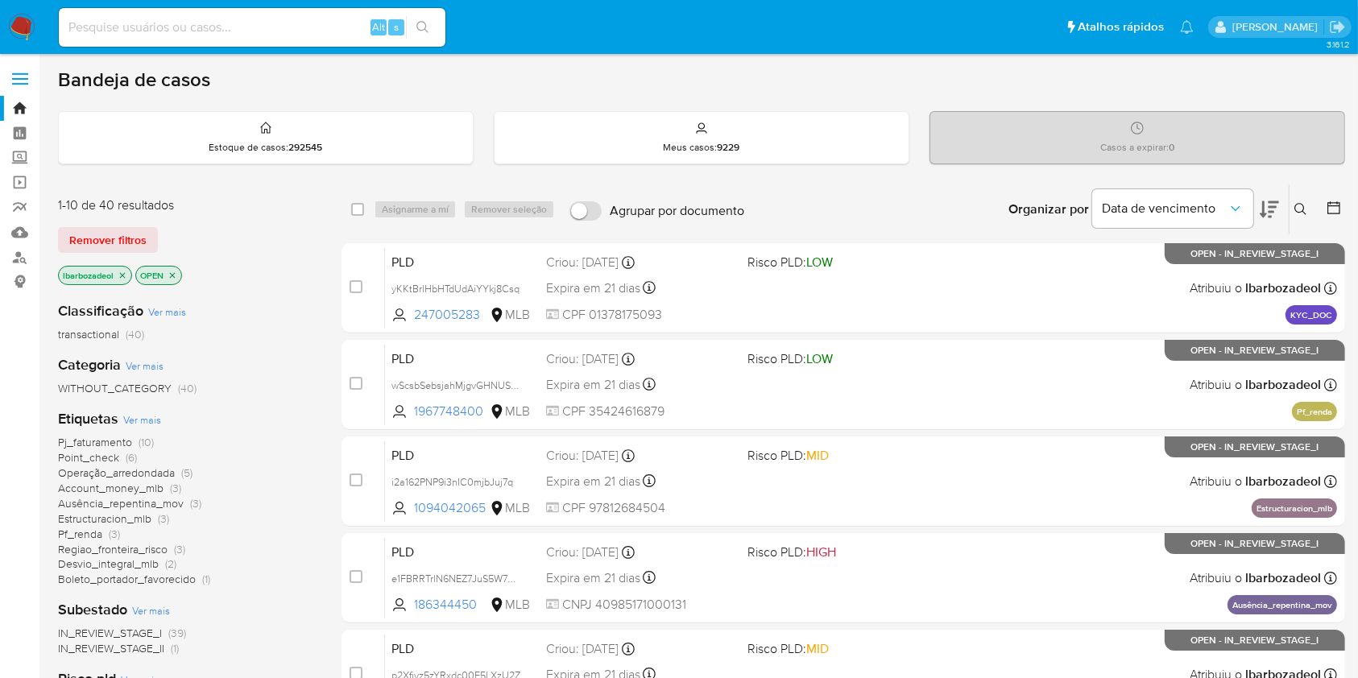
click at [0, 406] on aside "Bandeja Painel Screening Pesquisa em Listas Watchlist Ferramentas Operações em …" at bounding box center [19, 665] width 39 height 1330
click at [122, 440] on span "Pj_faturamento" at bounding box center [95, 442] width 74 height 16
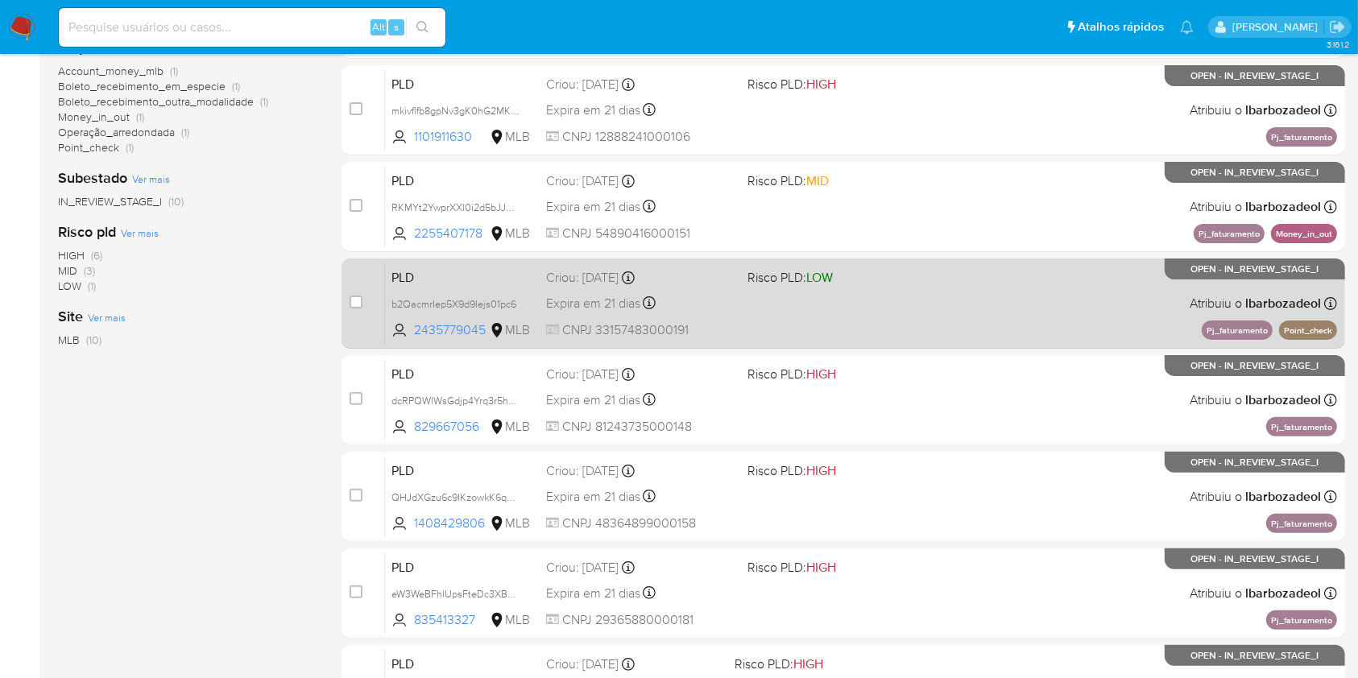
scroll to position [371, 0]
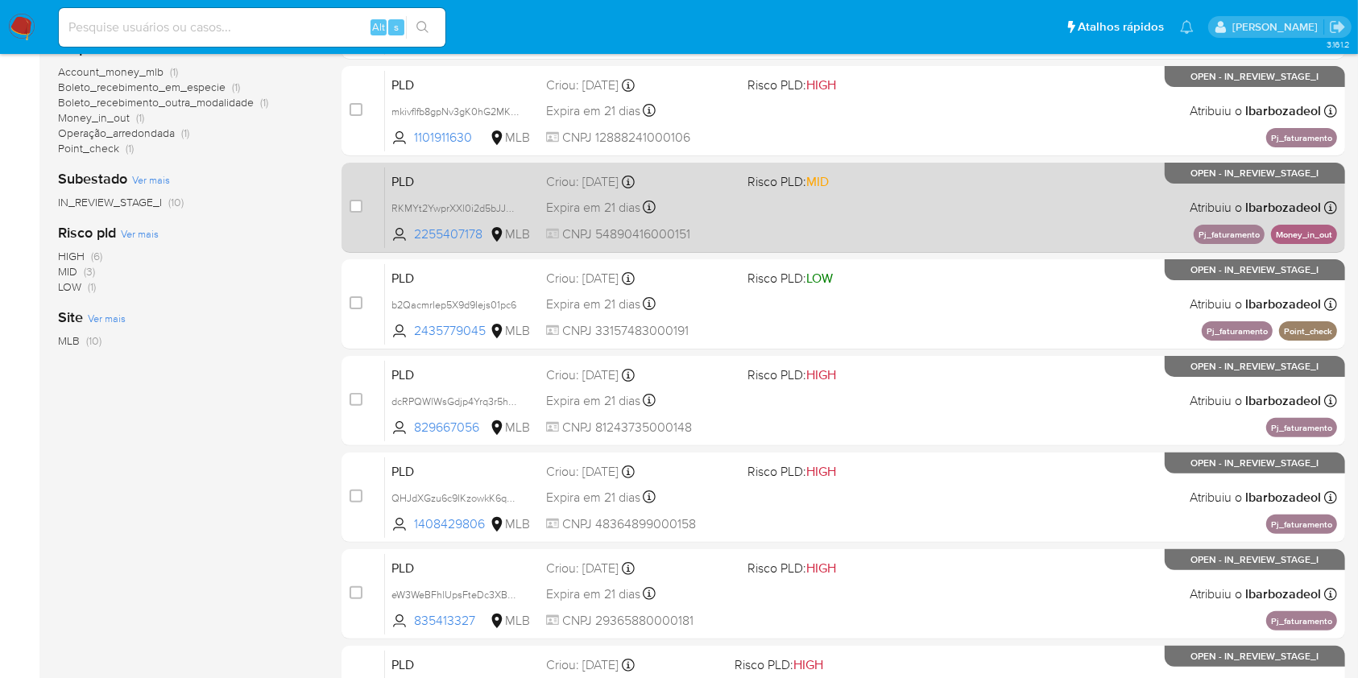
click at [883, 225] on div "PLD RKMYt2YwprXXl0i2d5bJJGCB 2255407178 MLB Risco PLD: MID Criou: 12/09/2025 Cr…" at bounding box center [861, 207] width 952 height 81
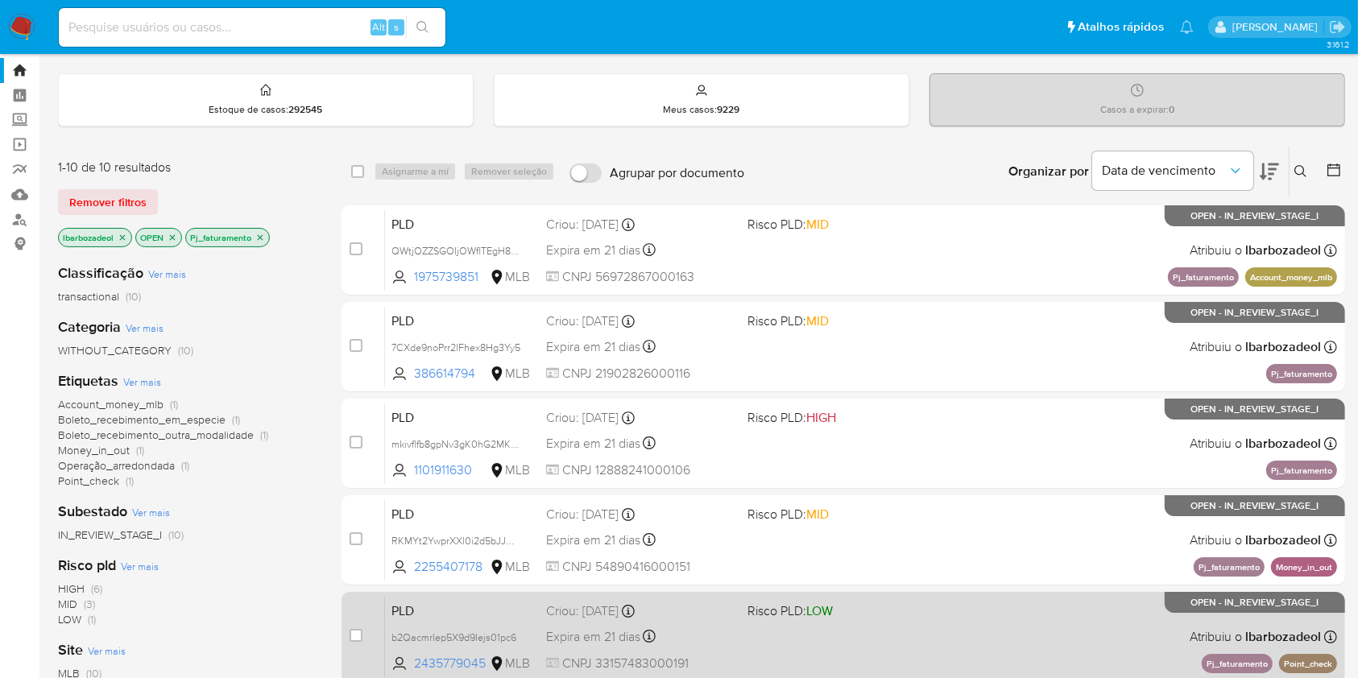
scroll to position [36, 0]
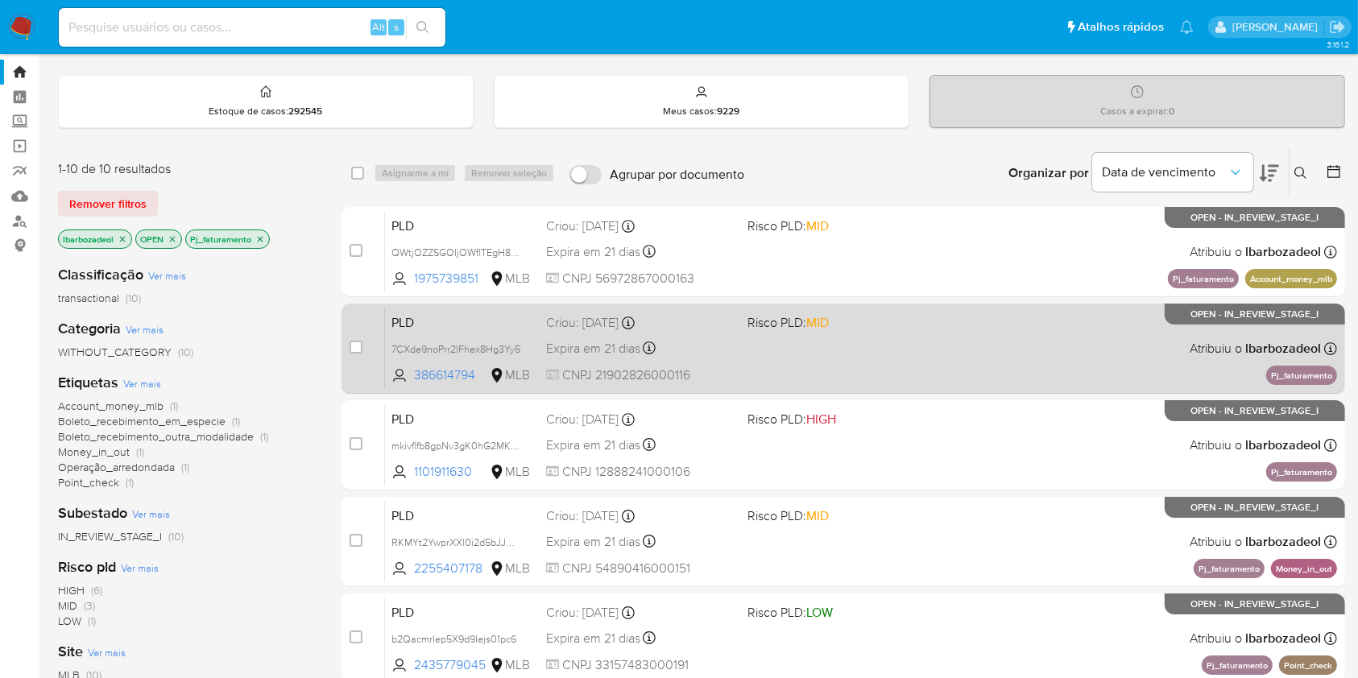
click at [956, 370] on div "PLD 7CXde9noPrr2lFhex8Hg3Yy5 386614794 MLB Risco PLD: MID Criou: 12/09/2025 Cri…" at bounding box center [861, 348] width 952 height 81
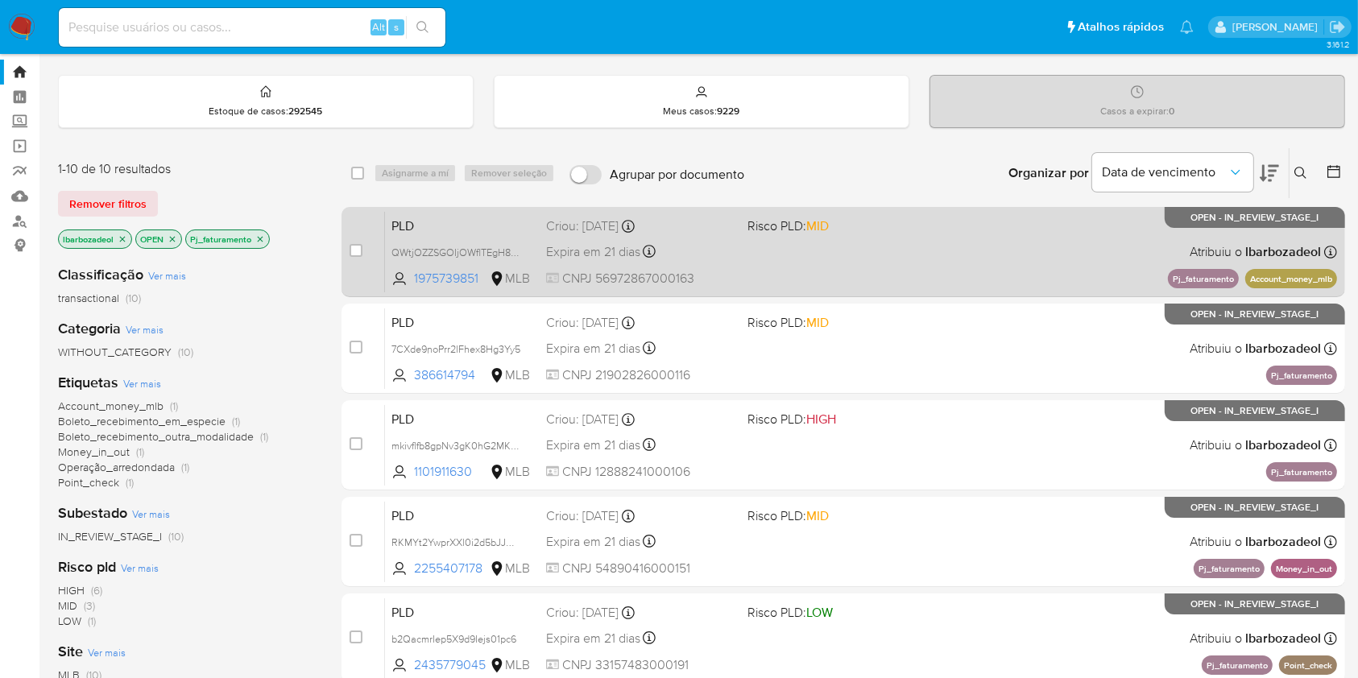
click at [816, 266] on div "PLD QWtjOZZSGOIjOWflTEgH8Duv 1975739851 MLB Risco PLD: MID Criou: 12/09/2025 Cr…" at bounding box center [861, 251] width 952 height 81
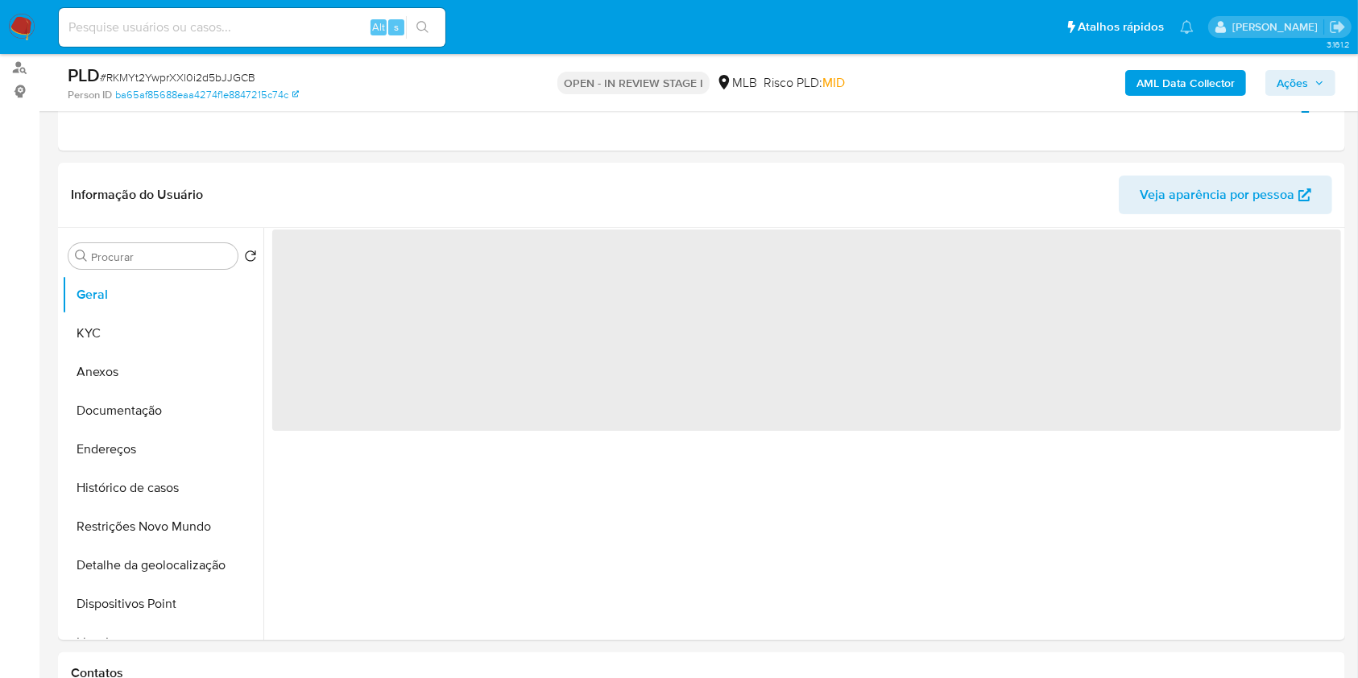
scroll to position [212, 0]
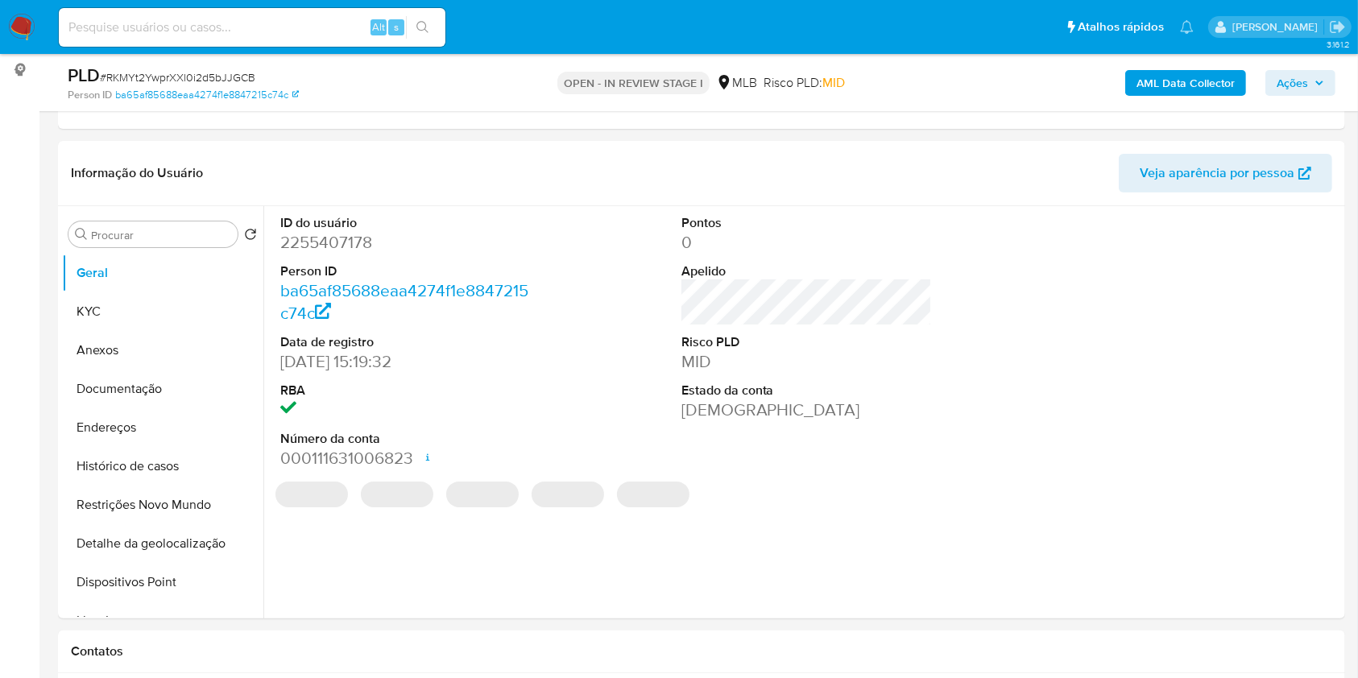
select select "10"
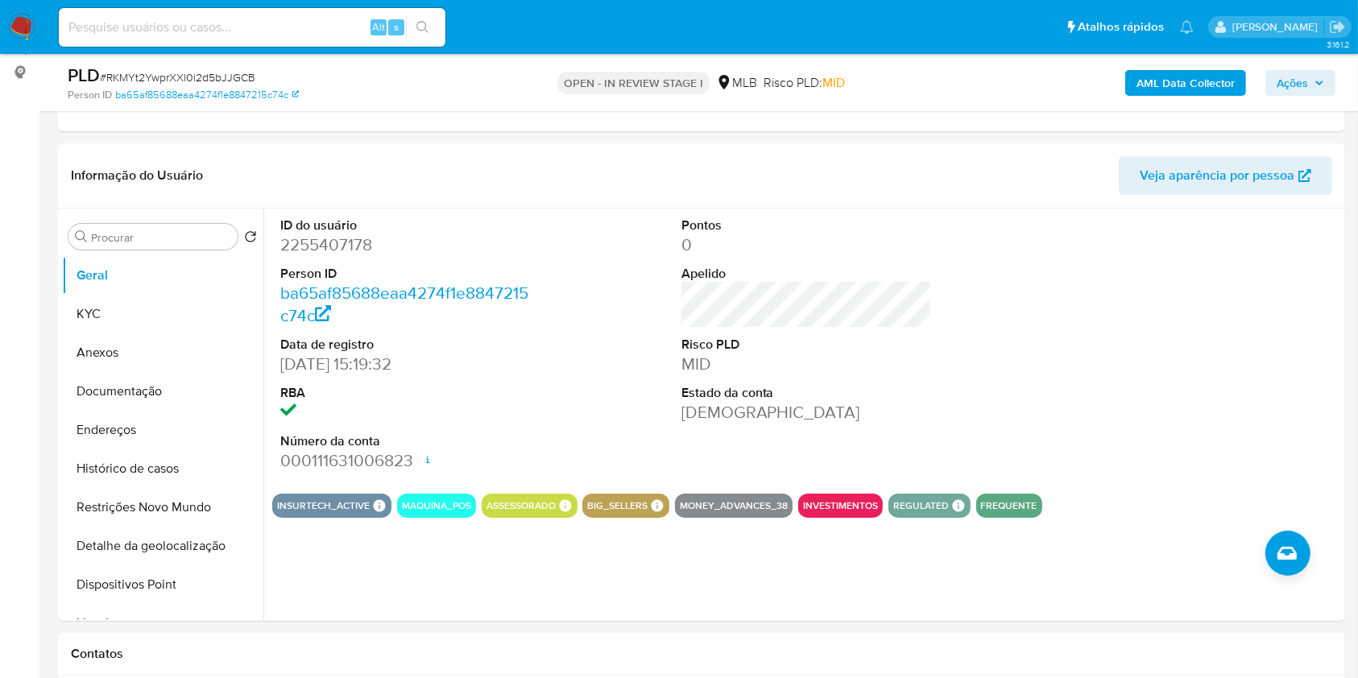
scroll to position [210, 0]
click at [177, 309] on button "KYC" at bounding box center [156, 313] width 189 height 39
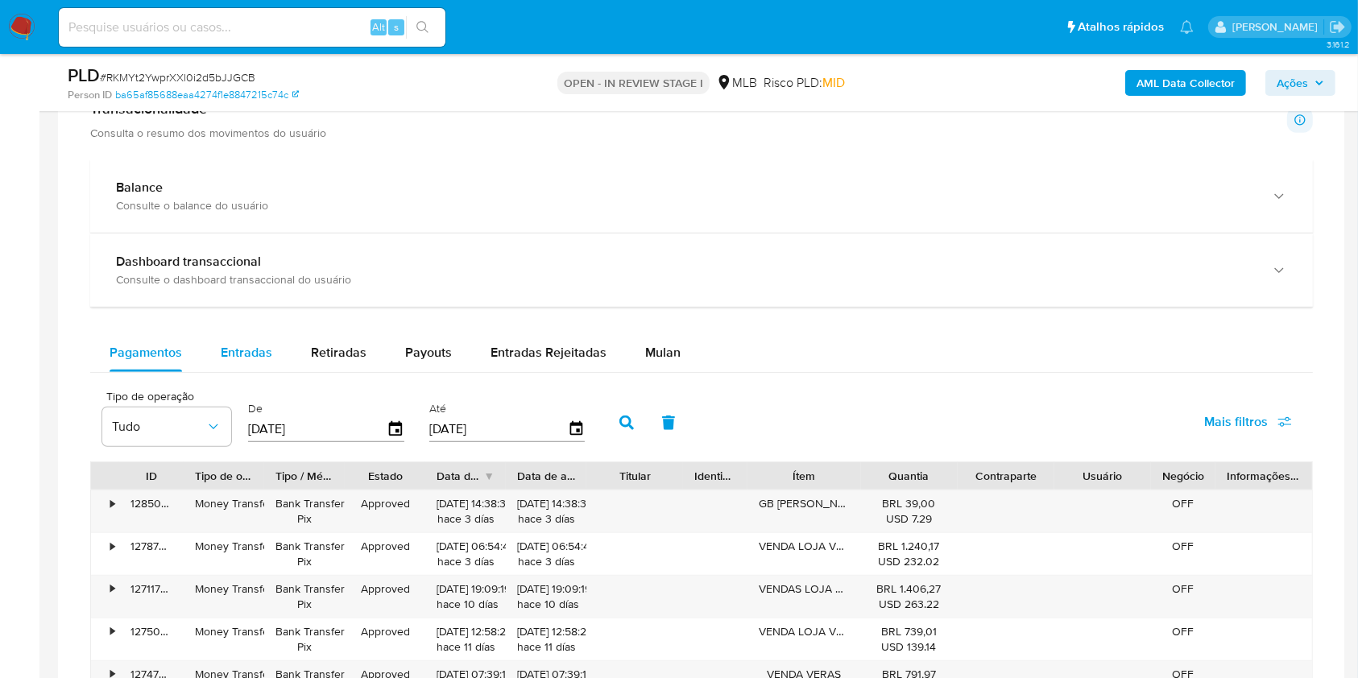
click at [238, 354] on span "Entradas" at bounding box center [247, 352] width 52 height 19
select select "10"
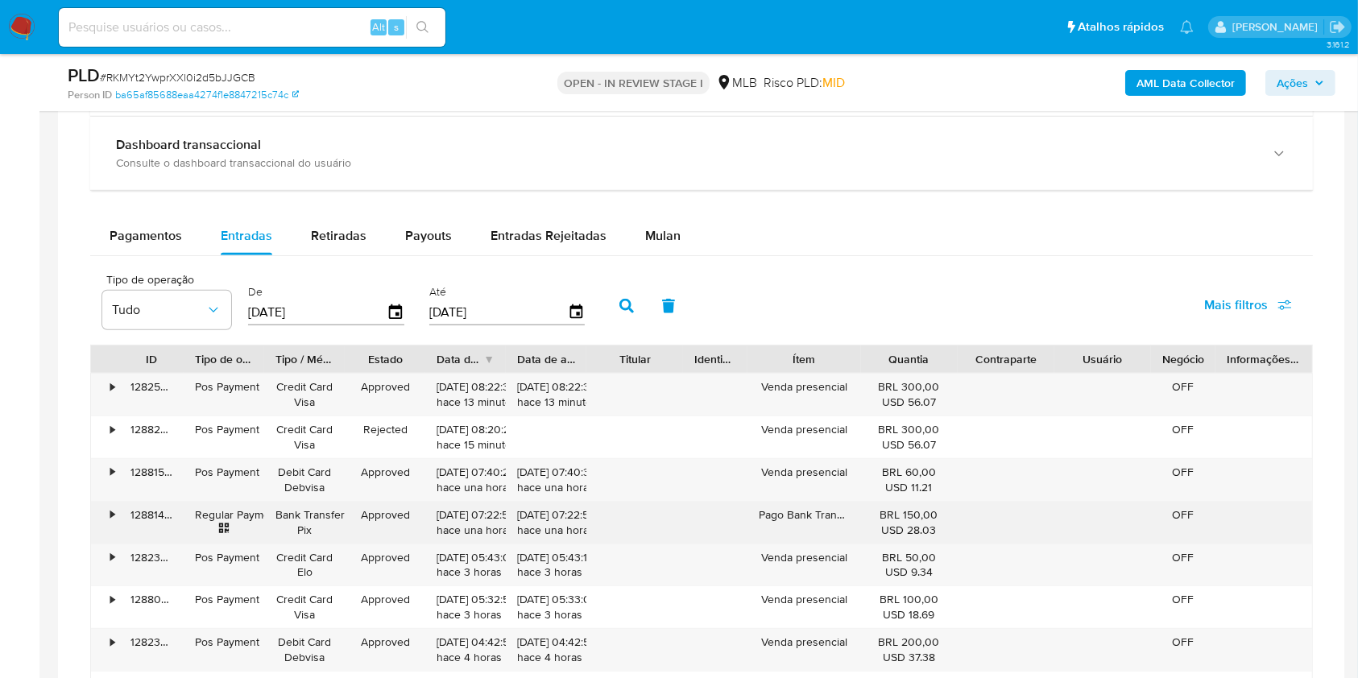
scroll to position [1142, 0]
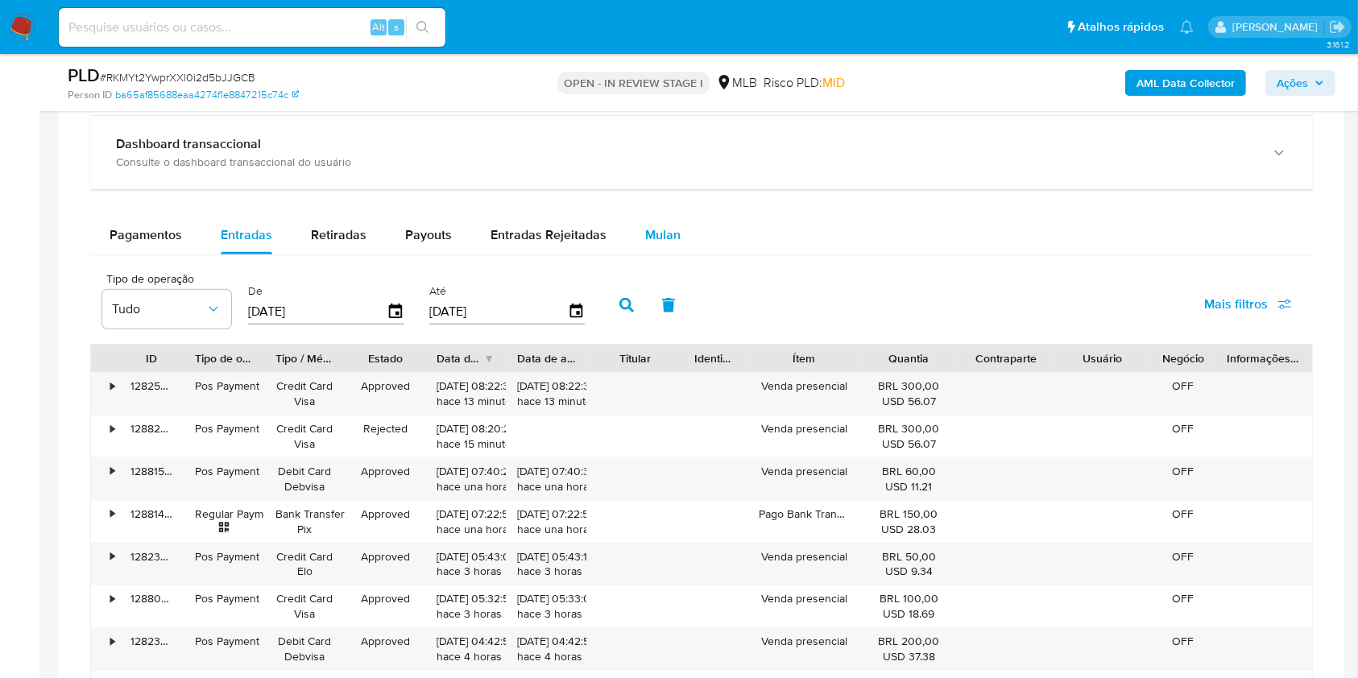
click at [645, 235] on span "Mulan" at bounding box center [662, 235] width 35 height 19
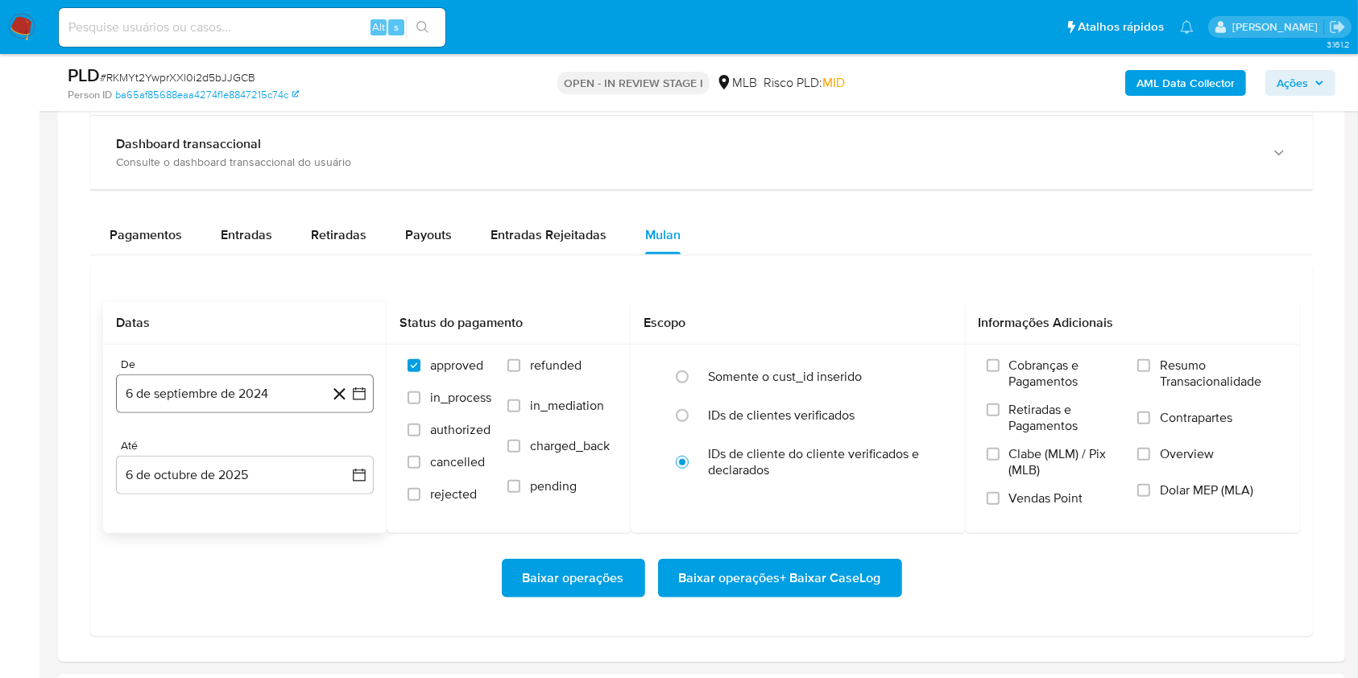
click at [306, 390] on button "6 de septiembre de 2024" at bounding box center [245, 394] width 258 height 39
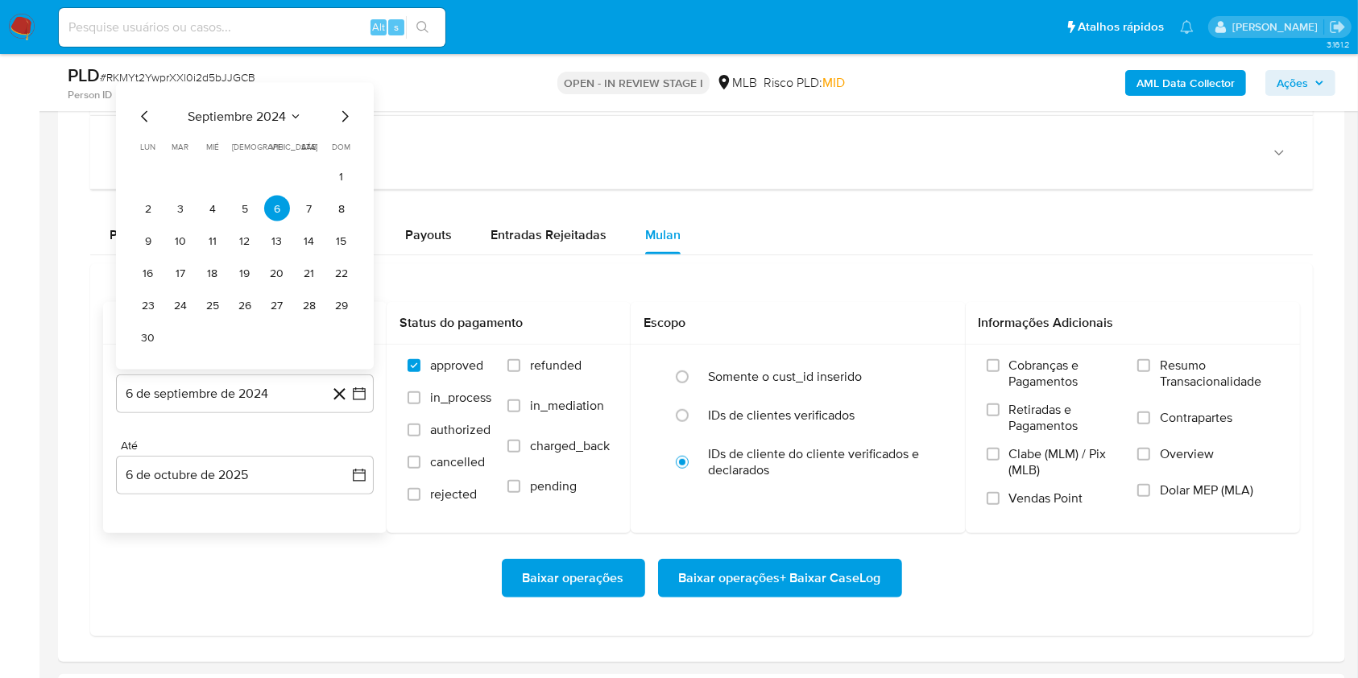
click at [234, 119] on span "septiembre 2024" at bounding box center [237, 117] width 98 height 16
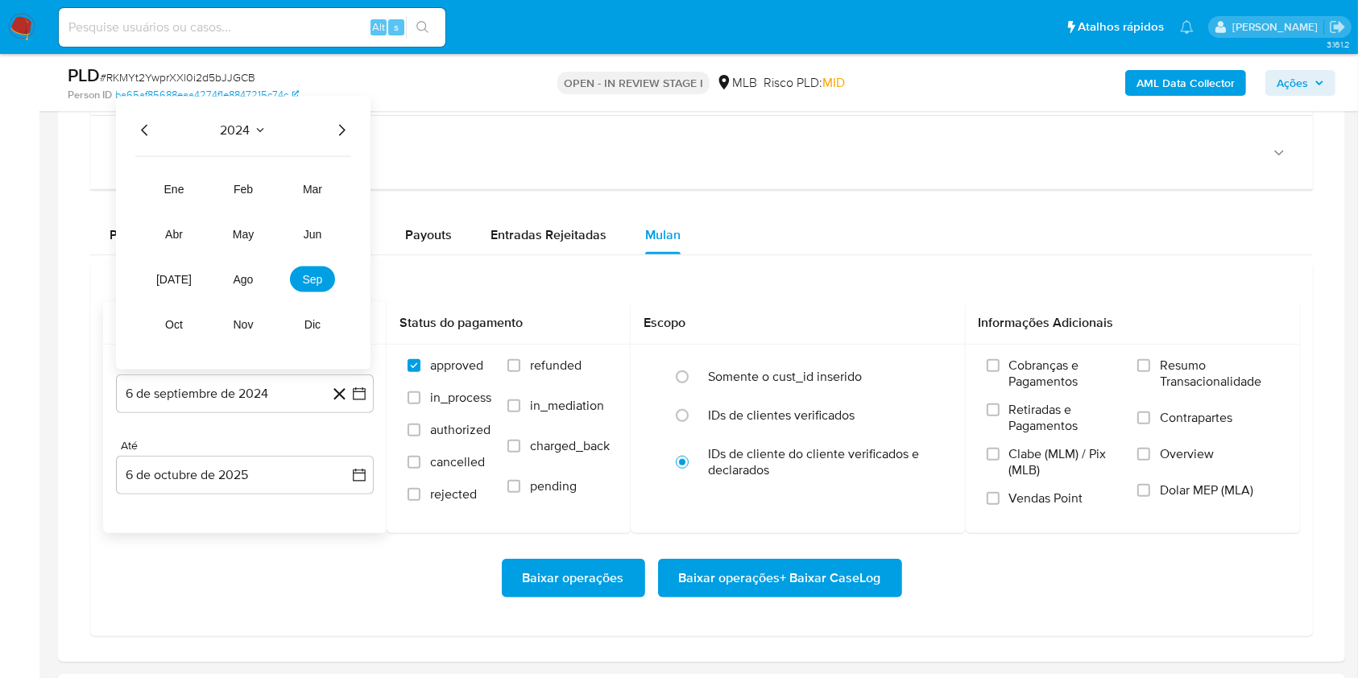
click at [342, 130] on icon "Año siguiente" at bounding box center [341, 130] width 19 height 19
click at [238, 282] on span "ago" at bounding box center [244, 279] width 20 height 13
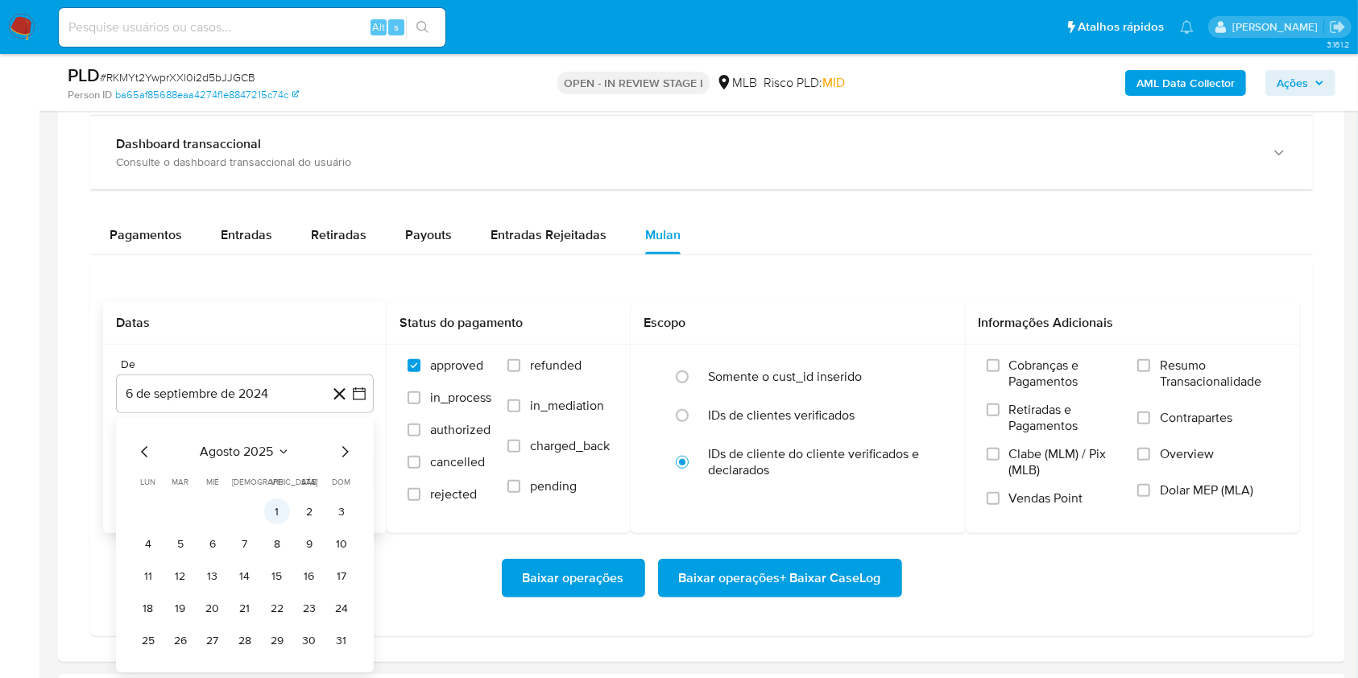
click at [274, 523] on button "1" at bounding box center [277, 512] width 26 height 26
click at [274, 523] on div "De 6 de septiembre de 2024 agosto 2025 agosto 2025 lun lunes mar martes mié mié…" at bounding box center [245, 439] width 284 height 189
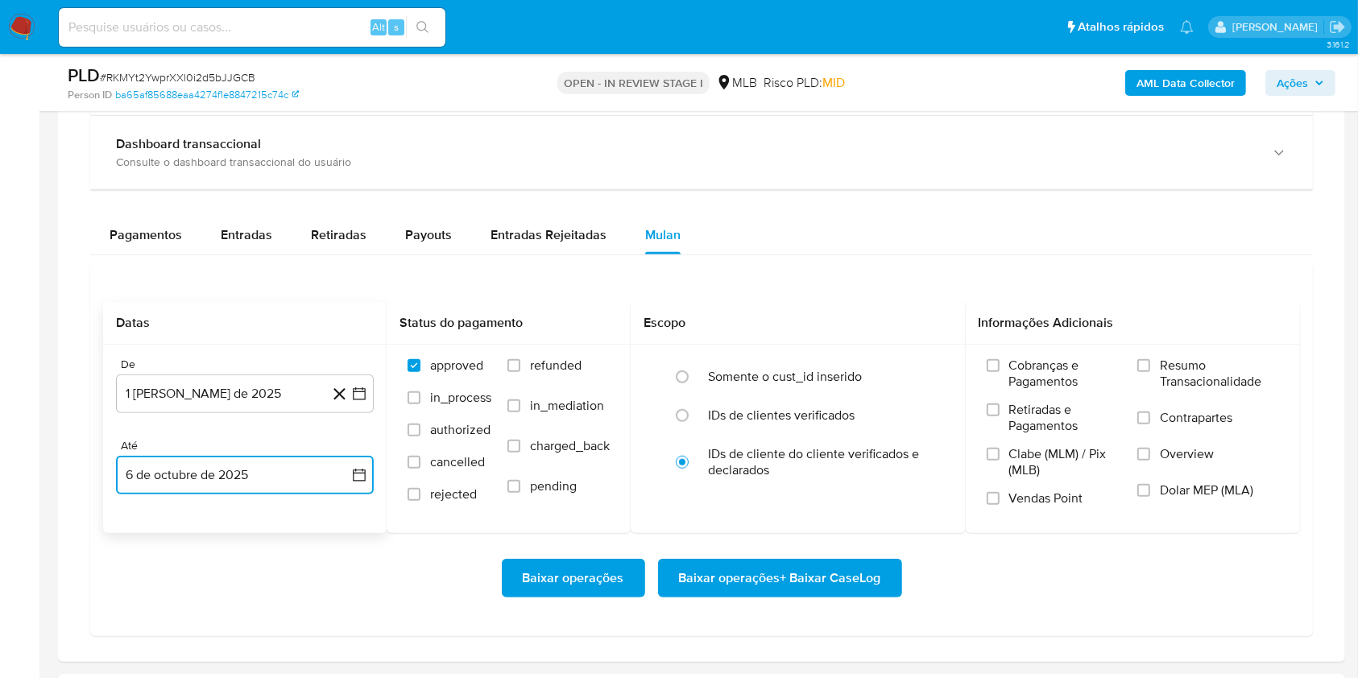
click at [260, 471] on button "6 de octubre de 2025" at bounding box center [245, 475] width 258 height 39
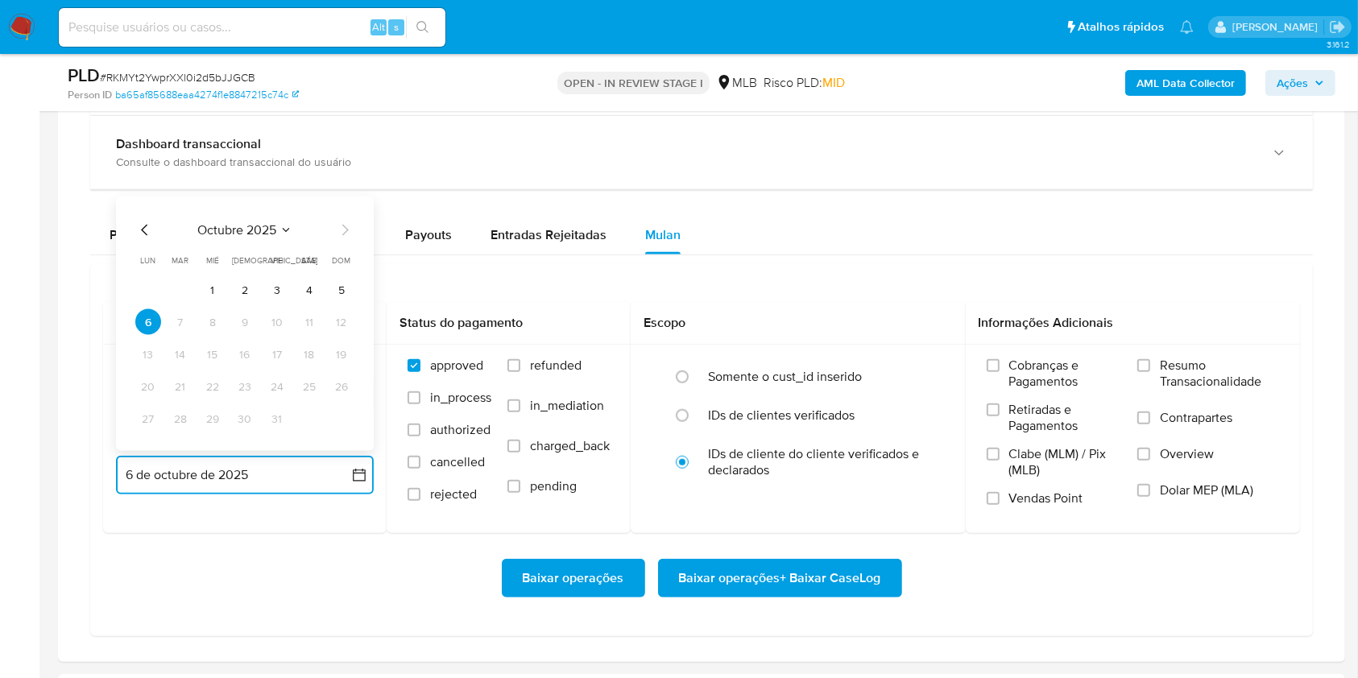
click at [340, 280] on button "5" at bounding box center [342, 290] width 26 height 26
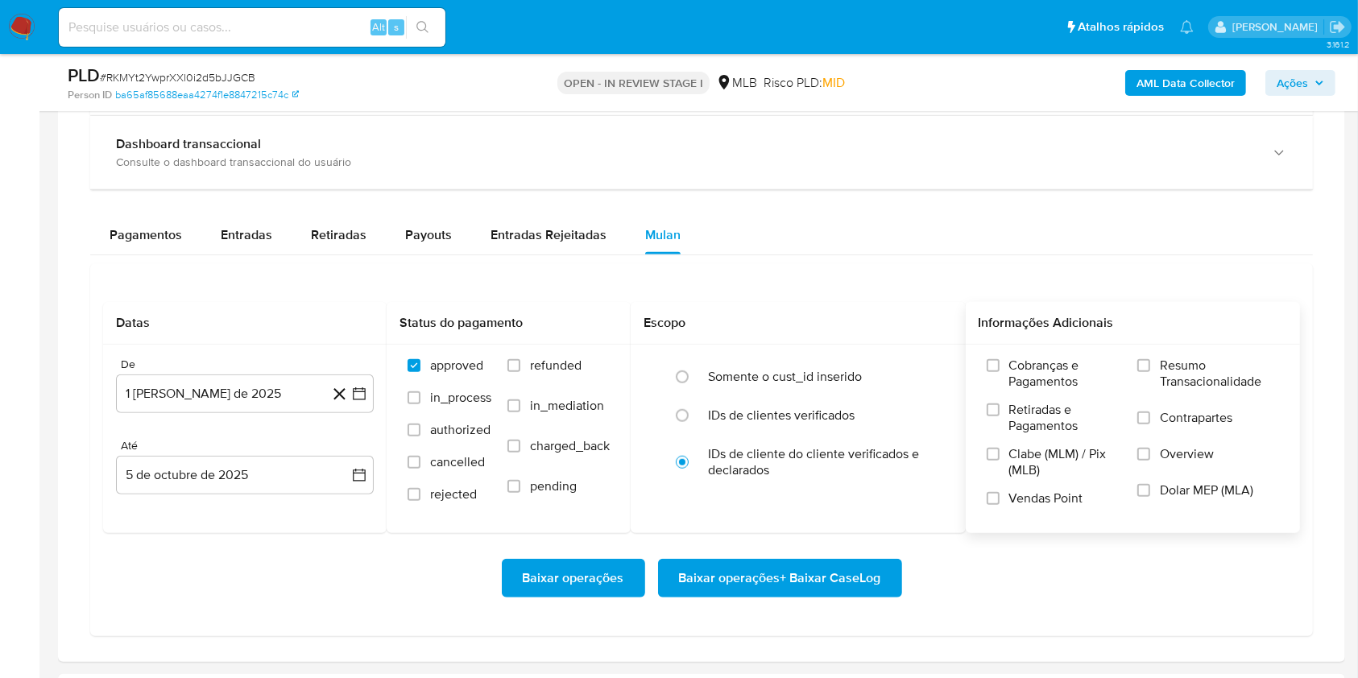
click at [1171, 379] on span "Resumo Transacionalidade" at bounding box center [1219, 374] width 119 height 32
click at [1150, 372] on input "Resumo Transacionalidade" at bounding box center [1143, 365] width 13 height 13
click at [797, 582] on span "Baixar operações + Baixar CaseLog" at bounding box center [780, 578] width 202 height 35
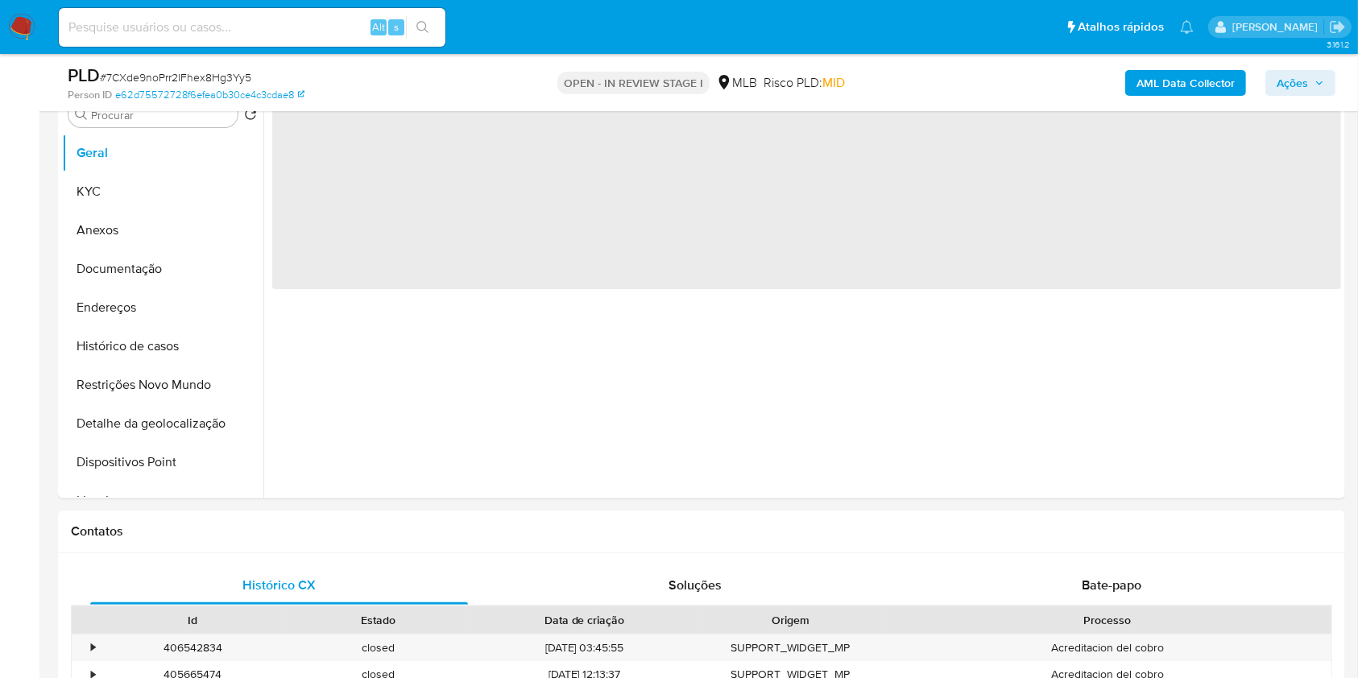
select select "10"
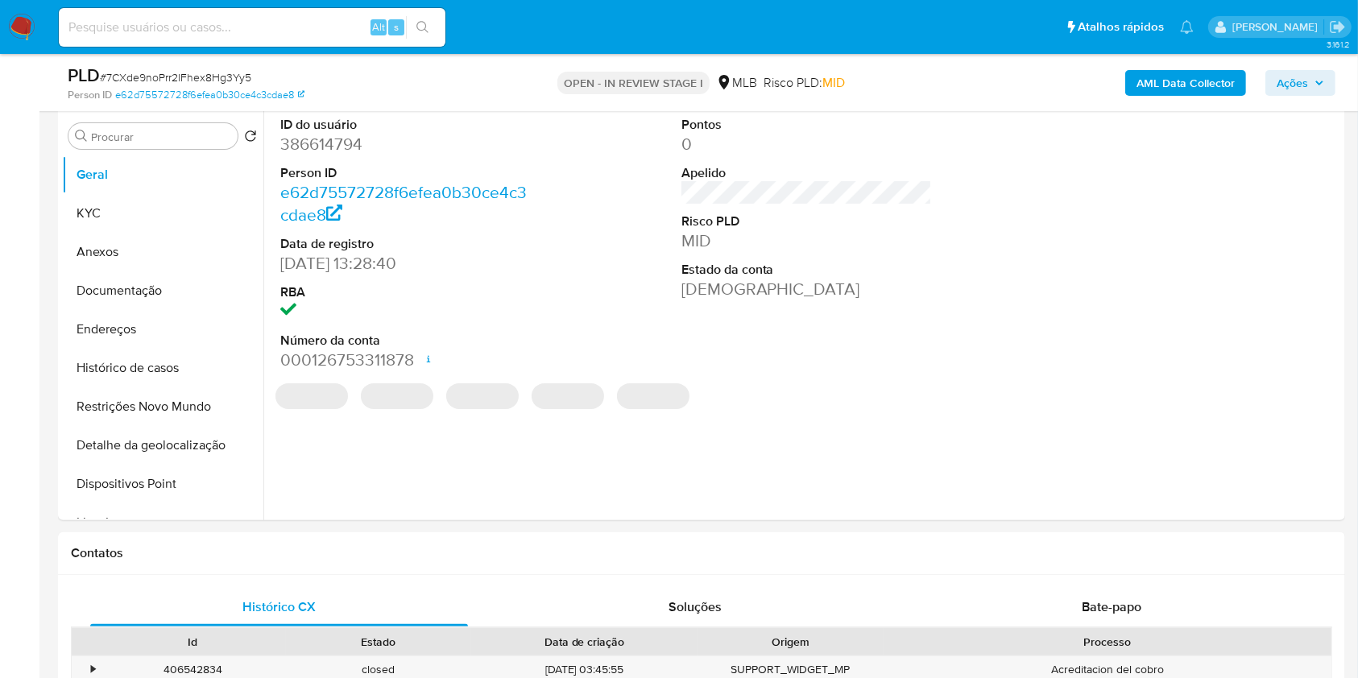
scroll to position [311, 0]
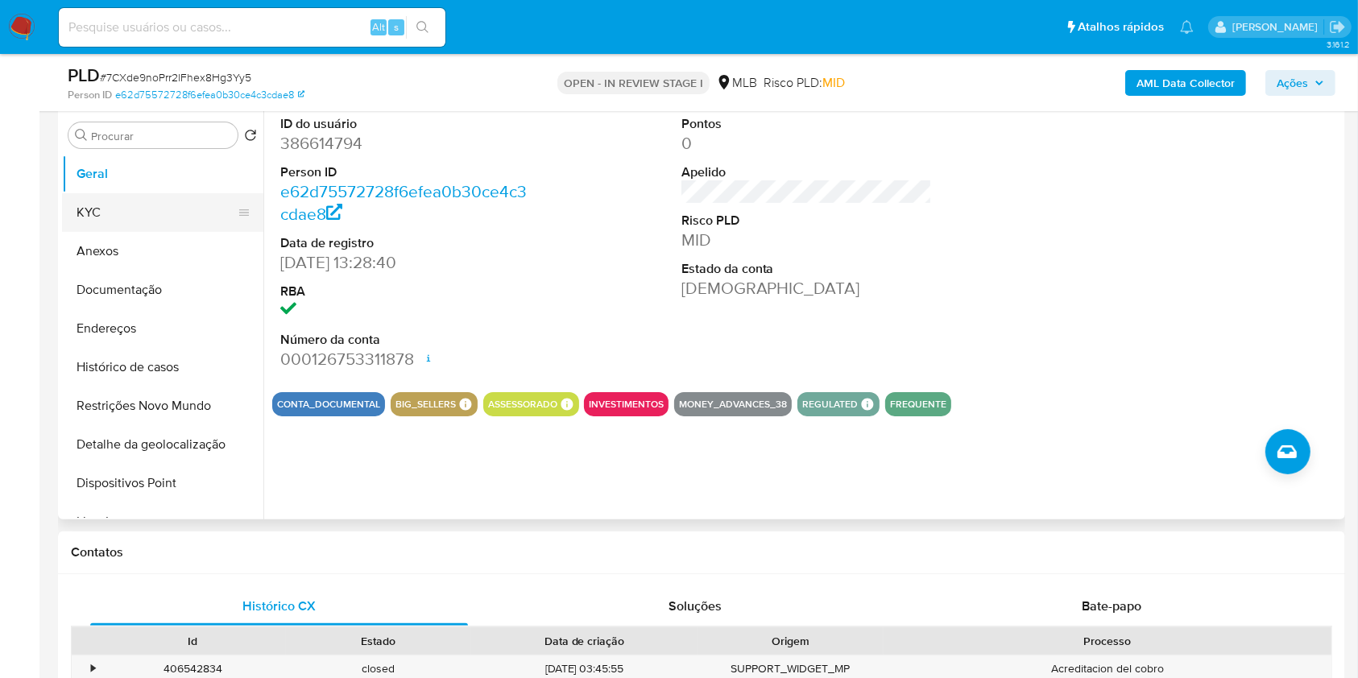
click at [88, 199] on button "KYC" at bounding box center [156, 212] width 189 height 39
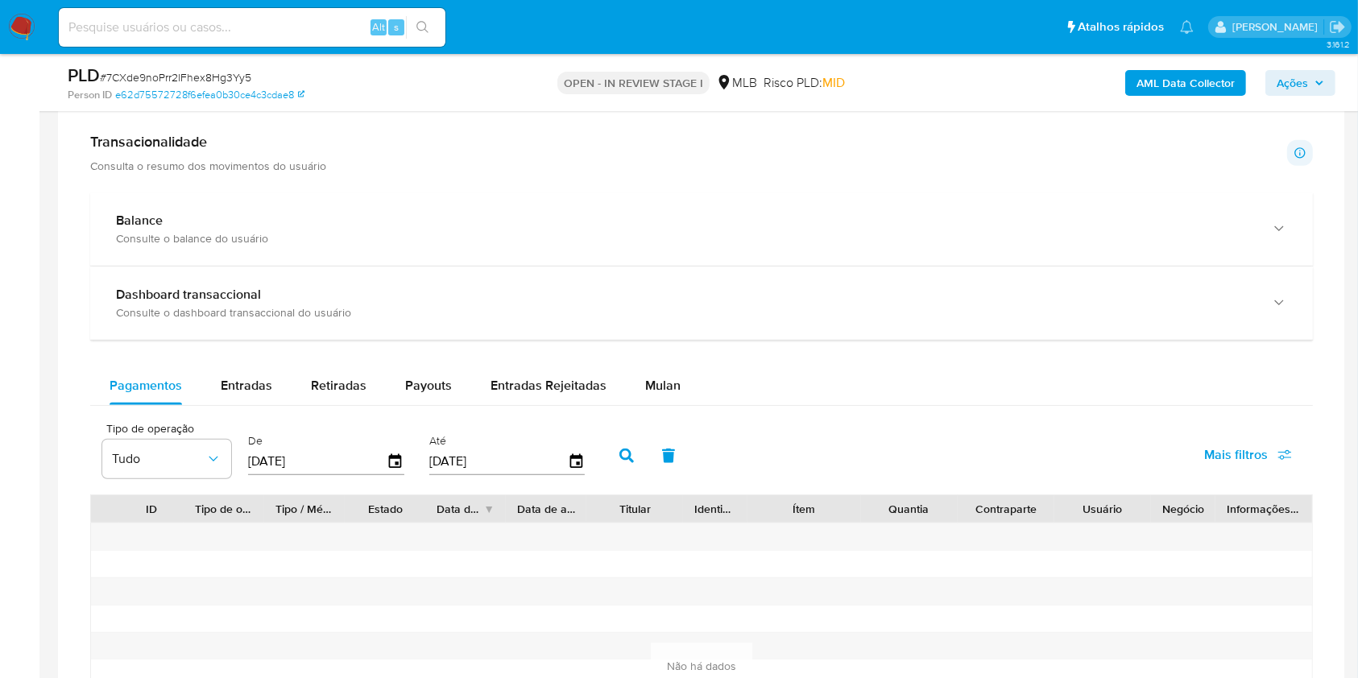
scroll to position [1177, 0]
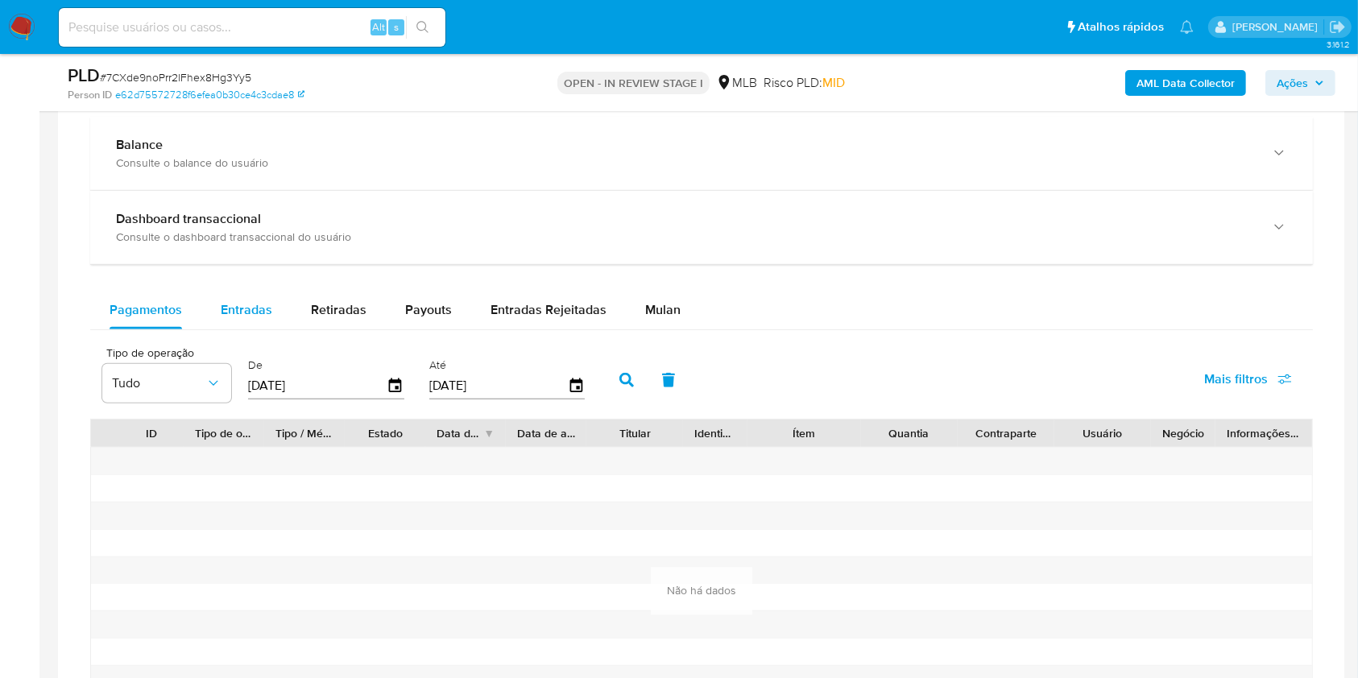
click at [226, 303] on span "Entradas" at bounding box center [247, 309] width 52 height 19
select select "10"
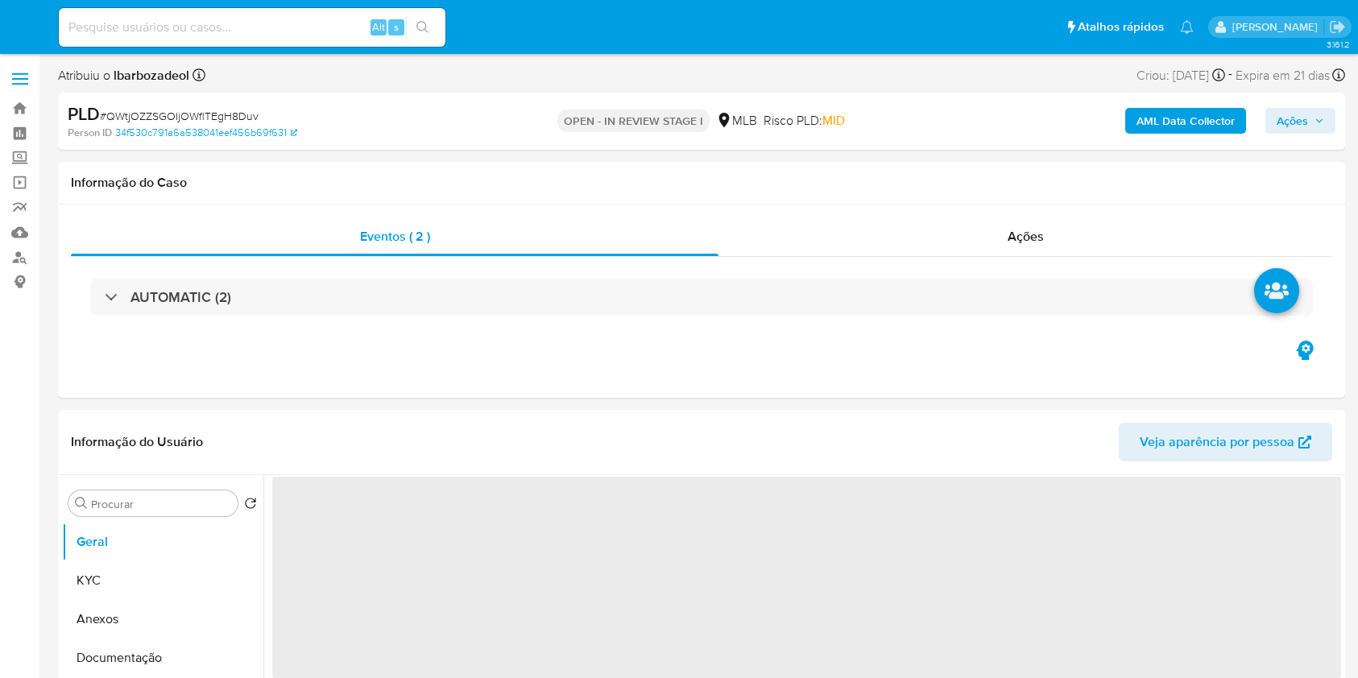
select select "10"
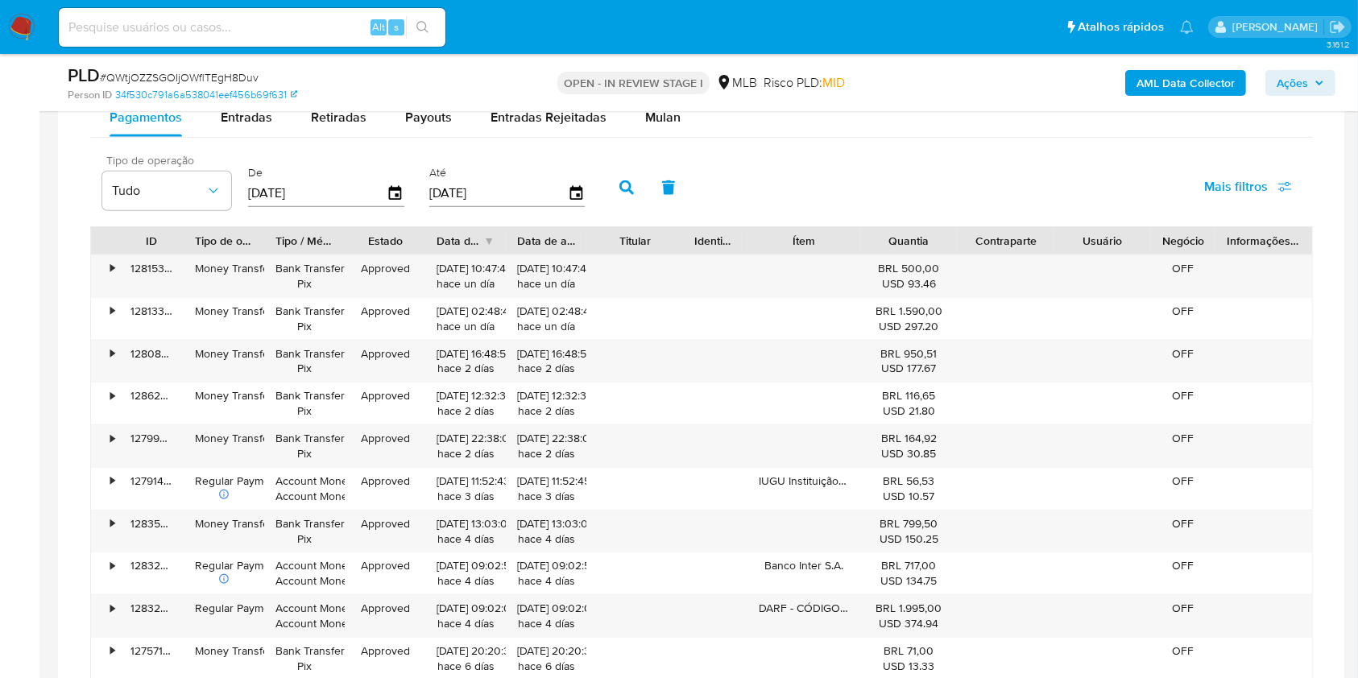
scroll to position [1325, 0]
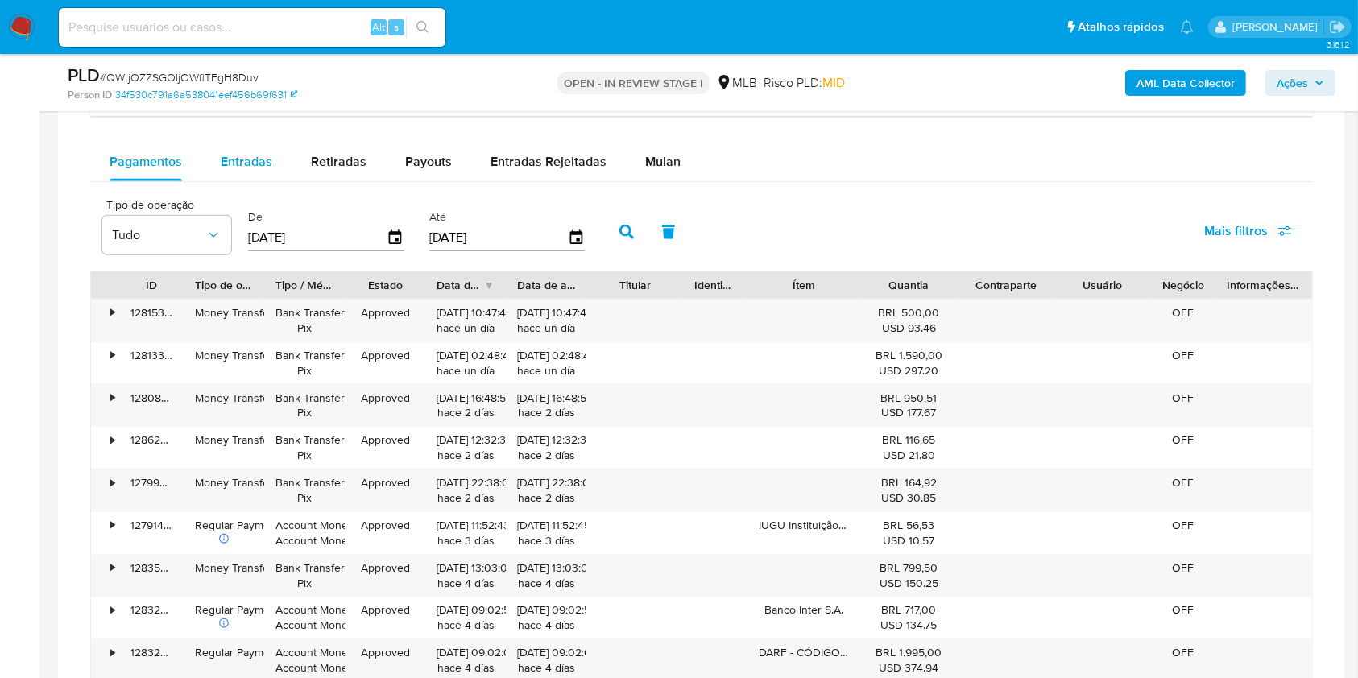
click at [228, 157] on span "Entradas" at bounding box center [247, 161] width 52 height 19
select select "10"
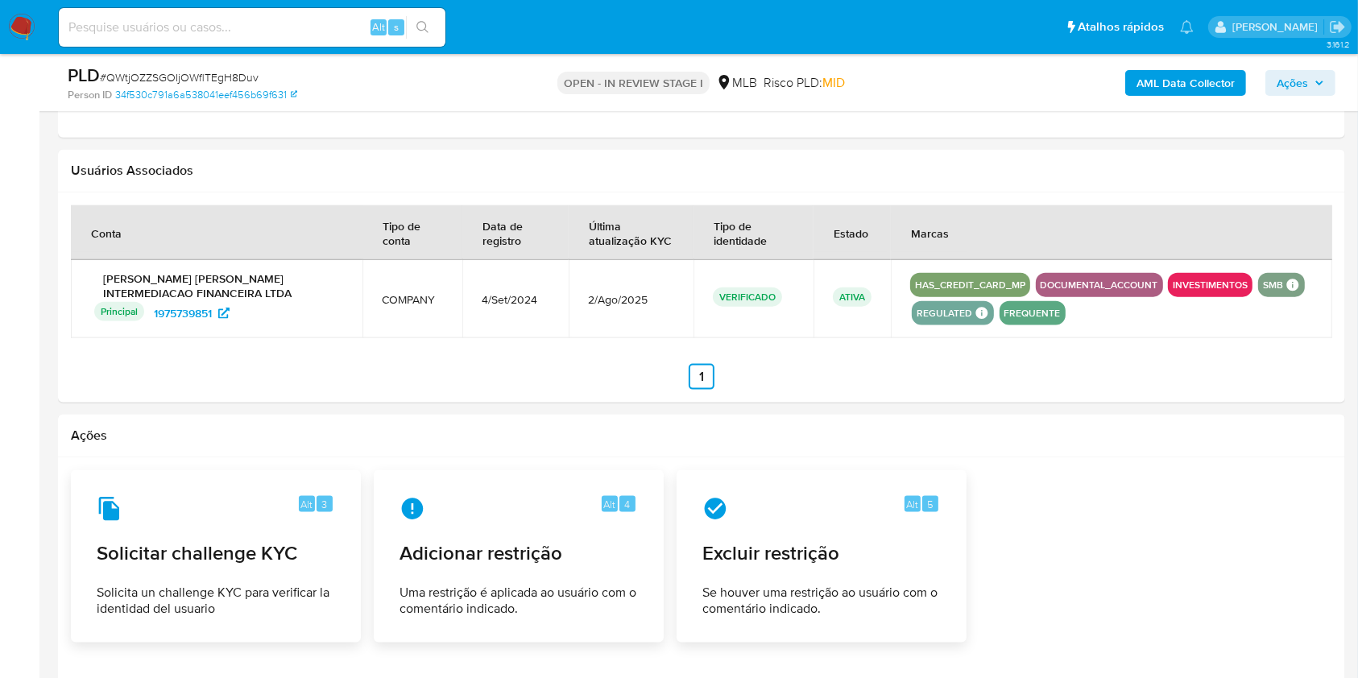
scroll to position [2021, 0]
